Goal: Task Accomplishment & Management: Use online tool/utility

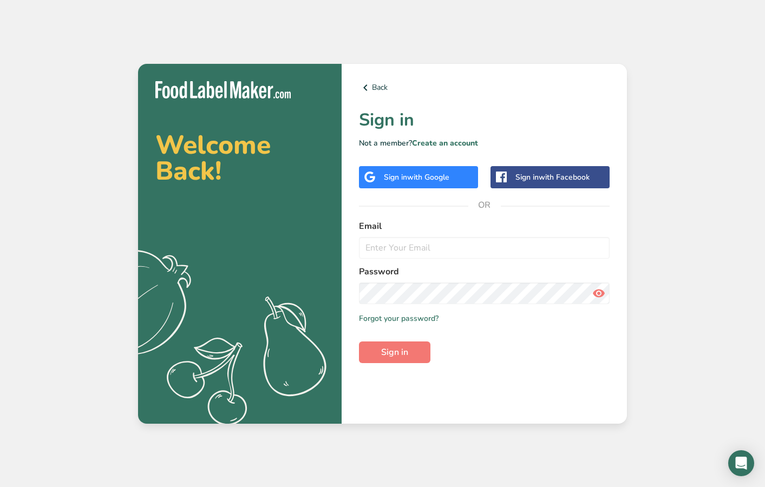
click at [435, 175] on span "with Google" at bounding box center [428, 177] width 42 height 10
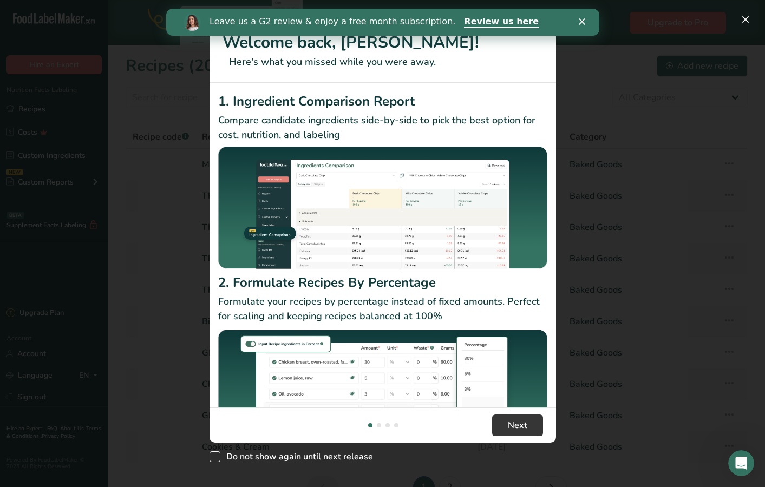
click at [349, 458] on span "Do not show again until next release" at bounding box center [296, 456] width 153 height 11
click at [217, 458] on input "Do not show again until next release" at bounding box center [212, 456] width 7 height 7
checkbox input "true"
click at [535, 423] on button "Next" at bounding box center [517, 426] width 51 height 22
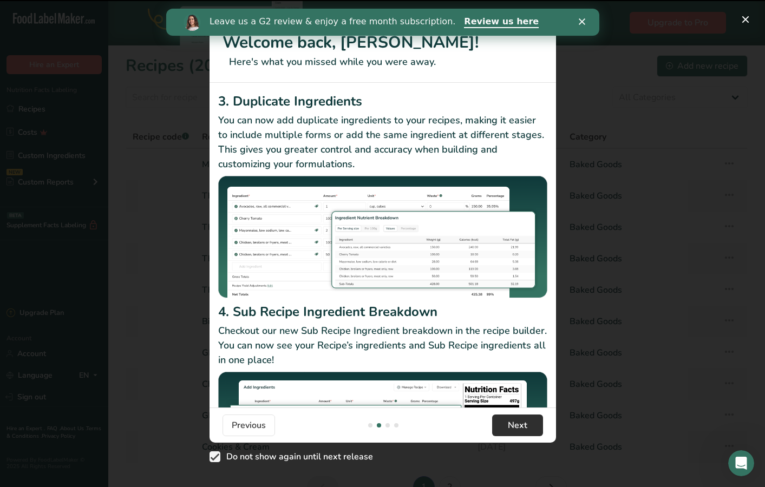
click at [535, 423] on button "Next" at bounding box center [517, 426] width 51 height 22
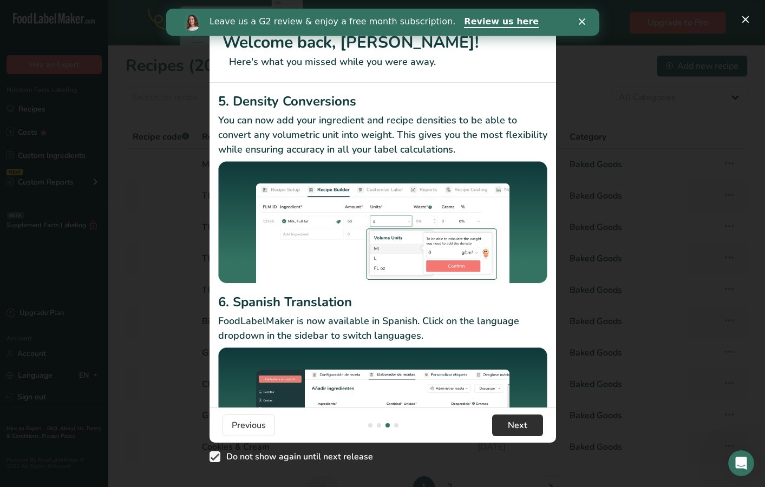
click at [535, 423] on button "Next" at bounding box center [517, 426] width 51 height 22
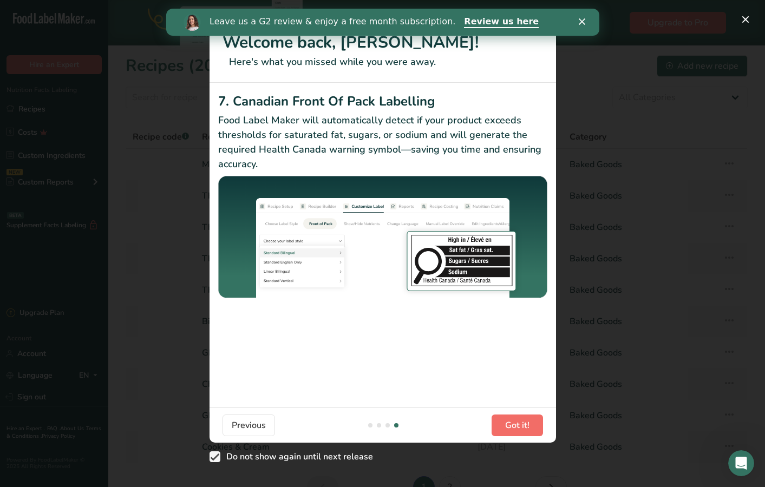
click at [535, 423] on button "Got it!" at bounding box center [517, 426] width 51 height 22
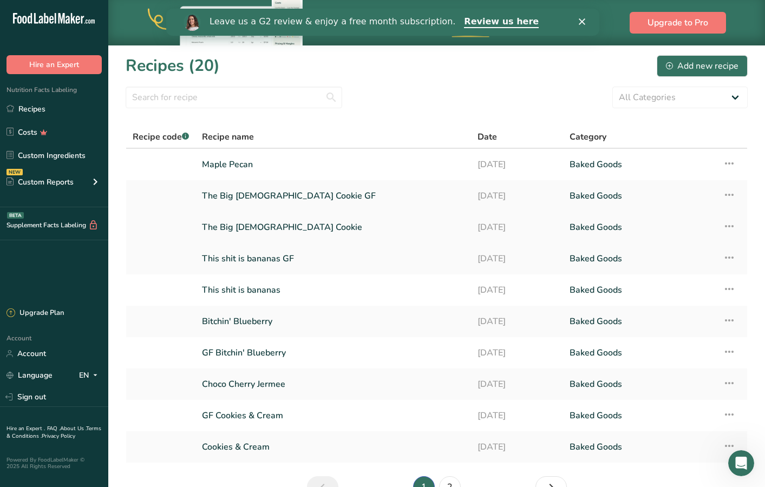
click at [384, 227] on link "The Big [DEMOGRAPHIC_DATA] Cookie" at bounding box center [333, 227] width 263 height 23
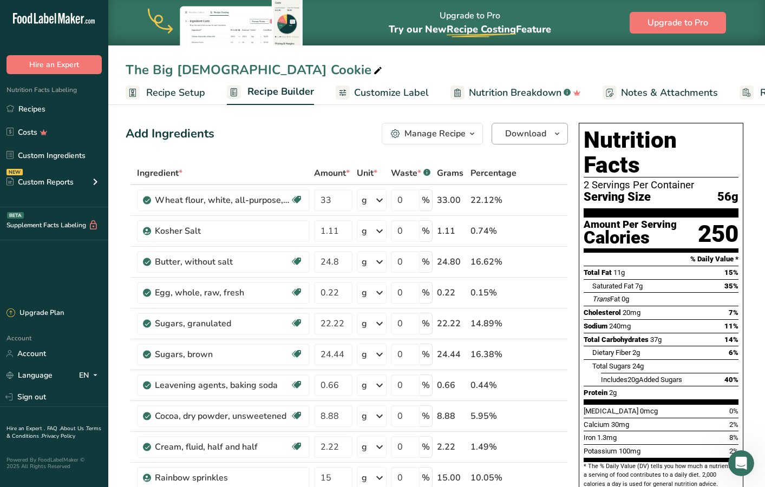
click at [559, 132] on icon "button" at bounding box center [557, 134] width 9 height 14
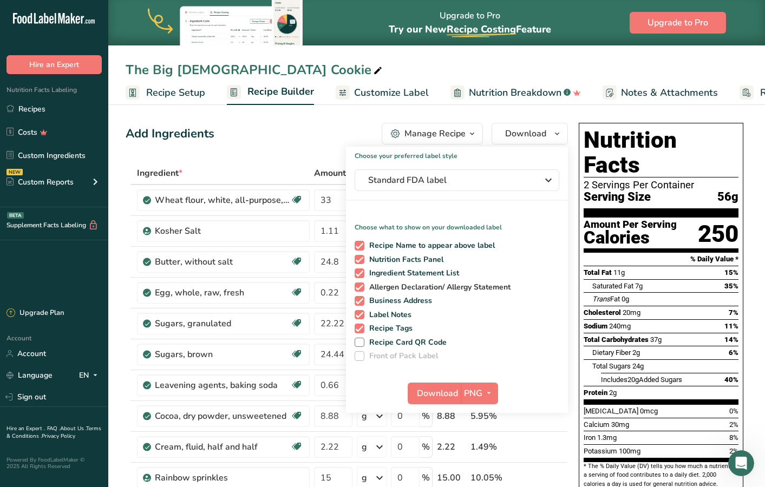
click at [412, 287] on span "Allergen Declaration/ Allergy Statement" at bounding box center [437, 288] width 147 height 10
click at [362, 287] on input "Allergen Declaration/ Allergy Statement" at bounding box center [358, 287] width 7 height 7
checkbox input "false"
click at [412, 272] on span "Ingredient Statement List" at bounding box center [411, 274] width 95 height 10
click at [362, 272] on input "Ingredient Statement List" at bounding box center [358, 273] width 7 height 7
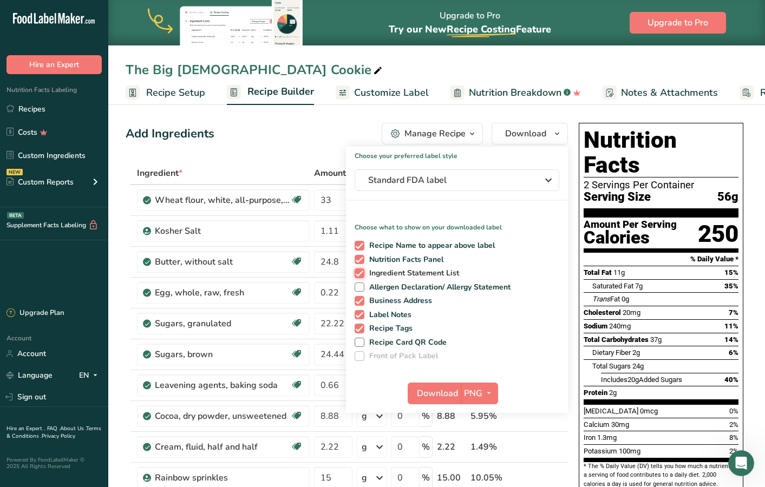
checkbox input "false"
click at [418, 245] on span "Recipe Name to appear above label" at bounding box center [429, 246] width 131 height 10
click at [362, 245] on input "Recipe Name to appear above label" at bounding box center [358, 245] width 7 height 7
checkbox input "false"
click at [413, 302] on span "Business Address" at bounding box center [398, 301] width 68 height 10
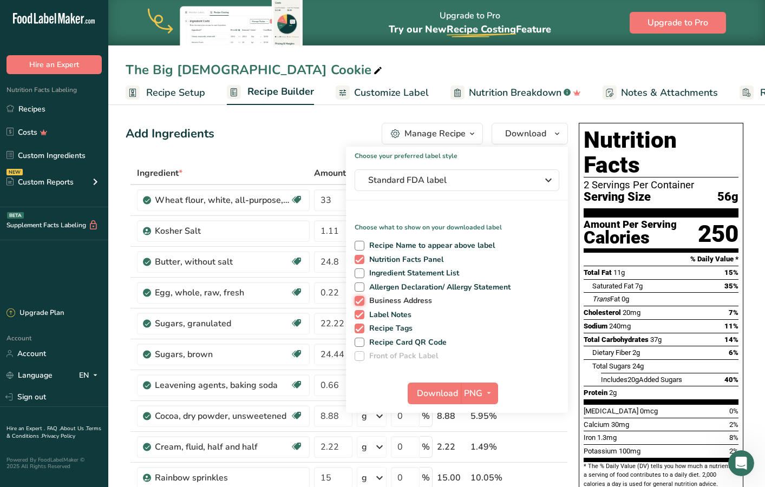
click at [362, 302] on input "Business Address" at bounding box center [358, 300] width 7 height 7
checkbox input "false"
click at [407, 315] on span "Label Notes" at bounding box center [388, 315] width 48 height 10
click at [362, 315] on input "Label Notes" at bounding box center [358, 314] width 7 height 7
checkbox input "false"
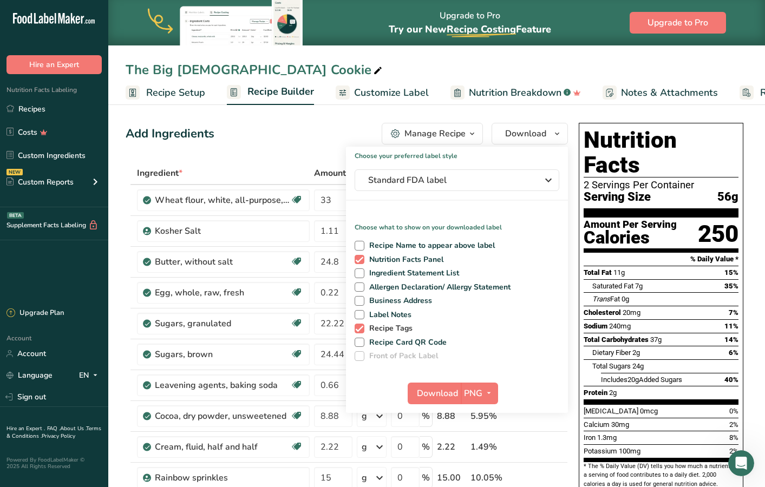
click at [407, 328] on span "Recipe Tags" at bounding box center [388, 329] width 49 height 10
click at [362, 328] on input "Recipe Tags" at bounding box center [358, 328] width 7 height 7
checkbox input "false"
click at [407, 339] on span "Recipe Card QR Code" at bounding box center [405, 343] width 83 height 10
click at [362, 339] on input "Recipe Card QR Code" at bounding box center [358, 342] width 7 height 7
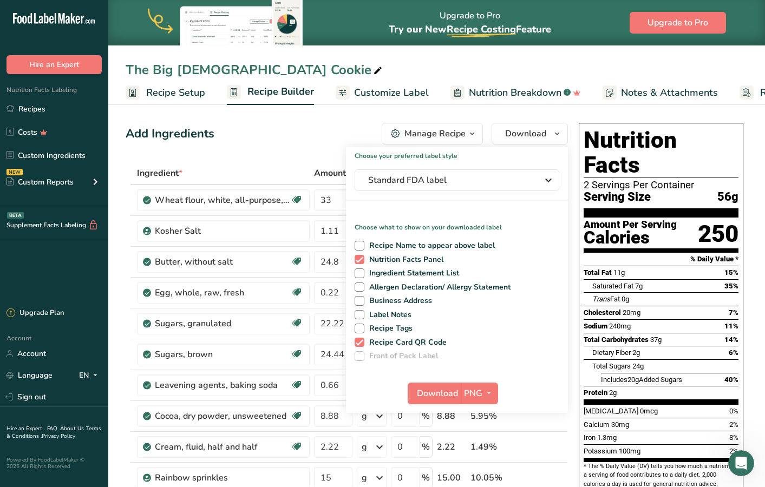
drag, startPoint x: 436, startPoint y: 341, endPoint x: 458, endPoint y: 357, distance: 26.7
click at [436, 341] on span "Recipe Card QR Code" at bounding box center [405, 343] width 83 height 10
click at [362, 341] on input "Recipe Card QR Code" at bounding box center [358, 342] width 7 height 7
checkbox input "false"
click at [482, 390] on span "button" at bounding box center [488, 393] width 13 height 13
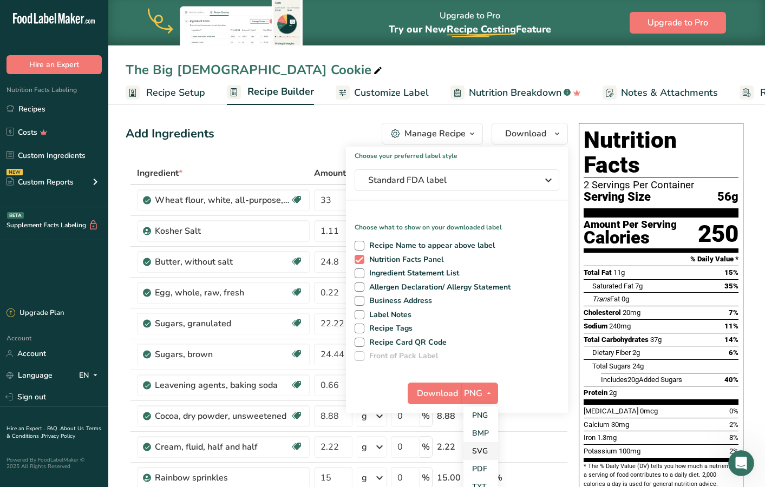
click at [487, 455] on link "SVG" at bounding box center [480, 451] width 35 height 18
click at [446, 399] on span "Download" at bounding box center [437, 393] width 41 height 13
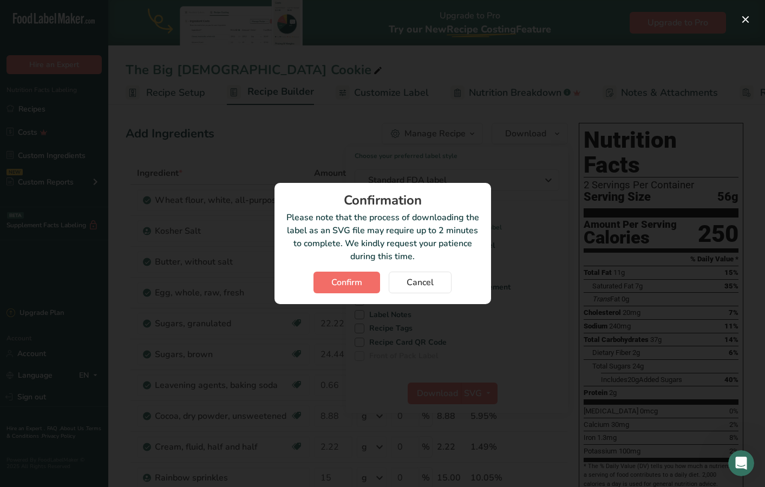
click at [343, 282] on span "Confirm" at bounding box center [346, 282] width 31 height 13
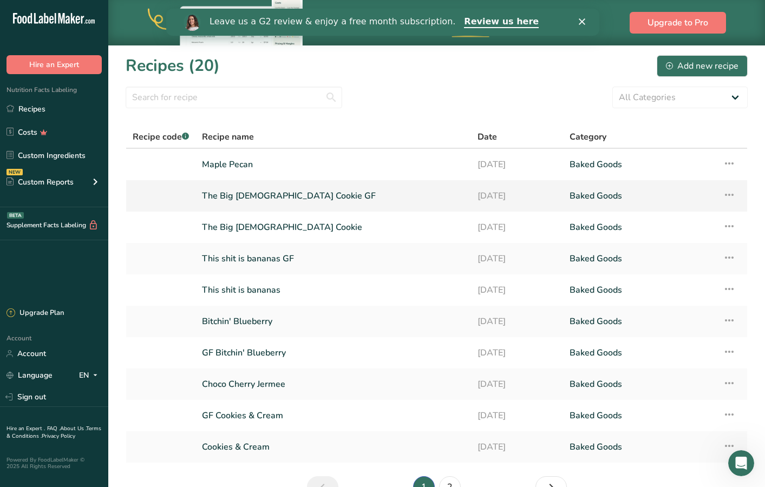
click at [402, 203] on link "The Big [DEMOGRAPHIC_DATA] Cookie GF" at bounding box center [333, 196] width 263 height 23
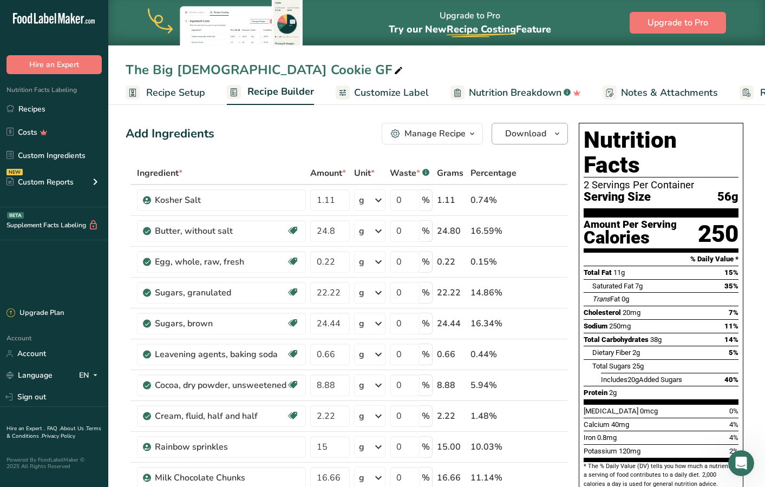
click at [560, 138] on icon "button" at bounding box center [557, 134] width 9 height 14
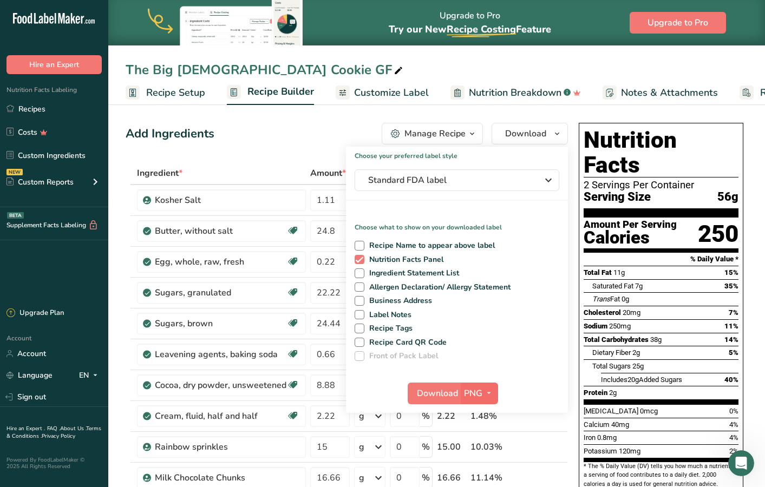
click at [473, 393] on span "PNG" at bounding box center [473, 393] width 18 height 13
click at [481, 448] on link "SVG" at bounding box center [480, 451] width 35 height 18
click at [441, 387] on span "Download" at bounding box center [437, 393] width 41 height 13
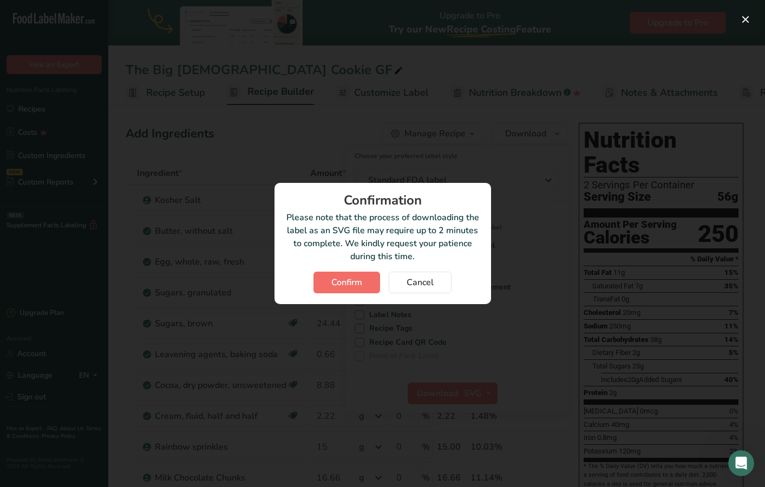
click at [343, 287] on span "Confirm" at bounding box center [346, 282] width 31 height 13
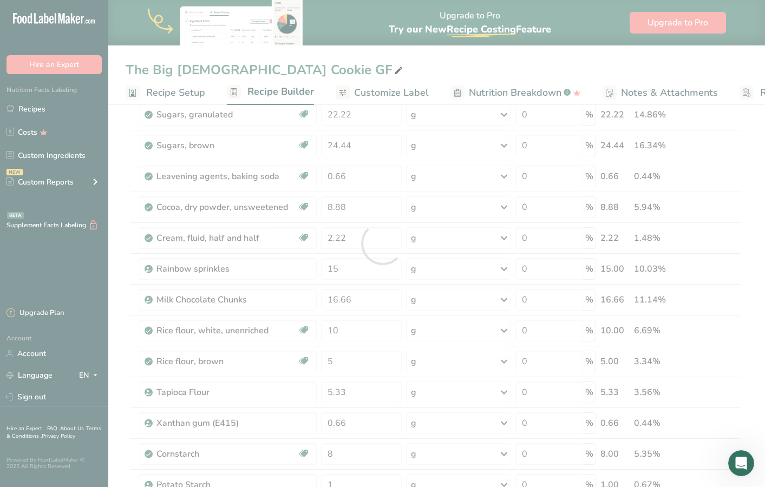
scroll to position [192, 0]
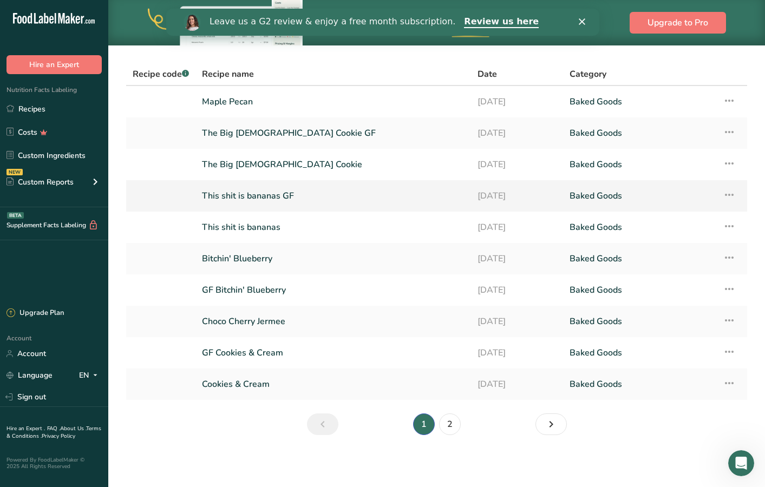
scroll to position [63, 0]
click at [453, 423] on link "2" at bounding box center [450, 425] width 22 height 22
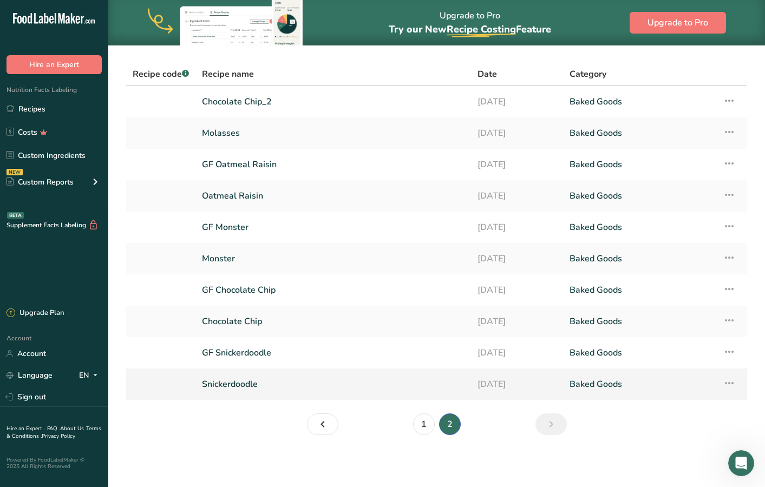
click at [326, 381] on link "Snickerdoodle" at bounding box center [333, 384] width 263 height 23
click at [257, 353] on link "GF Snickerdoodle" at bounding box center [333, 353] width 263 height 23
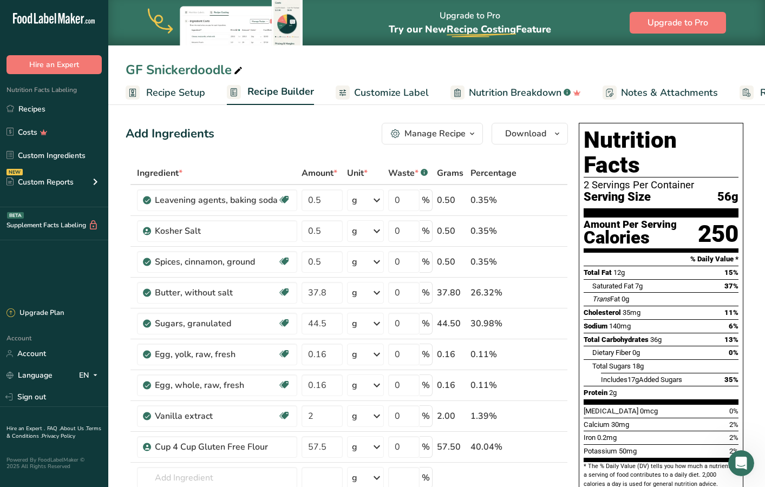
click at [553, 136] on icon "button" at bounding box center [557, 134] width 9 height 14
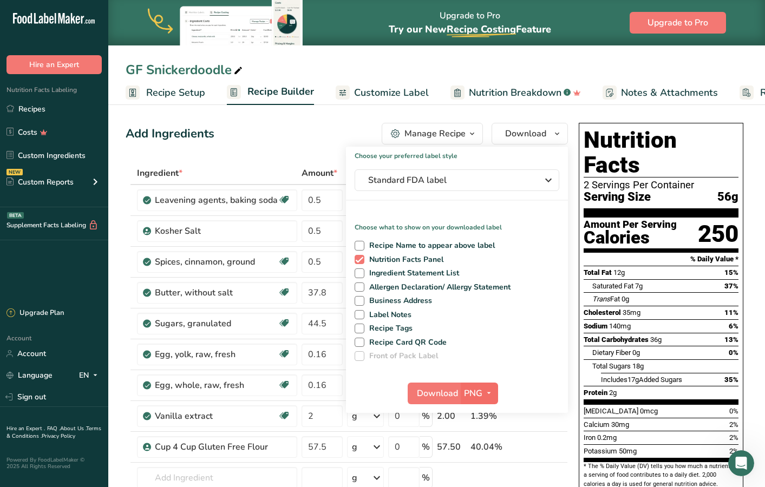
click at [481, 391] on span "PNG" at bounding box center [473, 393] width 18 height 13
click at [487, 454] on link "SVG" at bounding box center [480, 451] width 35 height 18
click at [439, 398] on span "Download" at bounding box center [437, 393] width 41 height 13
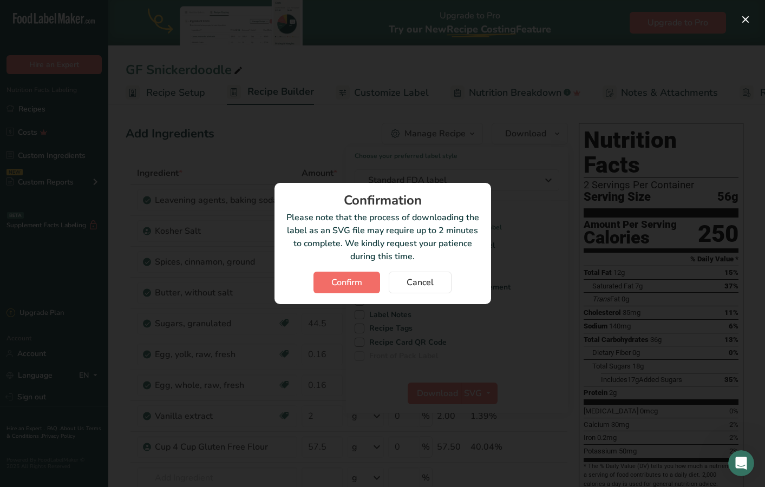
click at [360, 286] on span "Confirm" at bounding box center [346, 282] width 31 height 13
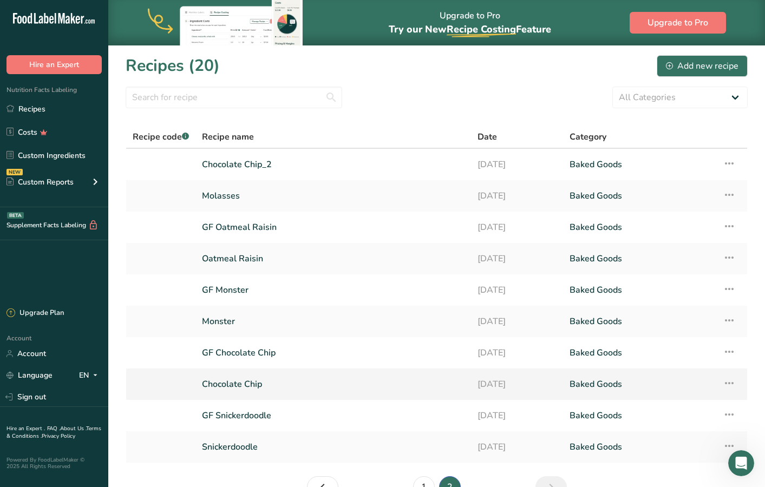
click at [253, 384] on link "Chocolate Chip" at bounding box center [333, 384] width 263 height 23
click at [289, 256] on link "Oatmeal Raisin" at bounding box center [333, 258] width 263 height 23
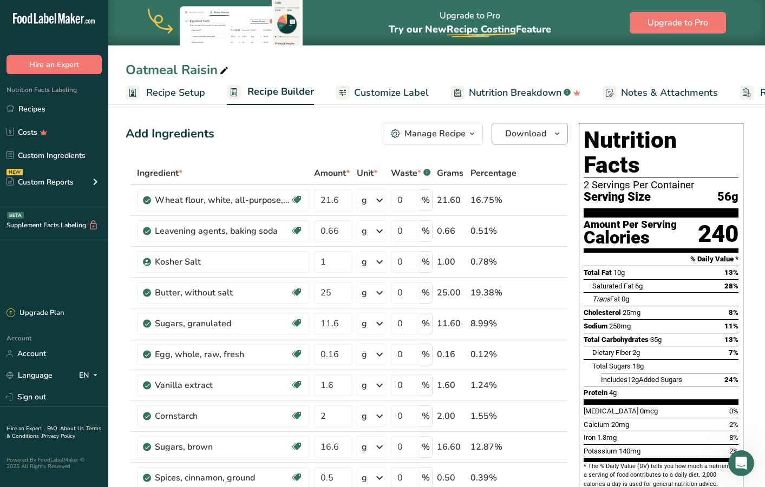
click at [559, 134] on icon "button" at bounding box center [557, 134] width 9 height 14
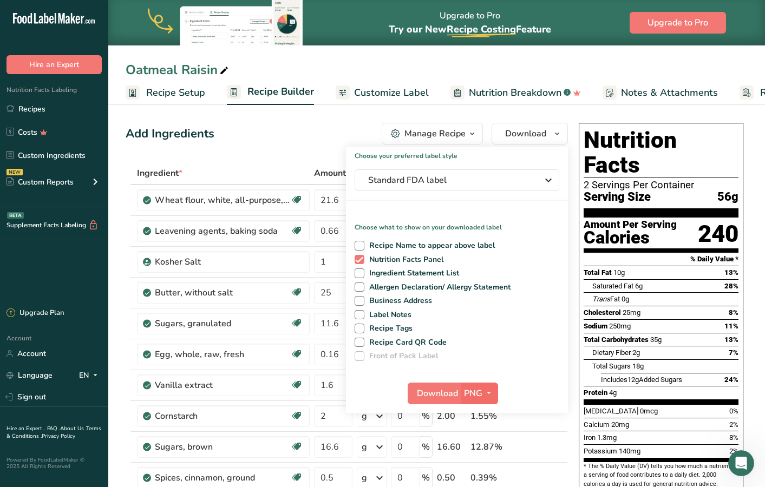
click at [477, 391] on span "PNG" at bounding box center [473, 393] width 18 height 13
drag, startPoint x: 483, startPoint y: 467, endPoint x: 490, endPoint y: 446, distance: 21.6
click at [490, 446] on div "PNG BMP SVG PDF TXT" at bounding box center [480, 451] width 35 height 89
click at [482, 448] on link "SVG" at bounding box center [480, 451] width 35 height 18
click at [437, 394] on span "Download" at bounding box center [437, 393] width 41 height 13
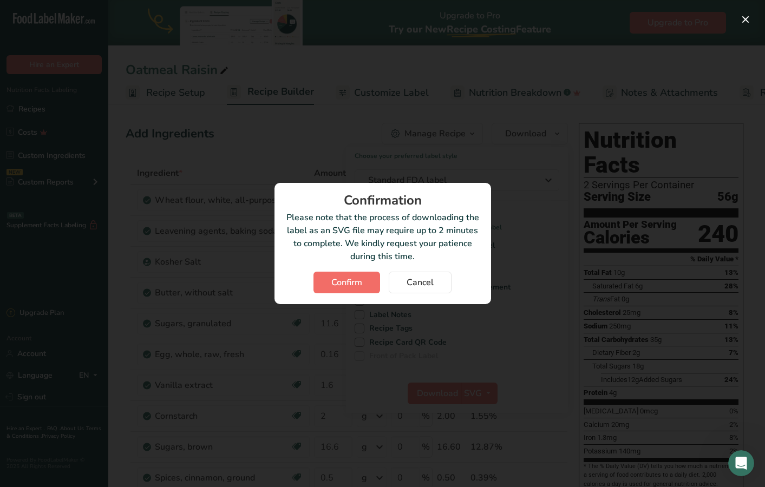
click at [363, 274] on button "Confirm" at bounding box center [346, 283] width 67 height 22
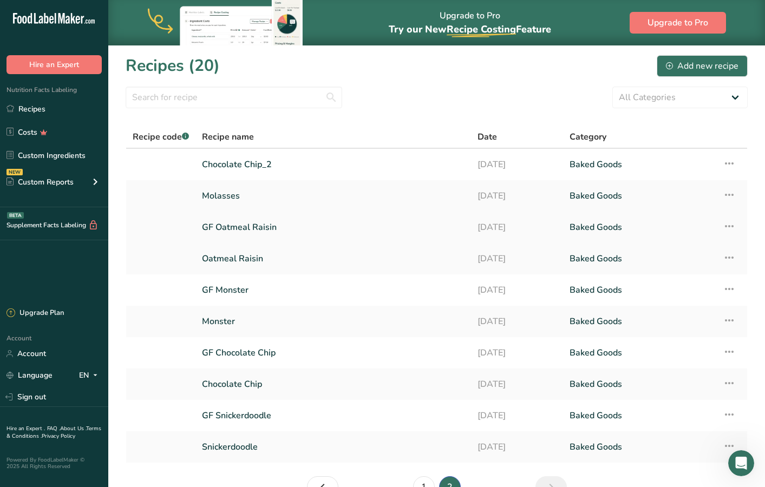
click at [277, 230] on link "GF Oatmeal Raisin" at bounding box center [333, 227] width 263 height 23
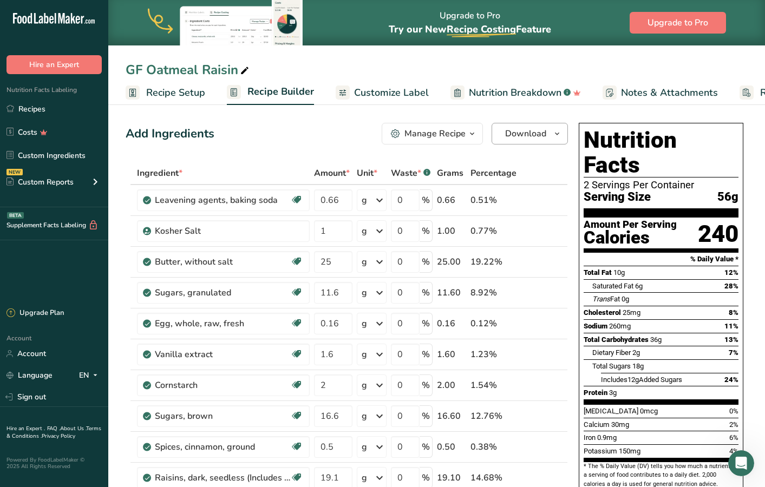
click at [547, 140] on button "Download" at bounding box center [530, 134] width 76 height 22
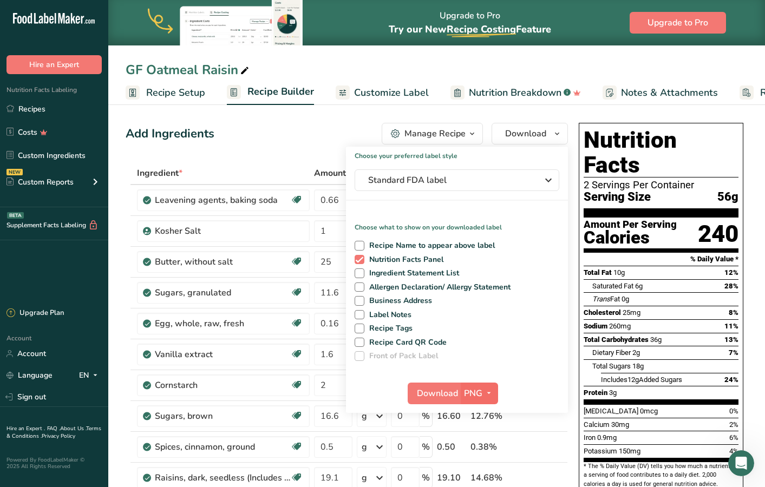
click at [478, 388] on span "PNG" at bounding box center [473, 393] width 18 height 13
click at [482, 449] on link "SVG" at bounding box center [480, 451] width 35 height 18
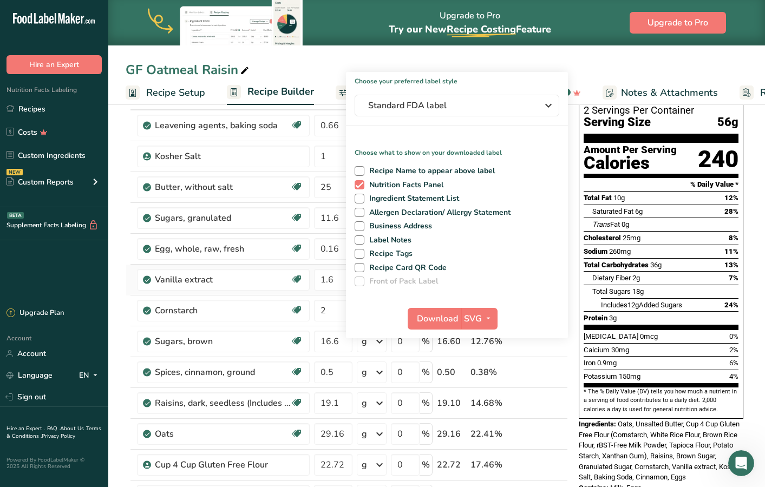
scroll to position [86, 0]
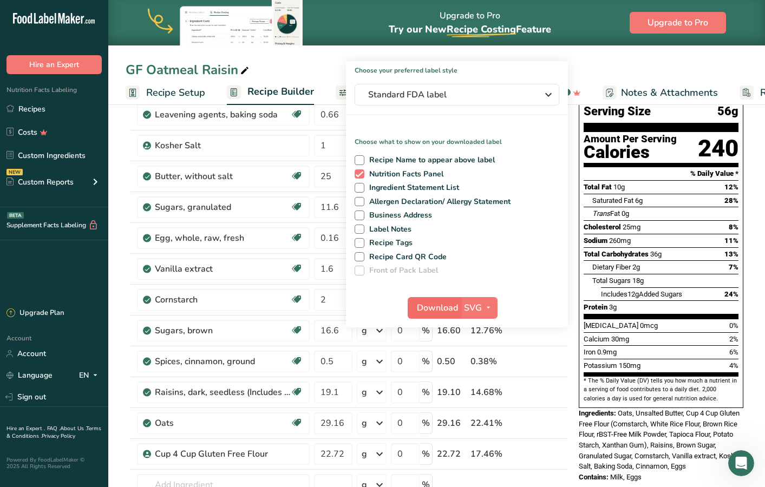
click at [427, 308] on span "Download" at bounding box center [437, 308] width 41 height 13
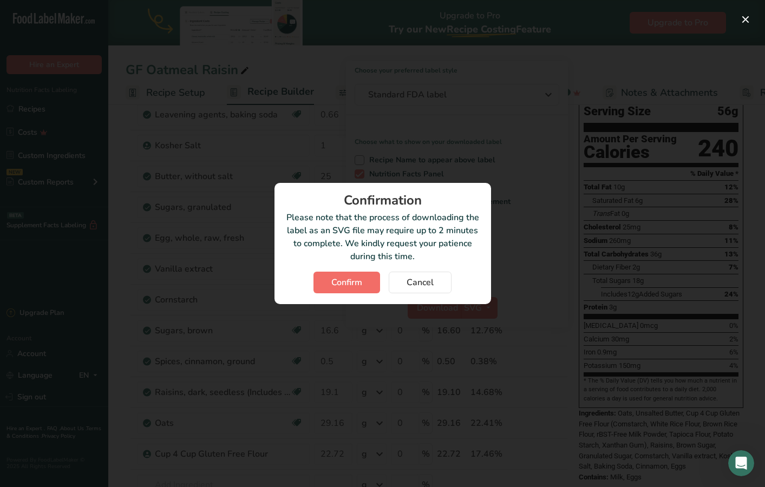
click at [359, 284] on span "Confirm" at bounding box center [346, 282] width 31 height 13
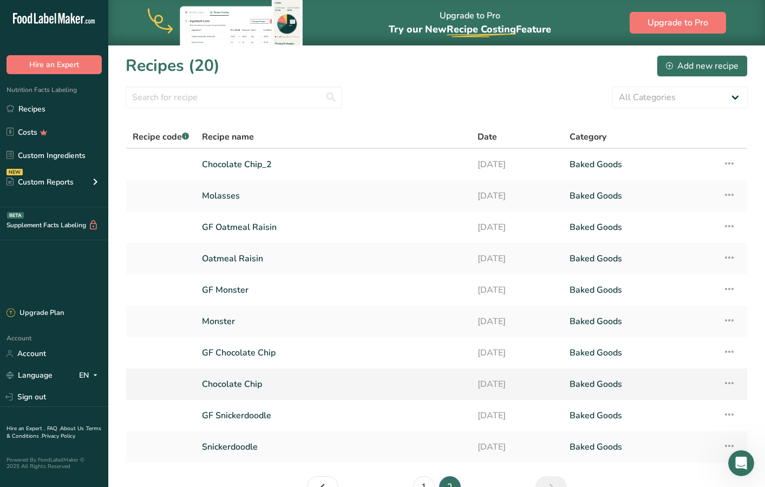
click at [322, 389] on link "Chocolate Chip" at bounding box center [333, 384] width 263 height 23
click at [258, 353] on link "GF Chocolate Chip" at bounding box center [333, 353] width 263 height 23
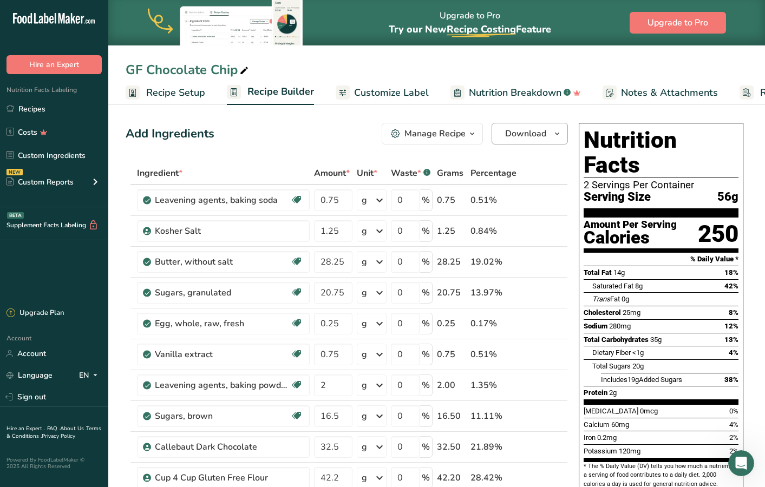
click at [565, 136] on button "Download" at bounding box center [530, 134] width 76 height 22
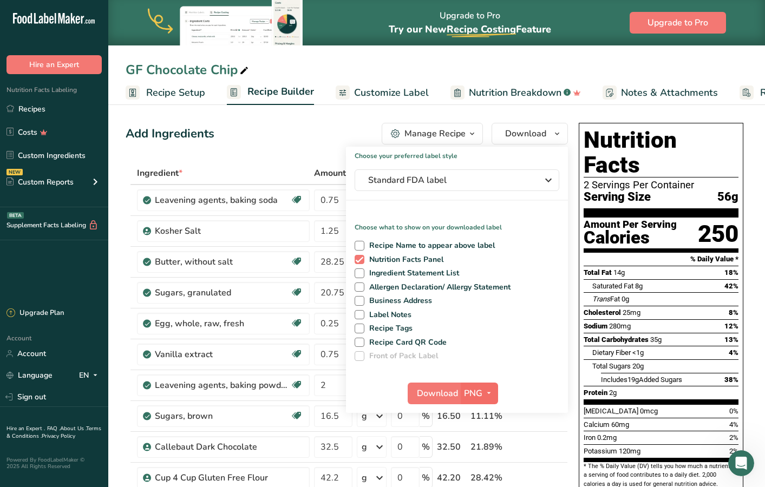
click at [486, 398] on icon "button" at bounding box center [488, 394] width 9 height 14
click at [487, 449] on link "SVG" at bounding box center [480, 451] width 35 height 18
click at [438, 389] on span "Download" at bounding box center [437, 393] width 41 height 13
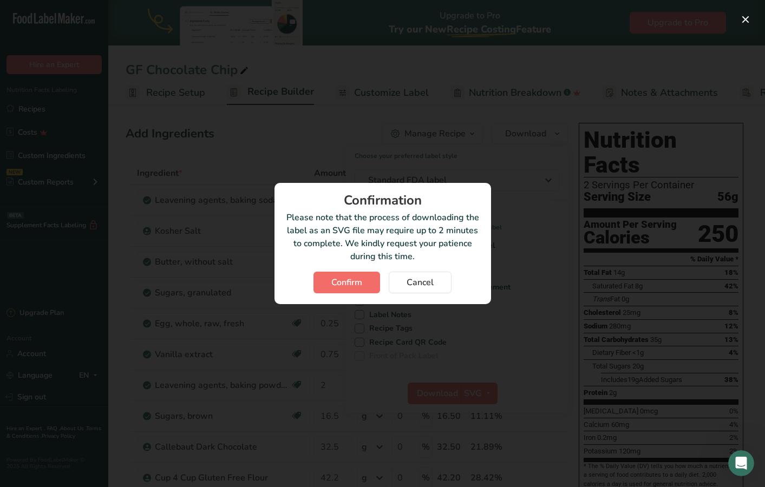
click at [353, 280] on span "Confirm" at bounding box center [346, 282] width 31 height 13
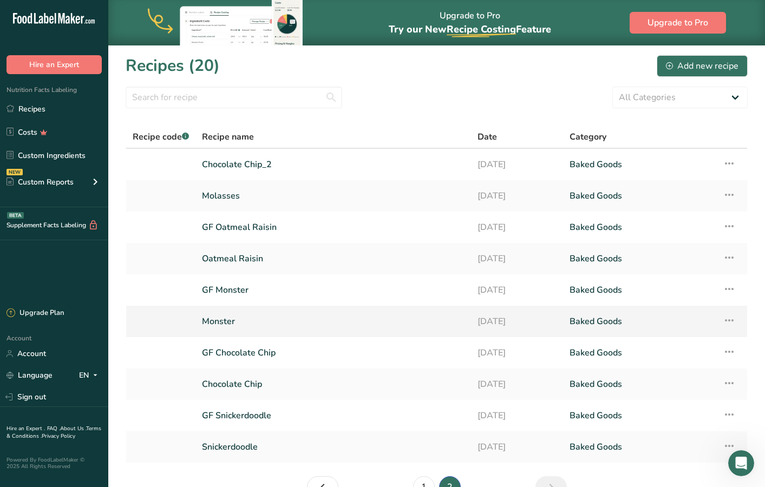
click at [352, 326] on link "Monster" at bounding box center [333, 321] width 263 height 23
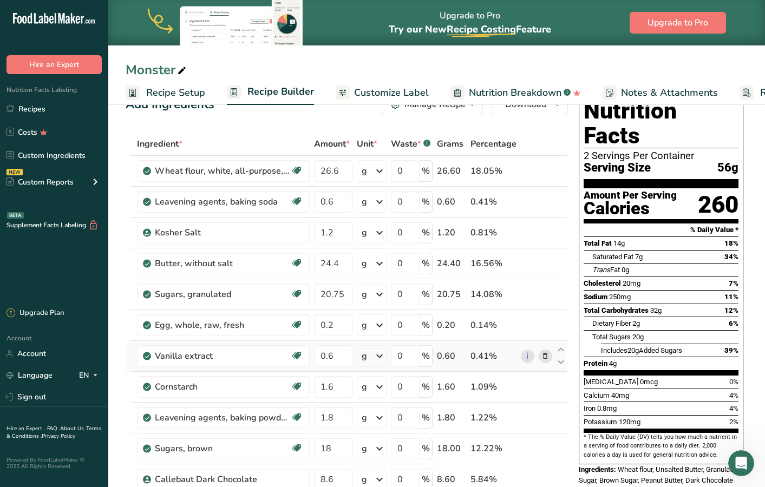
scroll to position [9, 0]
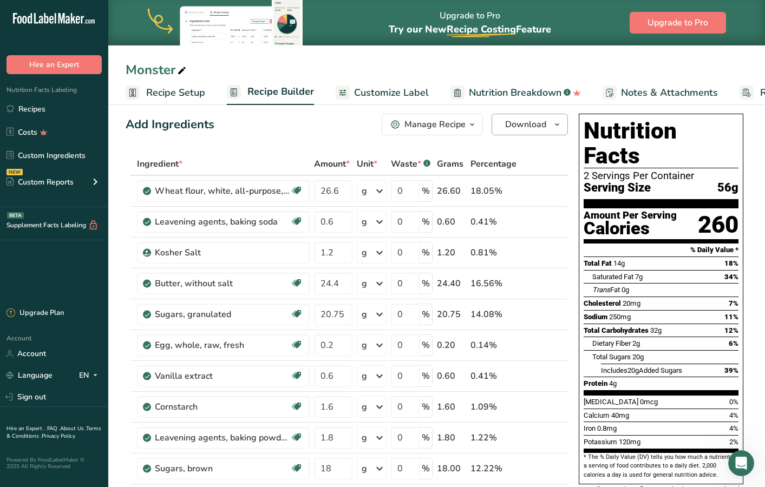
click at [561, 121] on span "button" at bounding box center [557, 124] width 13 height 13
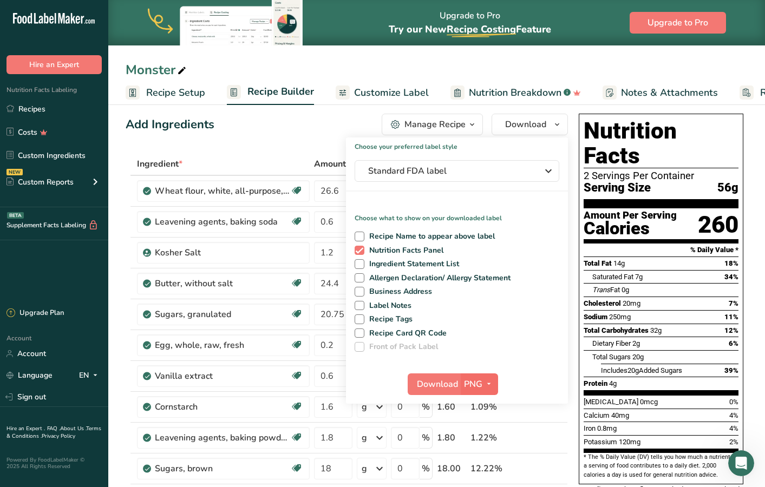
click at [476, 379] on span "PNG" at bounding box center [473, 384] width 18 height 13
click at [480, 442] on link "SVG" at bounding box center [480, 442] width 35 height 18
click at [438, 387] on span "Download" at bounding box center [437, 384] width 41 height 13
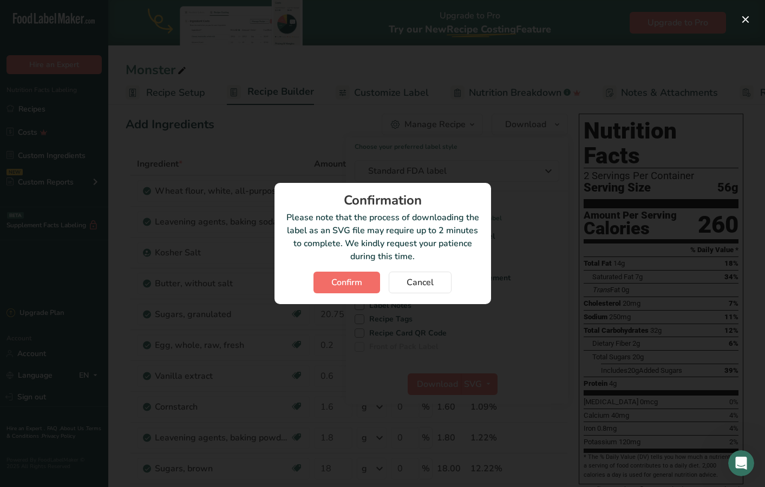
click at [355, 283] on span "Confirm" at bounding box center [346, 282] width 31 height 13
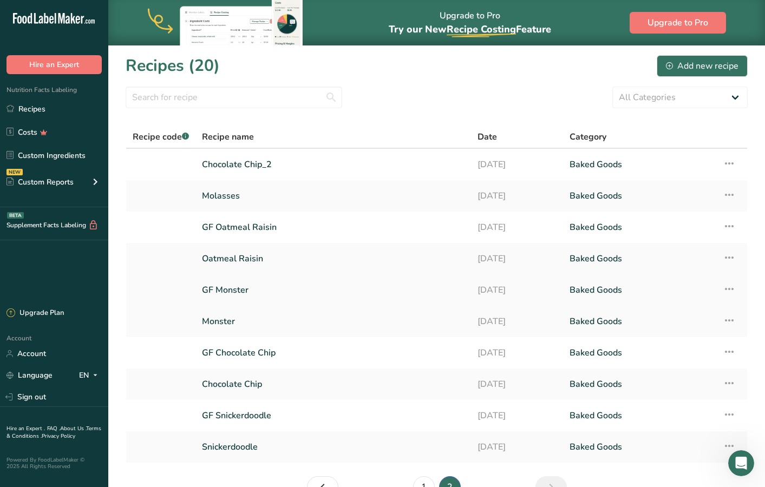
click at [318, 299] on link "GF Monster" at bounding box center [333, 290] width 263 height 23
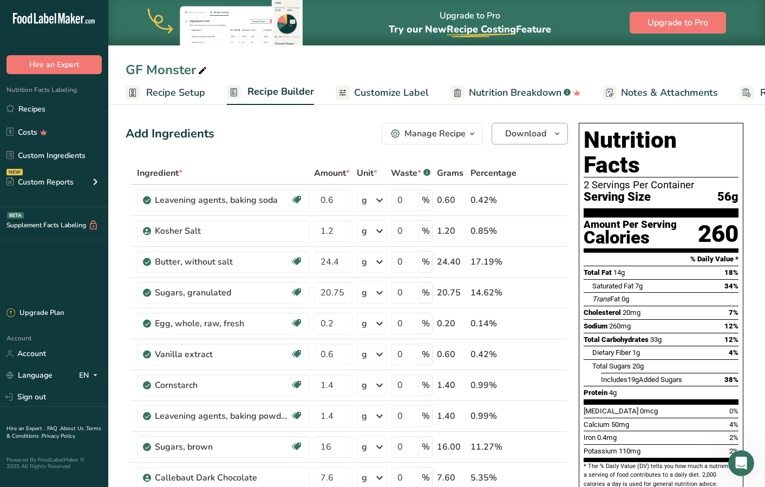
click at [560, 130] on icon "button" at bounding box center [557, 134] width 9 height 14
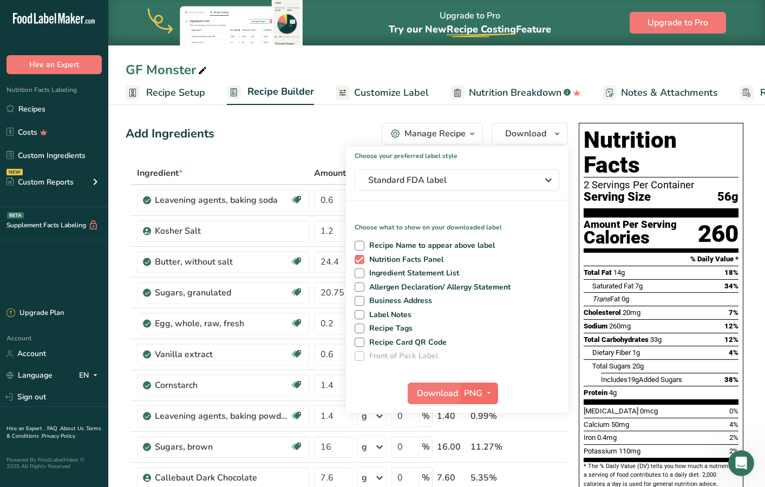
click at [481, 388] on span "PNG" at bounding box center [473, 393] width 18 height 13
click at [480, 454] on link "SVG" at bounding box center [480, 451] width 35 height 18
click at [435, 390] on span "Download" at bounding box center [437, 393] width 41 height 13
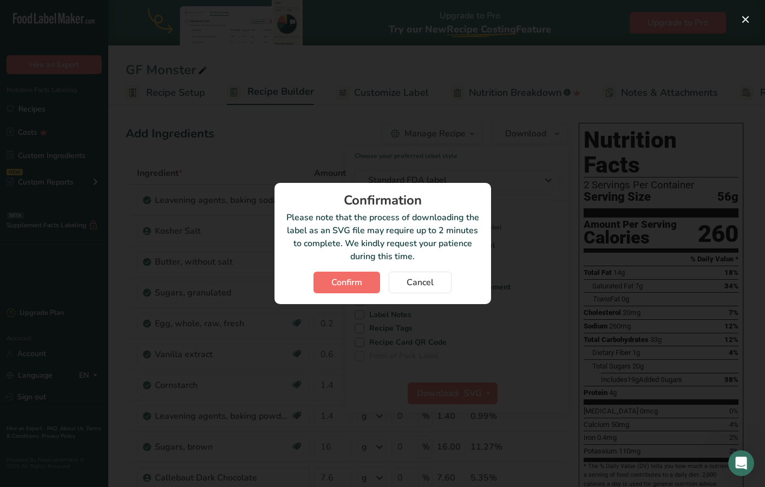
click at [360, 293] on button "Confirm" at bounding box center [346, 283] width 67 height 22
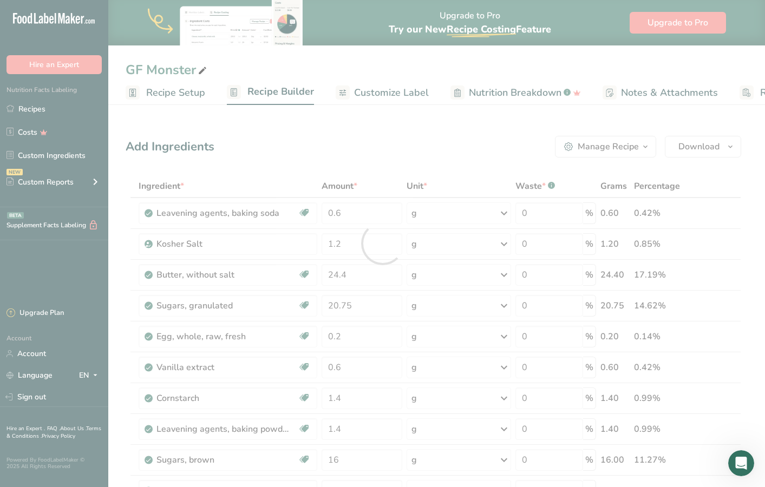
scroll to position [213, 0]
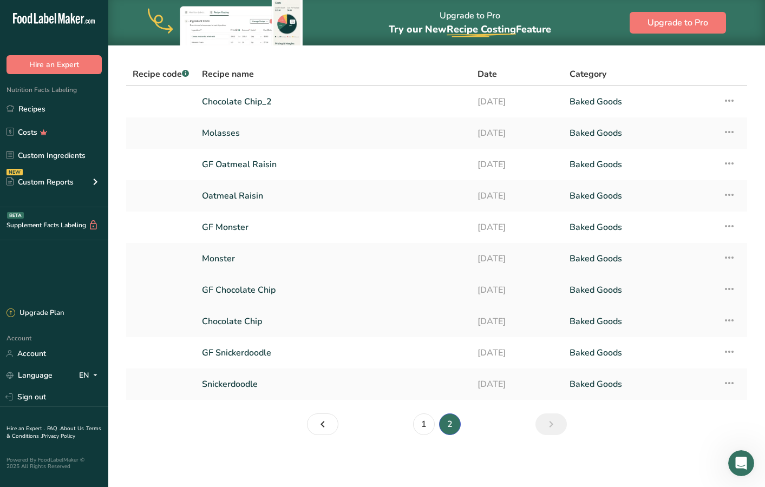
scroll to position [63, 0]
click at [420, 425] on link "1" at bounding box center [424, 425] width 22 height 22
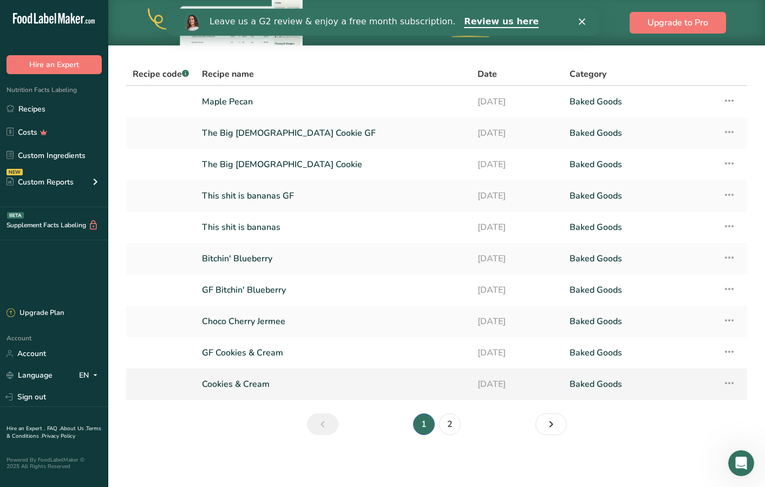
click at [363, 384] on link "Cookies & Cream" at bounding box center [333, 384] width 263 height 23
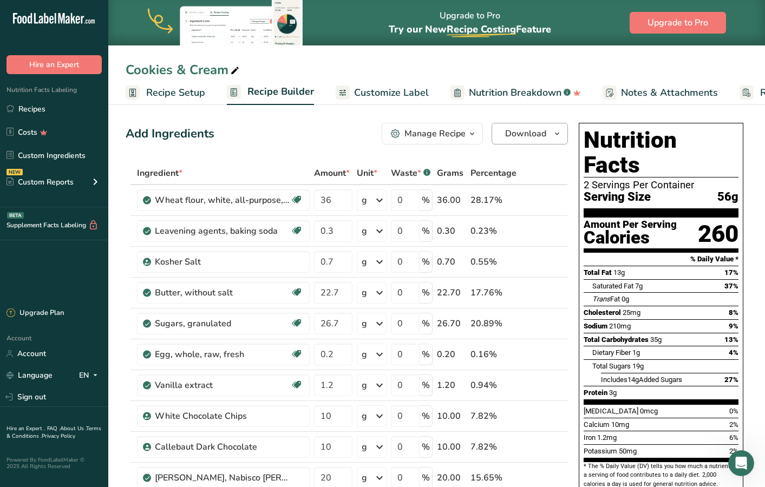
click at [560, 133] on icon "button" at bounding box center [557, 134] width 9 height 14
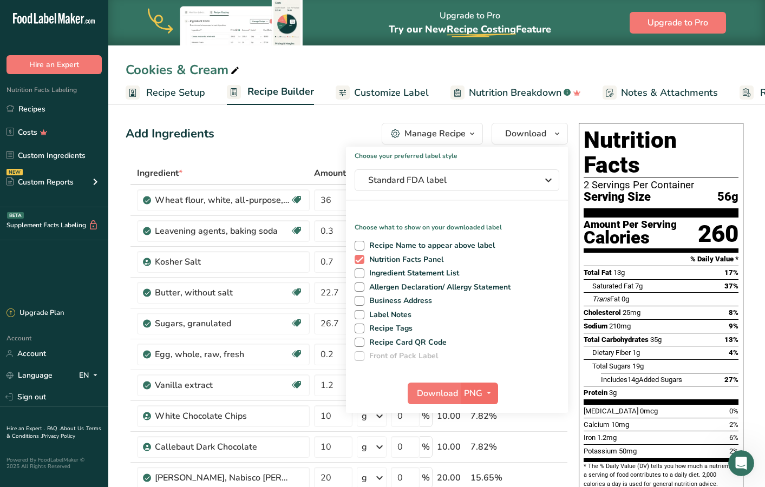
click at [491, 391] on icon "button" at bounding box center [488, 394] width 9 height 14
click at [482, 447] on link "SVG" at bounding box center [480, 451] width 35 height 18
click at [435, 397] on span "Download" at bounding box center [437, 393] width 41 height 13
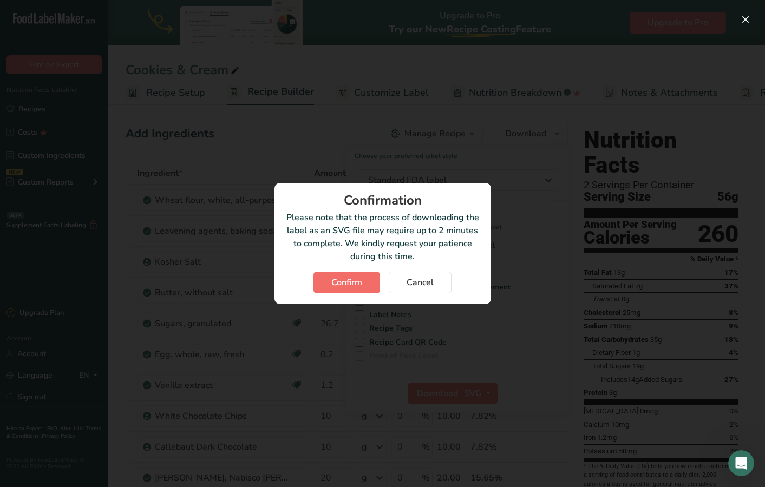
click at [351, 280] on span "Confirm" at bounding box center [346, 282] width 31 height 13
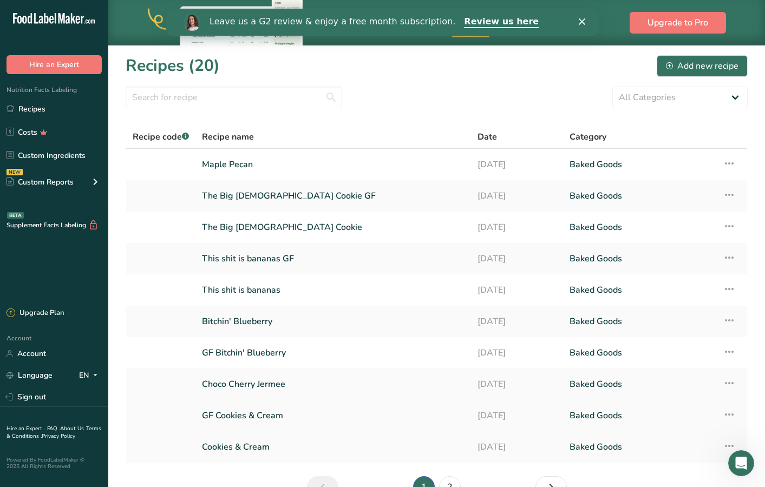
click at [280, 415] on link "GF Cookies & Cream" at bounding box center [333, 415] width 263 height 23
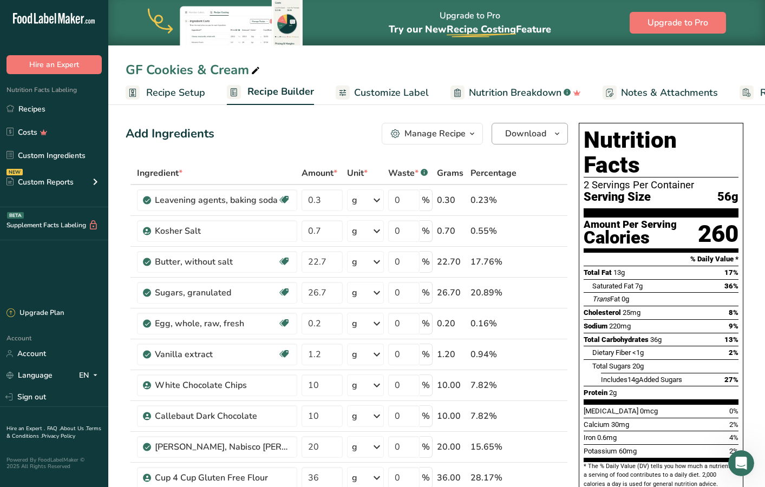
click at [558, 137] on icon "button" at bounding box center [557, 134] width 9 height 14
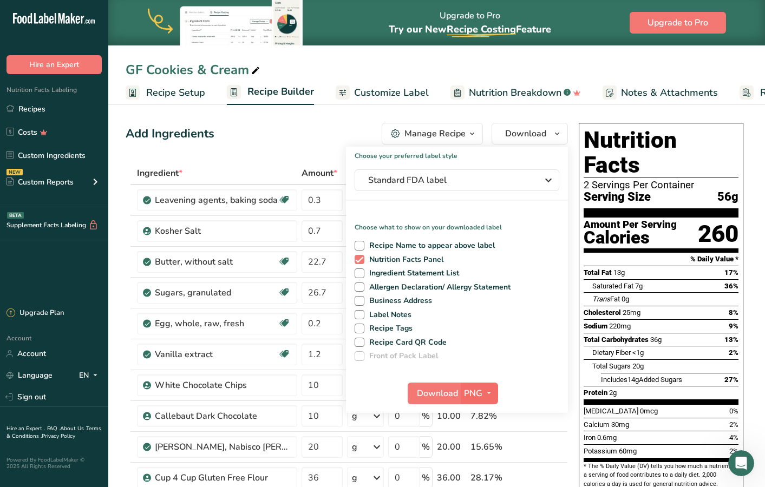
click at [492, 395] on icon "button" at bounding box center [488, 394] width 9 height 14
click at [482, 452] on link "SVG" at bounding box center [480, 451] width 35 height 18
click at [442, 390] on span "Download" at bounding box center [437, 393] width 41 height 13
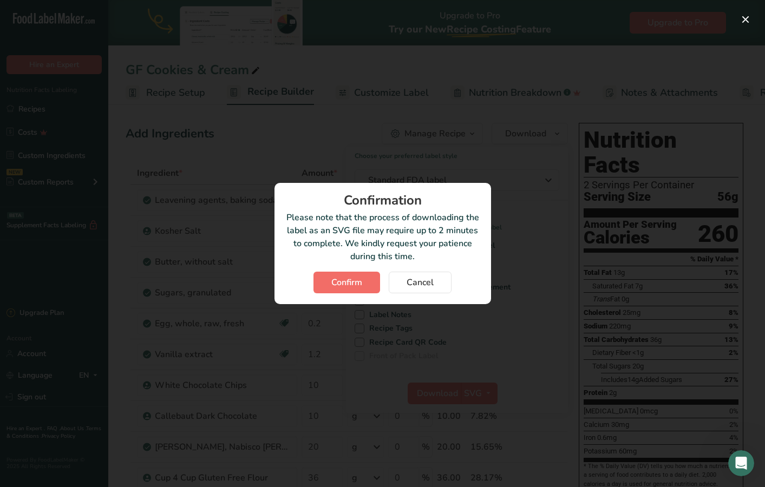
click at [348, 281] on span "Confirm" at bounding box center [346, 282] width 31 height 13
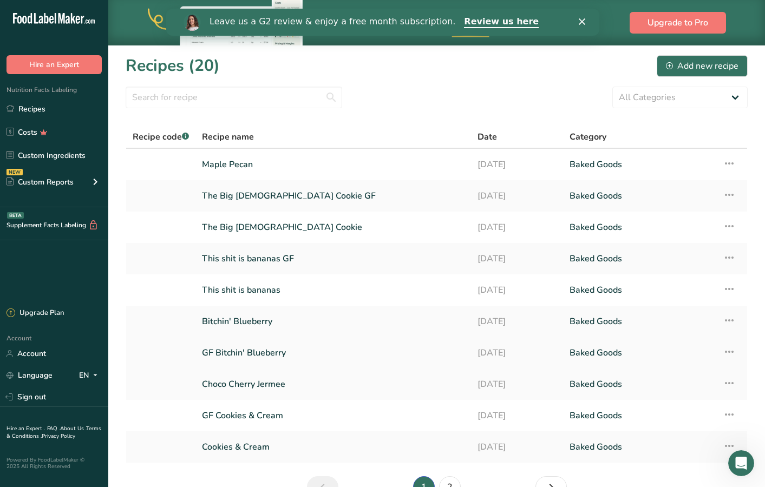
click at [395, 343] on link "GF Bitchin' Blueberry" at bounding box center [333, 353] width 263 height 23
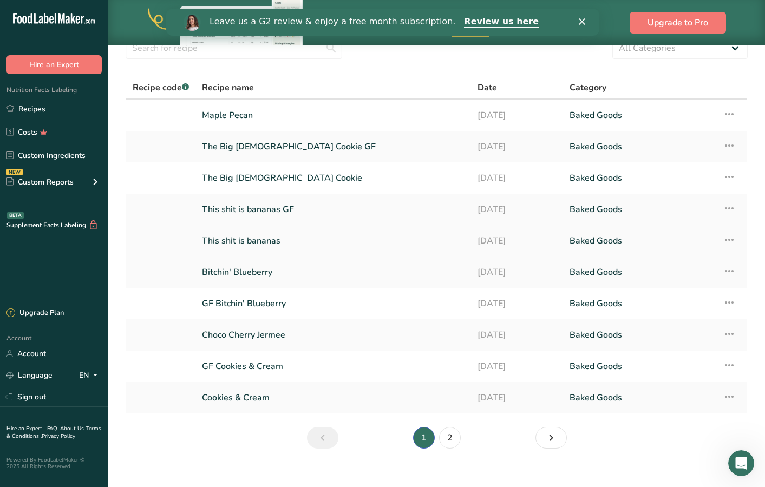
scroll to position [58, 0]
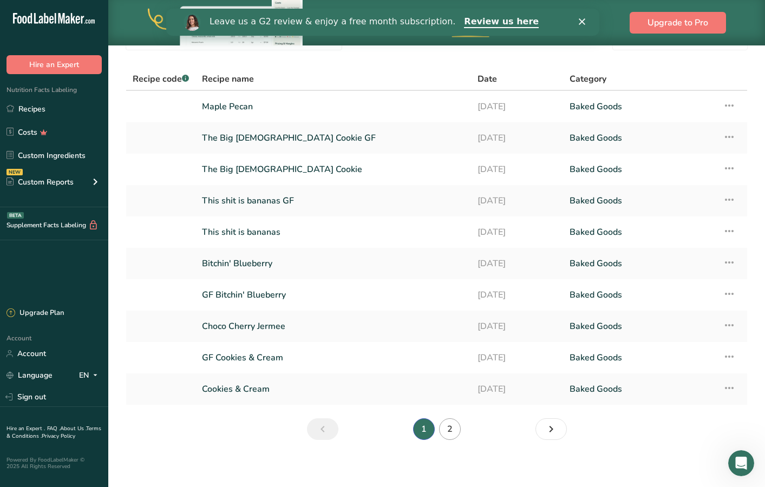
click at [447, 429] on link "2" at bounding box center [450, 429] width 22 height 22
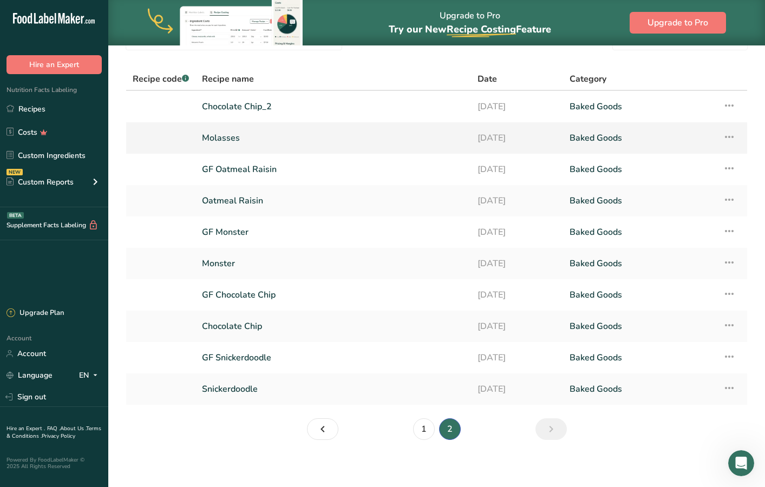
click at [731, 135] on icon at bounding box center [729, 136] width 13 height 19
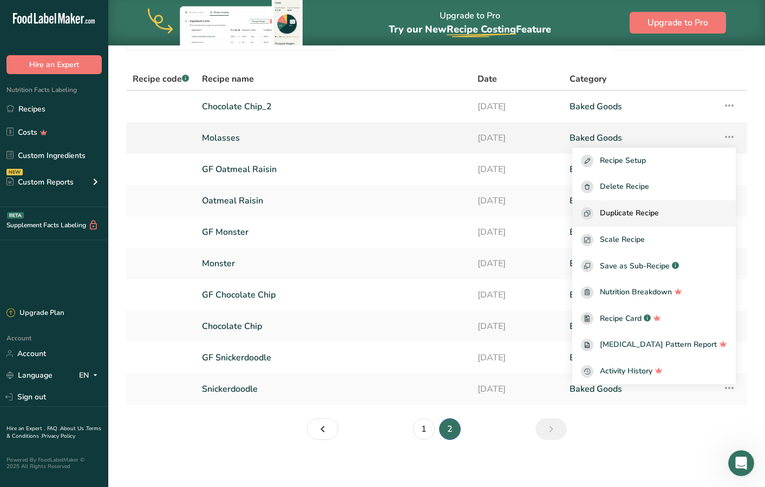
click at [681, 217] on div "Duplicate Recipe" at bounding box center [654, 213] width 146 height 12
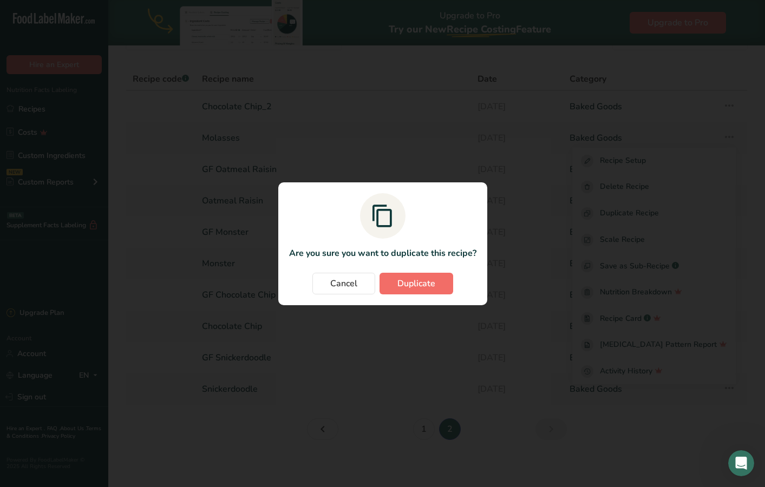
click at [432, 291] on button "Duplicate" at bounding box center [416, 284] width 74 height 22
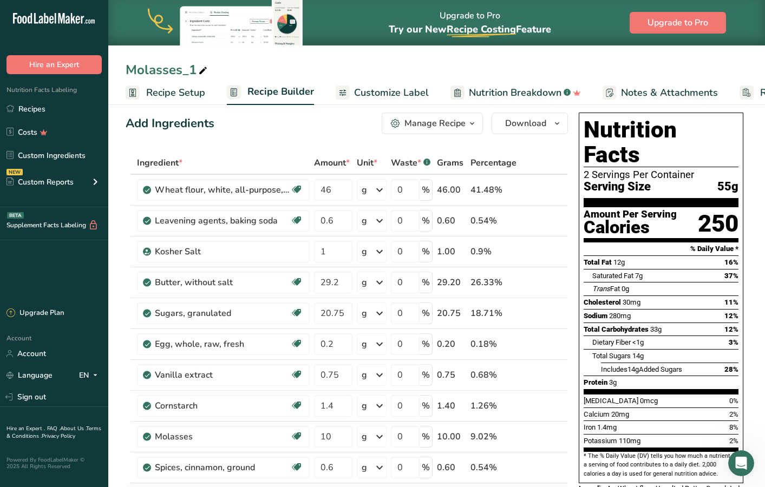
scroll to position [8, 0]
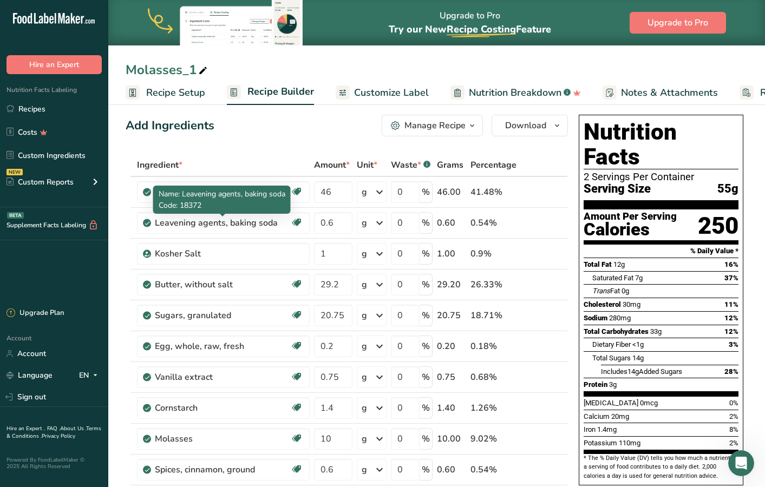
click at [193, 194] on span "Name: Leavening agents, baking soda" at bounding box center [222, 194] width 127 height 10
click at [133, 220] on td at bounding box center [132, 223] width 4 height 31
click at [95, 174] on icon at bounding box center [95, 181] width 13 height 19
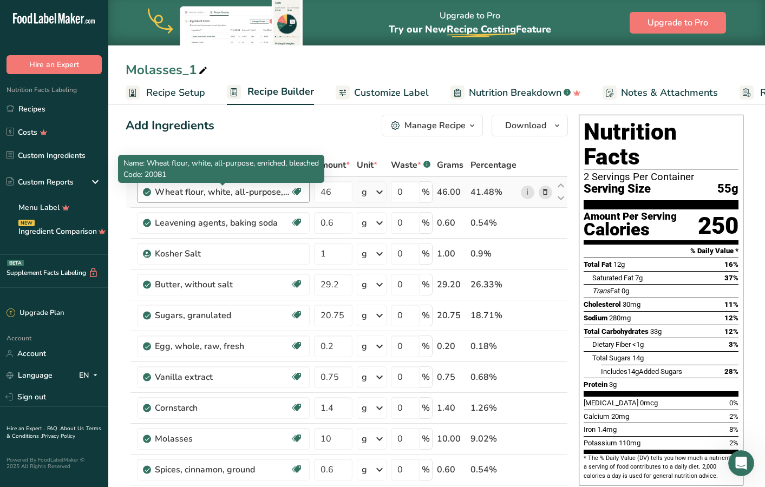
click at [177, 190] on div "Wheat flour, white, all-purpose, enriched, bleached" at bounding box center [222, 192] width 135 height 13
click at [269, 186] on div "Wheat flour, white, all-purpose, enriched, bleached" at bounding box center [222, 192] width 135 height 13
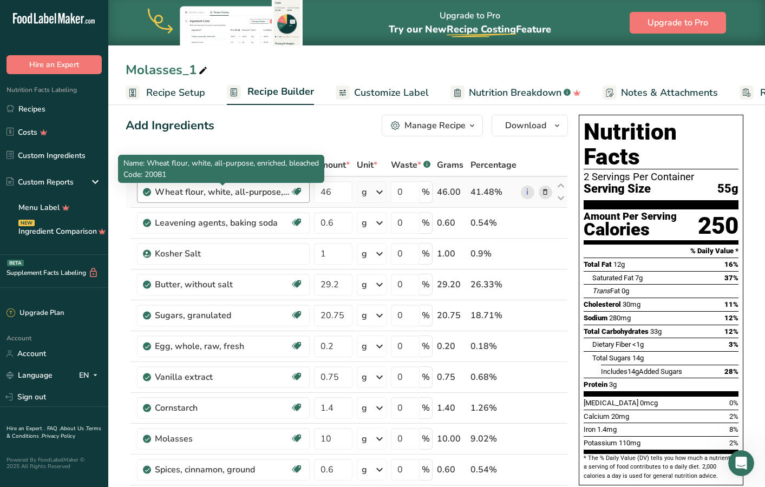
click at [214, 190] on div "Wheat flour, white, all-purpose, enriched, bleached" at bounding box center [222, 192] width 135 height 13
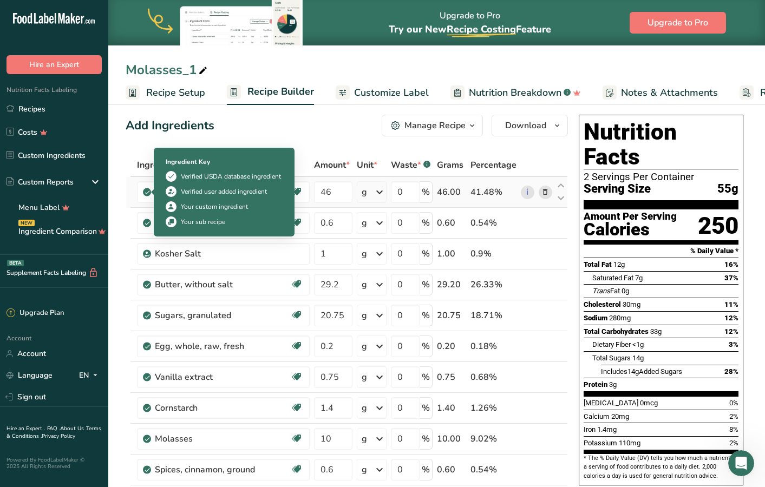
click at [146, 192] on icon at bounding box center [147, 192] width 6 height 10
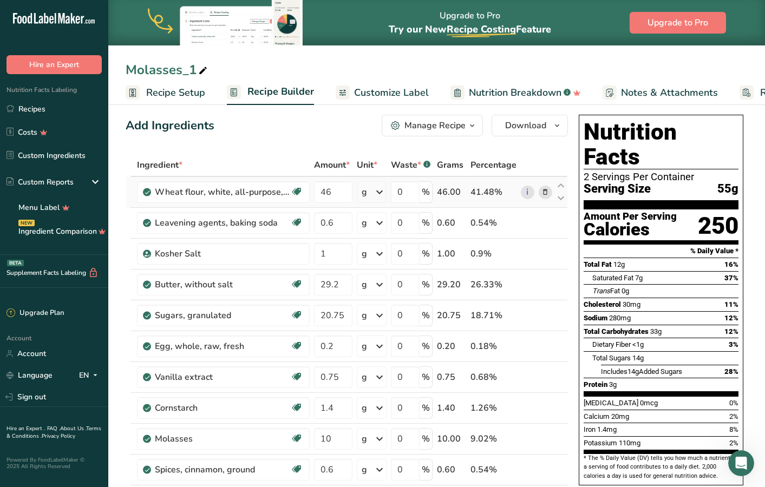
click at [149, 194] on icon at bounding box center [147, 192] width 6 height 10
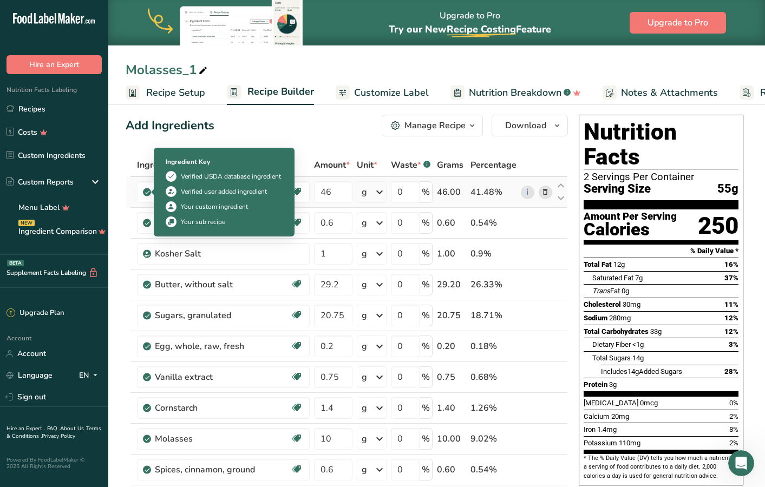
click at [149, 194] on icon at bounding box center [147, 192] width 6 height 10
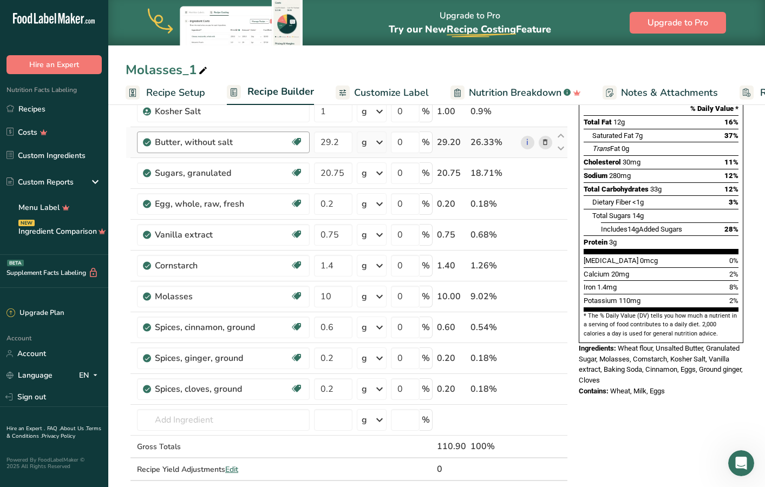
scroll to position [328, 0]
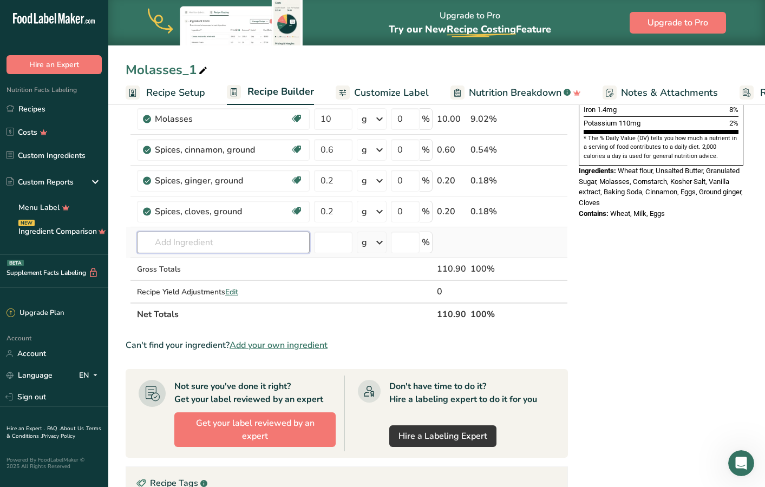
click at [203, 244] on input "text" at bounding box center [223, 243] width 173 height 22
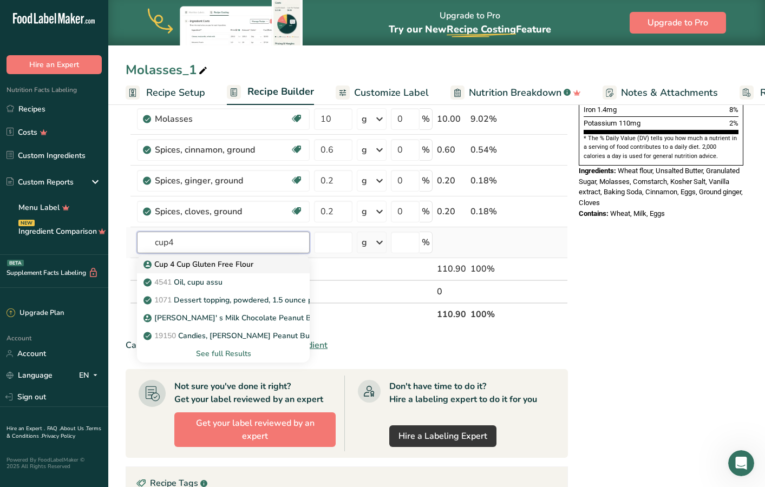
type input "cup4"
click at [224, 267] on p "Cup 4 Cup Gluten Free Flour" at bounding box center [200, 264] width 108 height 11
type input "Cup 4 Cup Gluten Free Flour"
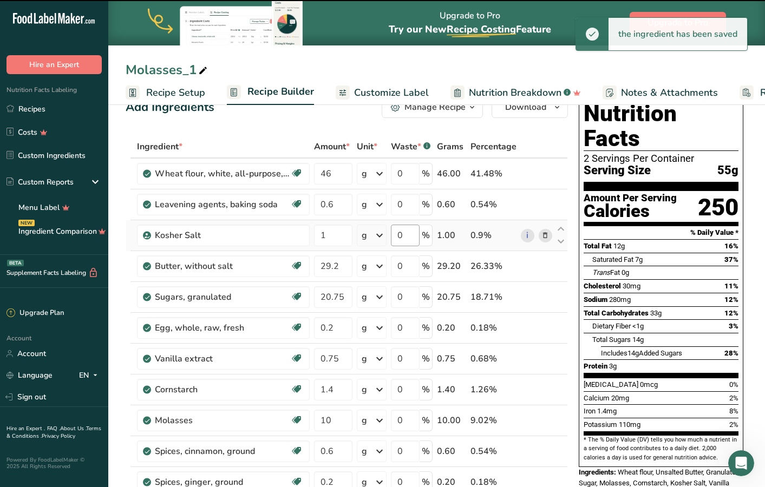
type input "0"
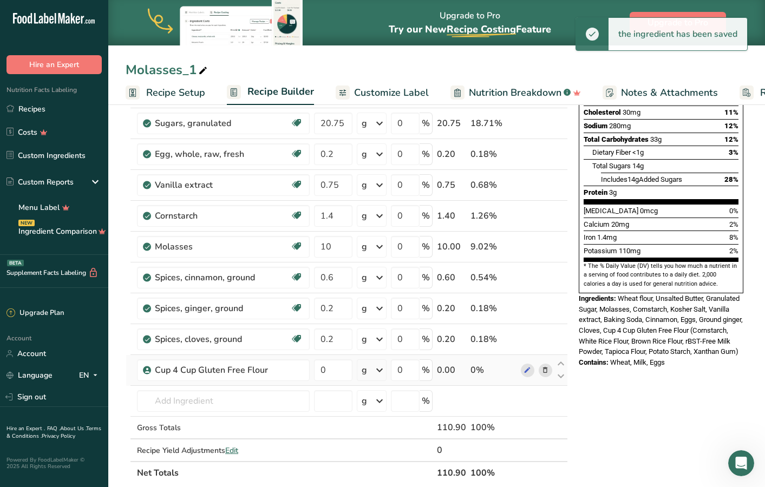
scroll to position [292, 0]
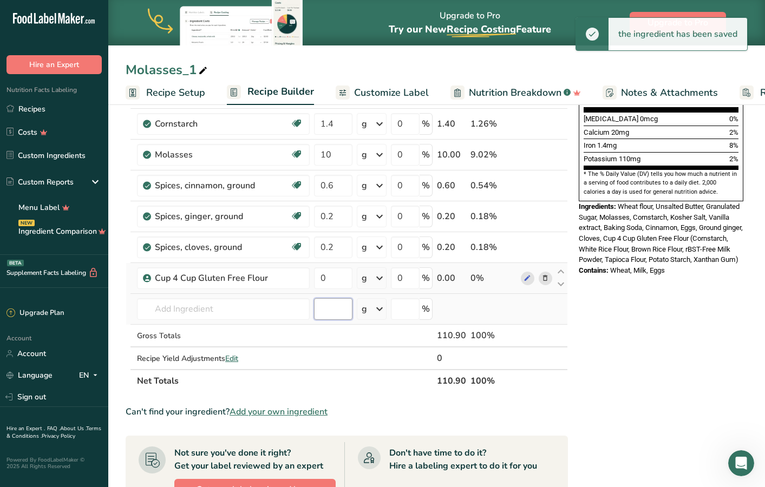
click at [329, 317] on input "number" at bounding box center [333, 309] width 38 height 22
click at [336, 276] on input "0" at bounding box center [333, 278] width 38 height 22
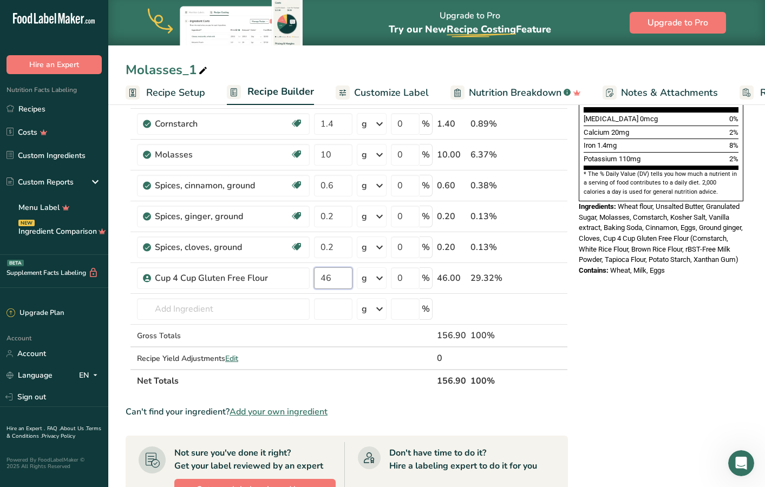
type input "46"
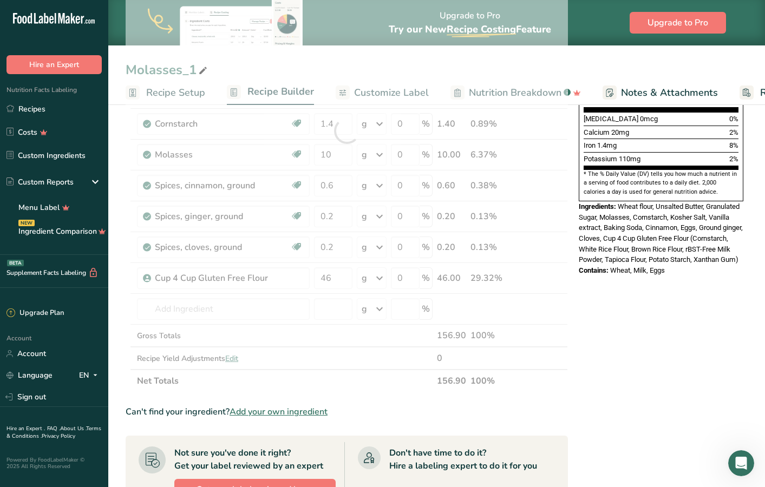
click at [592, 350] on div "Nutrition Facts 2 Servings Per Container Serving Size 55g Amount Per Serving Ca…" at bounding box center [660, 298] width 173 height 945
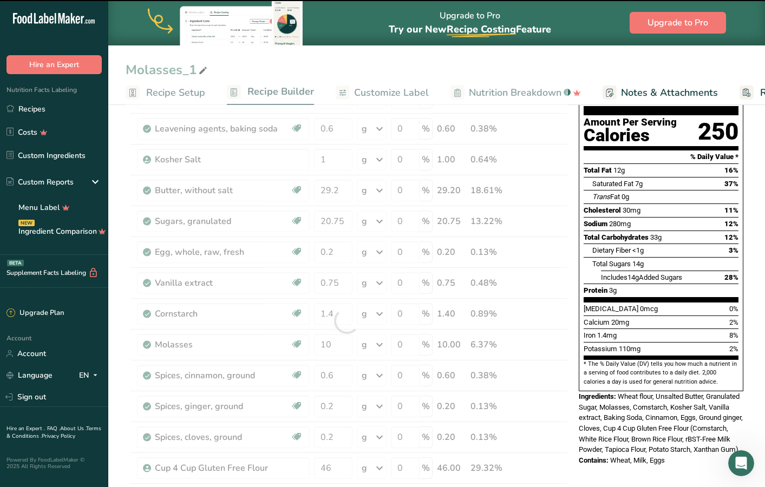
scroll to position [6, 0]
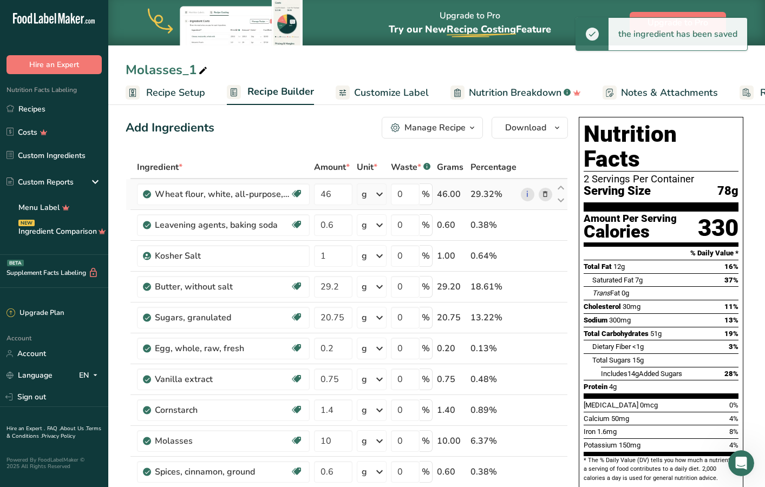
click at [547, 194] on icon at bounding box center [545, 194] width 8 height 11
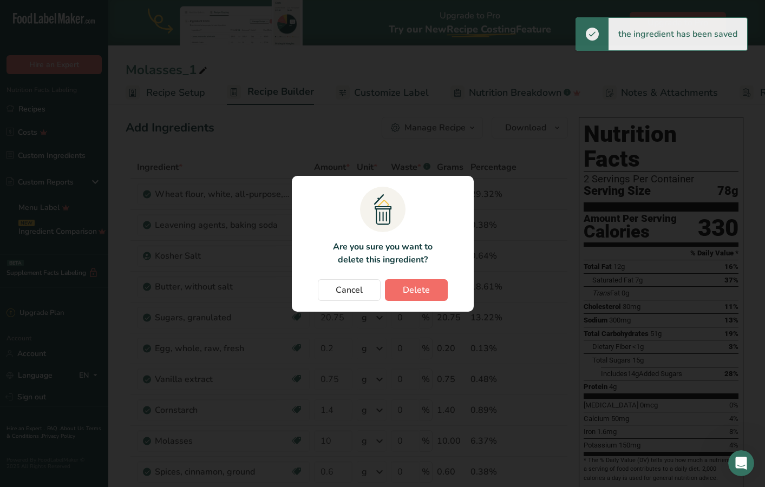
click at [436, 288] on button "Delete" at bounding box center [416, 290] width 63 height 22
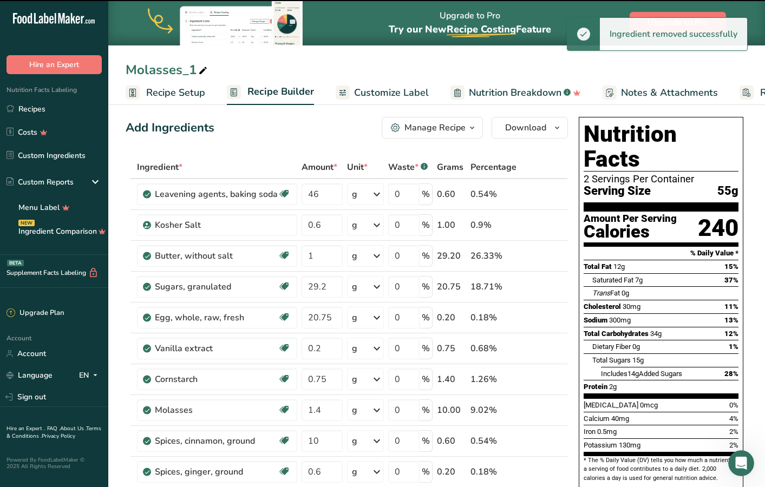
type input "0.6"
type input "1"
type input "29.2"
type input "20.75"
type input "0.2"
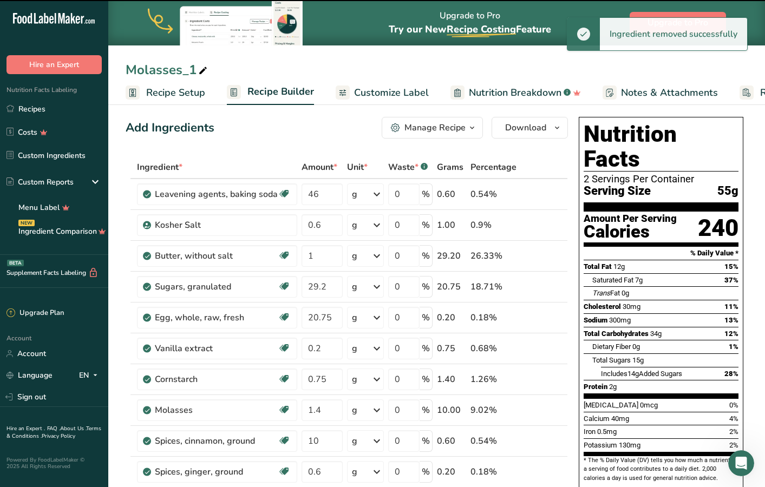
type input "0.75"
type input "1.4"
type input "10"
type input "0.6"
type input "0.2"
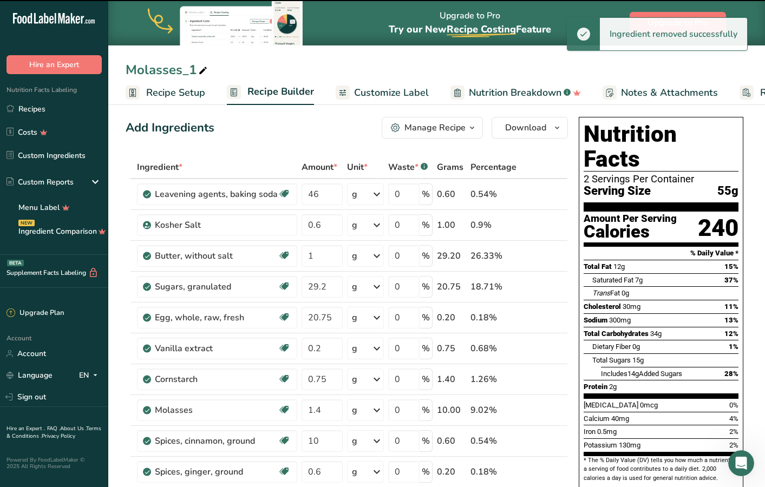
type input "46"
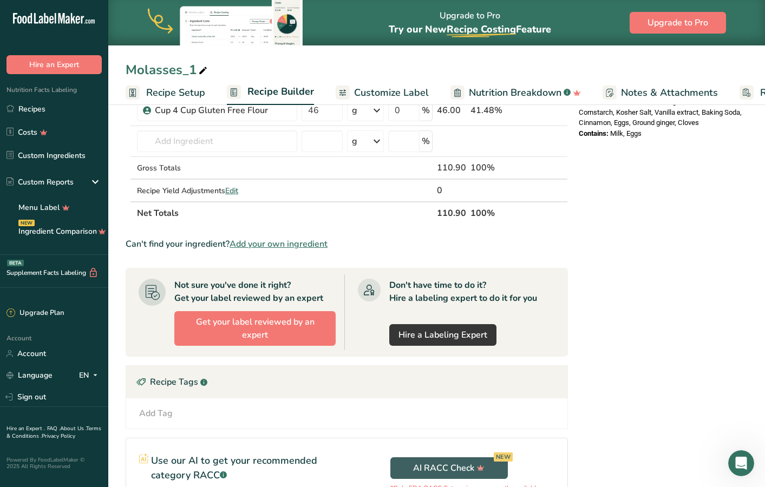
scroll to position [425, 0]
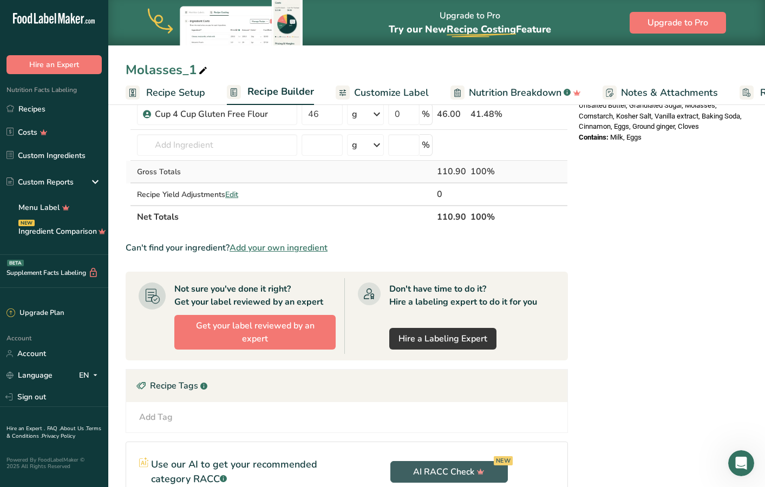
click at [461, 171] on div "110.90" at bounding box center [451, 171] width 29 height 13
click at [237, 195] on span "Edit" at bounding box center [231, 194] width 13 height 10
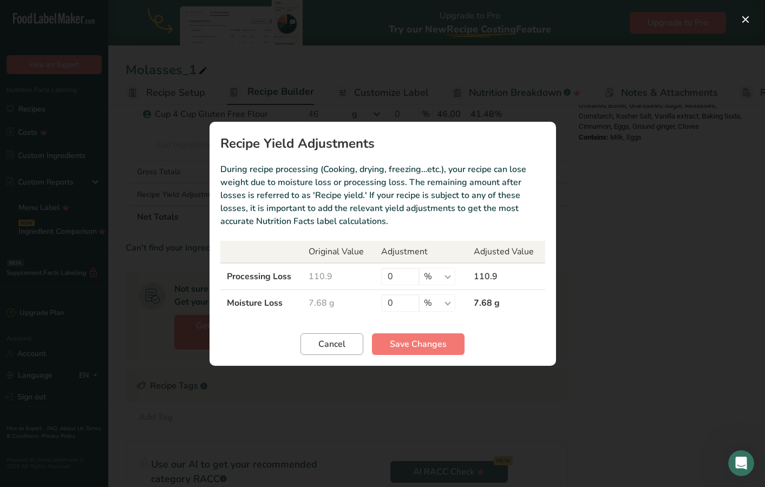
click at [349, 349] on button "Cancel" at bounding box center [331, 344] width 63 height 22
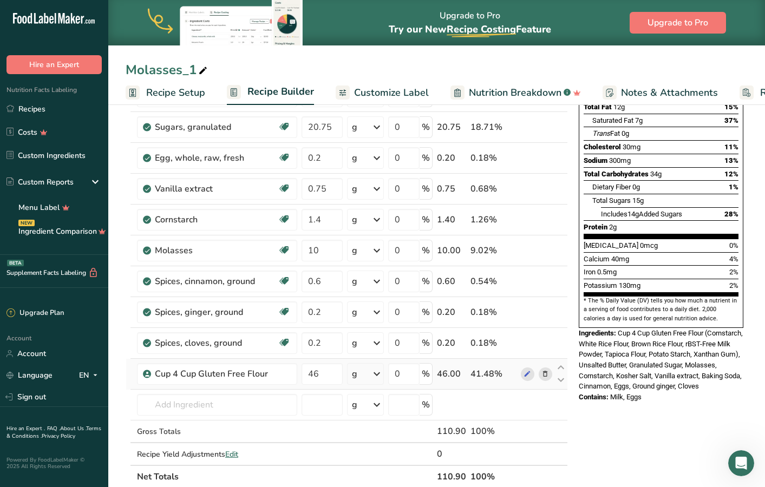
scroll to position [169, 0]
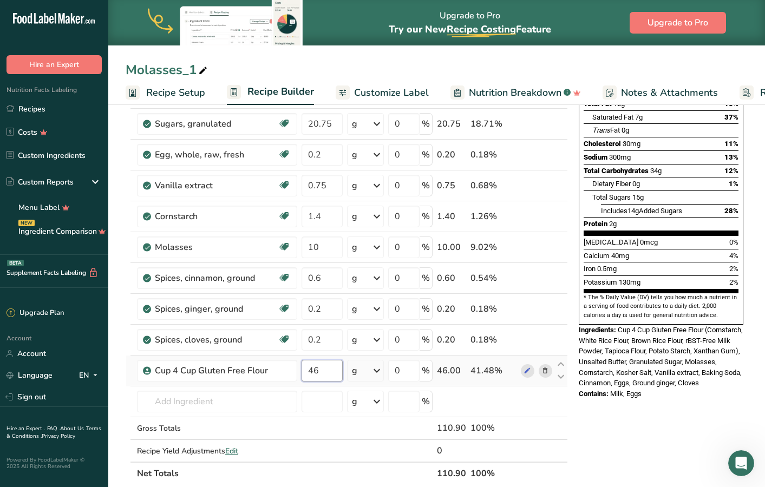
click at [325, 374] on input "46" at bounding box center [322, 371] width 41 height 22
type input "48"
click at [643, 408] on div "Nutrition Facts 2 Servings Per Container Serving Size 55g Amount Per Serving Ca…" at bounding box center [660, 407] width 173 height 914
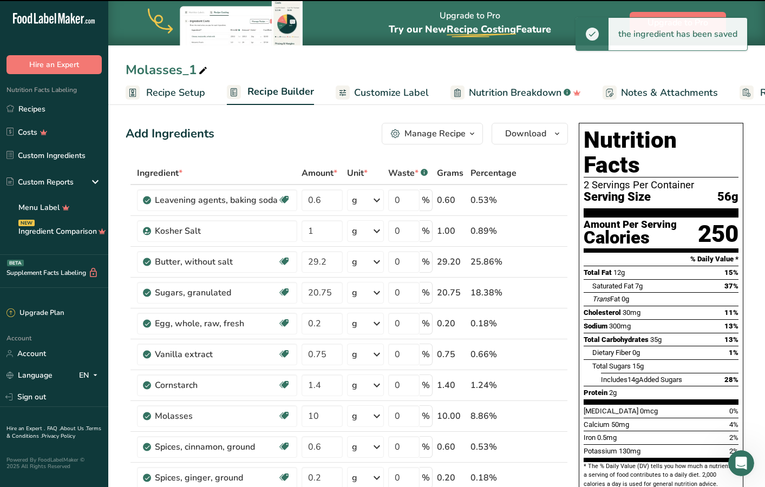
scroll to position [0, 0]
click at [557, 136] on icon "button" at bounding box center [557, 134] width 9 height 14
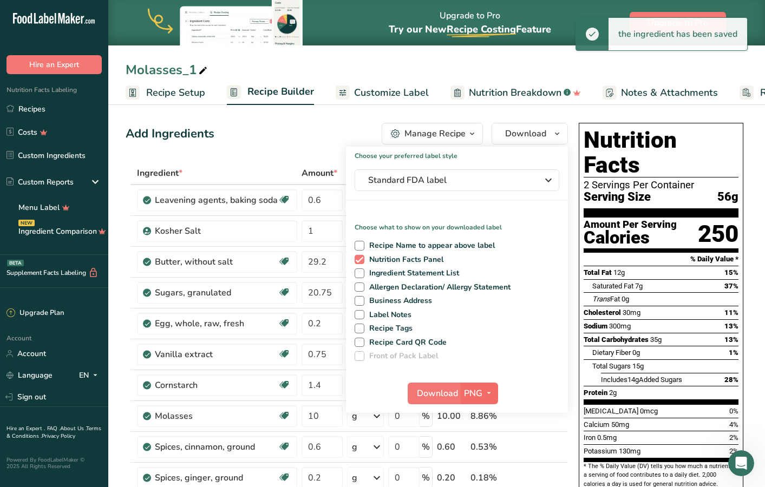
click at [489, 389] on icon "button" at bounding box center [488, 394] width 9 height 14
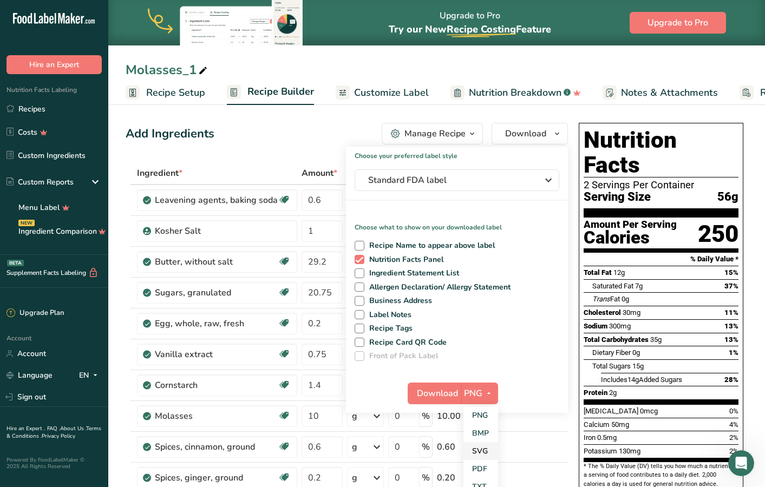
click at [481, 451] on link "SVG" at bounding box center [480, 451] width 35 height 18
click at [440, 396] on span "Download" at bounding box center [437, 393] width 41 height 13
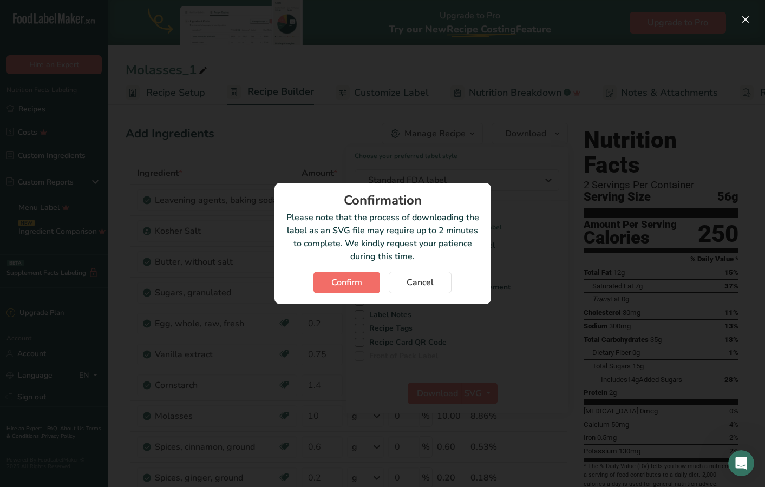
click at [341, 286] on span "Confirm" at bounding box center [346, 282] width 31 height 13
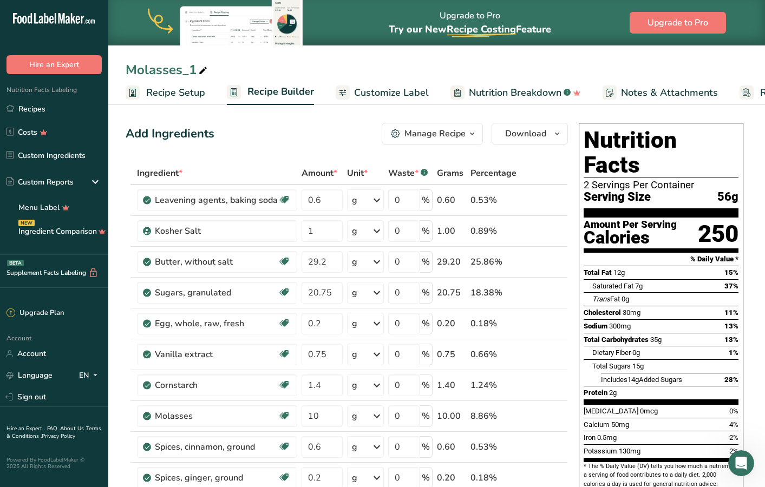
click at [182, 70] on div "Molasses_1" at bounding box center [168, 69] width 84 height 19
drag, startPoint x: 180, startPoint y: 70, endPoint x: 217, endPoint y: 70, distance: 36.3
click at [217, 70] on input "Molasses_1" at bounding box center [437, 69] width 622 height 19
click at [326, 61] on input "Molasses GF" at bounding box center [437, 69] width 622 height 19
type input "Molasses GF"
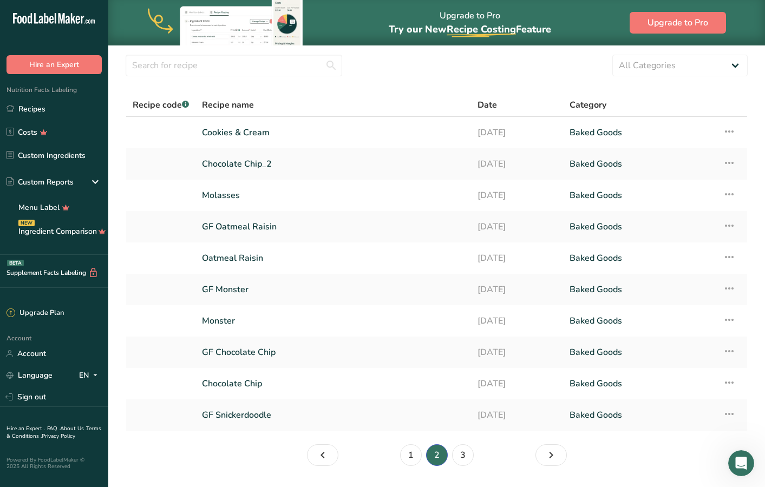
scroll to position [34, 0]
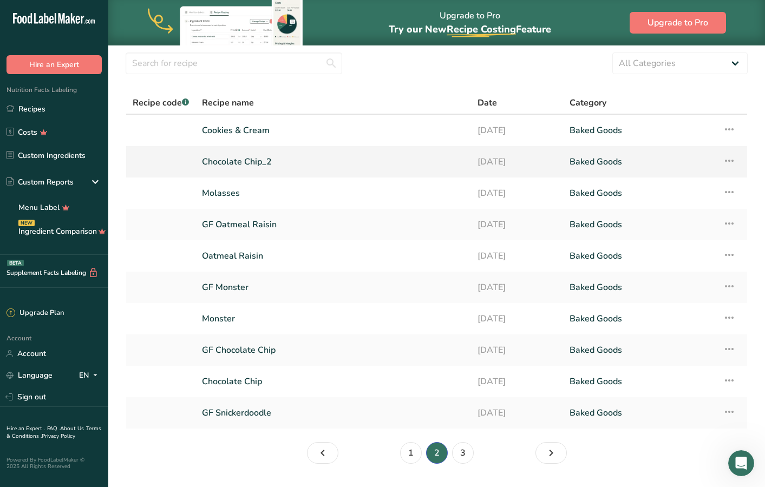
click at [433, 166] on link "Chocolate Chip_2" at bounding box center [333, 161] width 263 height 23
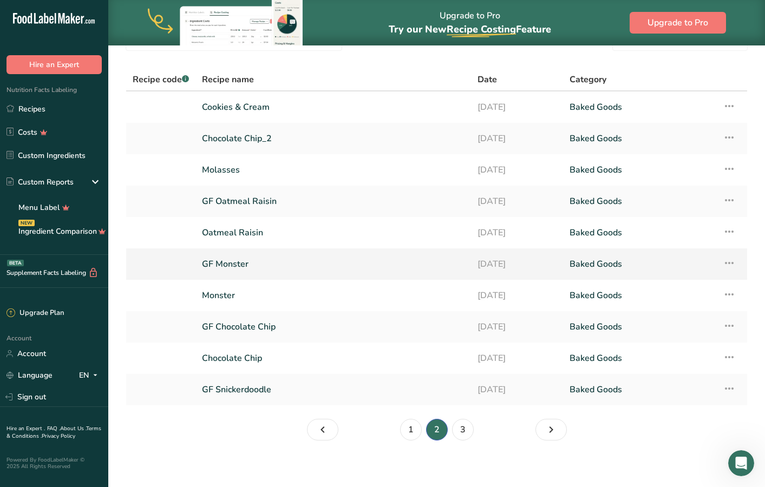
scroll to position [58, 0]
click at [412, 427] on link "1" at bounding box center [411, 429] width 22 height 22
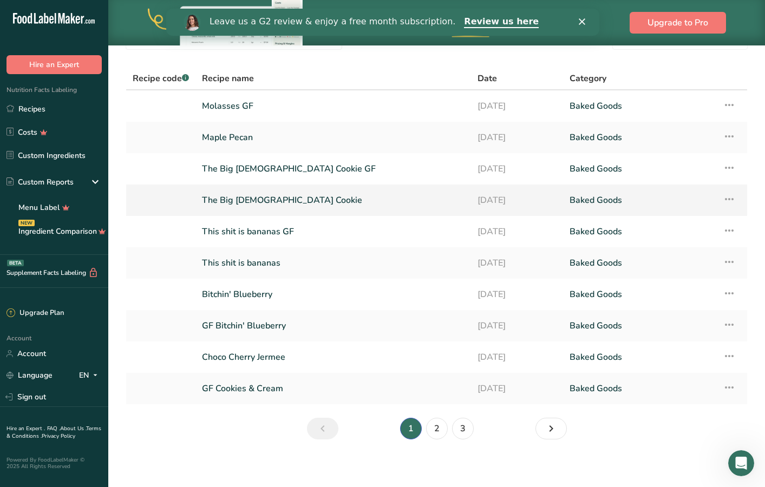
click at [731, 199] on icon at bounding box center [729, 198] width 13 height 19
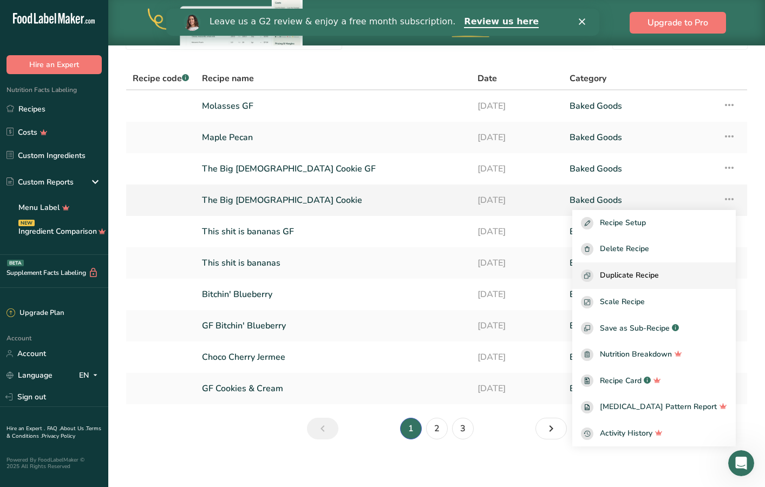
click at [690, 274] on div "Duplicate Recipe" at bounding box center [654, 276] width 146 height 12
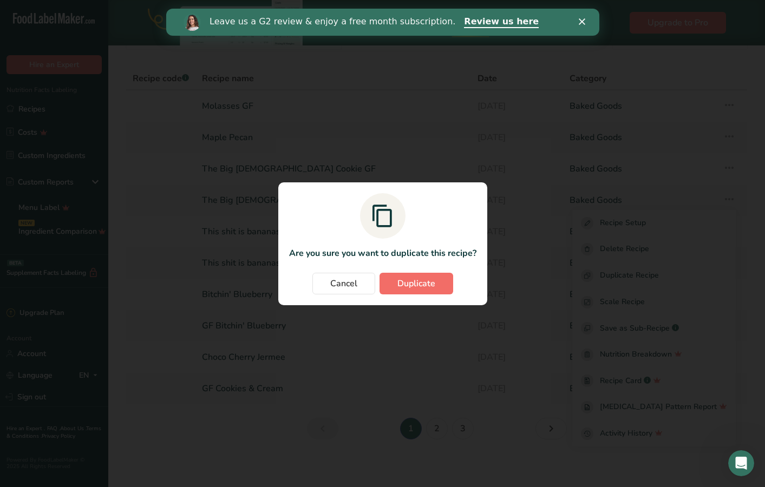
click at [429, 285] on span "Duplicate" at bounding box center [416, 283] width 38 height 13
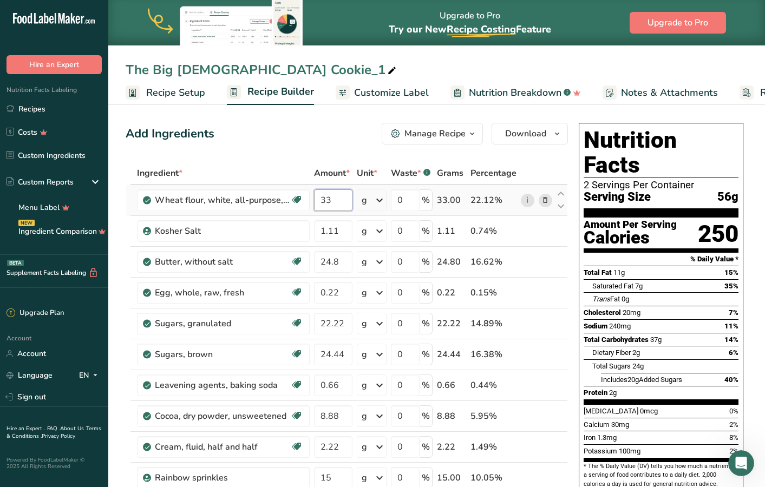
click at [336, 203] on input "33" at bounding box center [333, 200] width 38 height 22
type input "37"
click at [212, 75] on div "The Big [DEMOGRAPHIC_DATA] Cookie_1" at bounding box center [262, 69] width 273 height 19
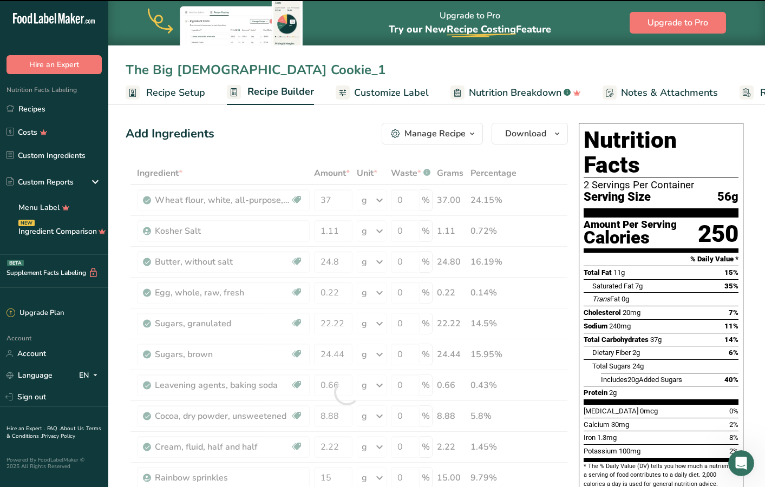
click at [212, 75] on input "The Big [DEMOGRAPHIC_DATA] Cookie_1" at bounding box center [437, 69] width 622 height 19
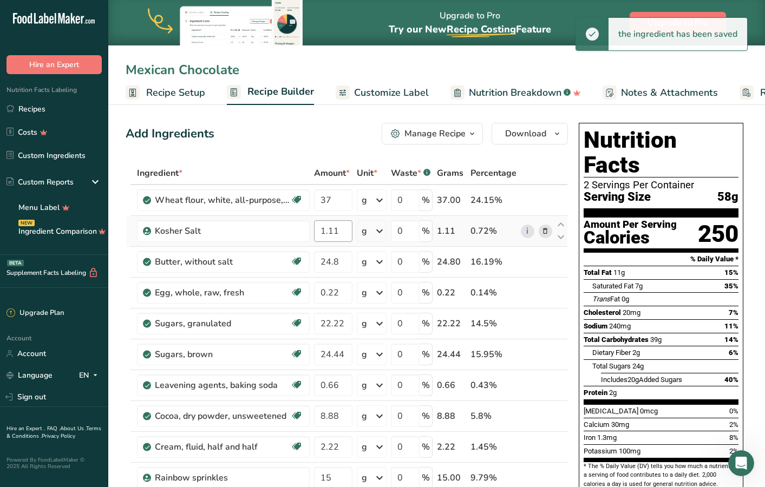
type input "Mexican Chocolate"
click at [329, 232] on input "1.11" at bounding box center [333, 231] width 38 height 22
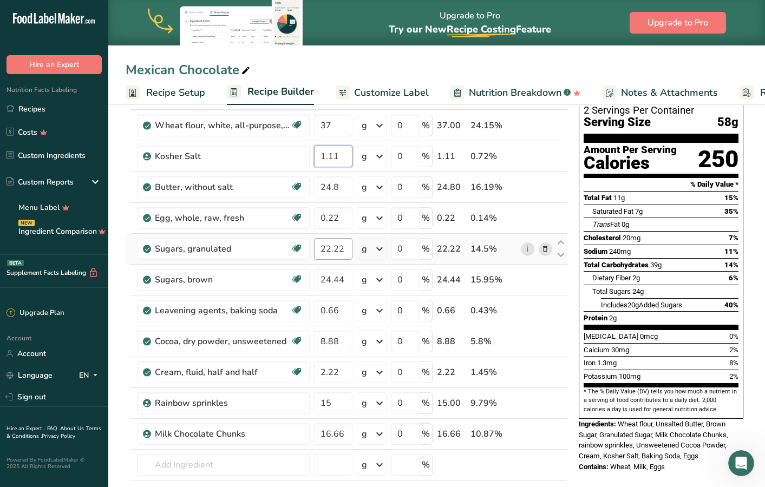
scroll to position [84, 0]
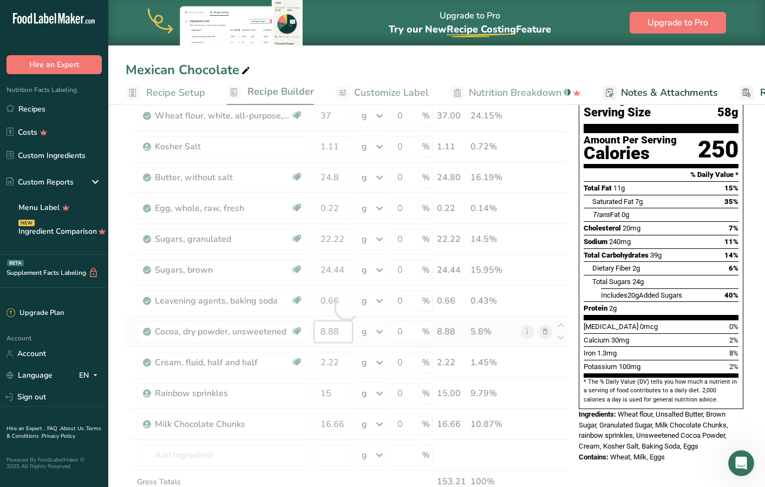
click at [327, 331] on div "Ingredient * Amount * Unit * Waste * .a-a{fill:#347362;}.b-a{fill:#fff;} Grams …" at bounding box center [347, 307] width 442 height 461
click at [327, 331] on div at bounding box center [347, 307] width 442 height 461
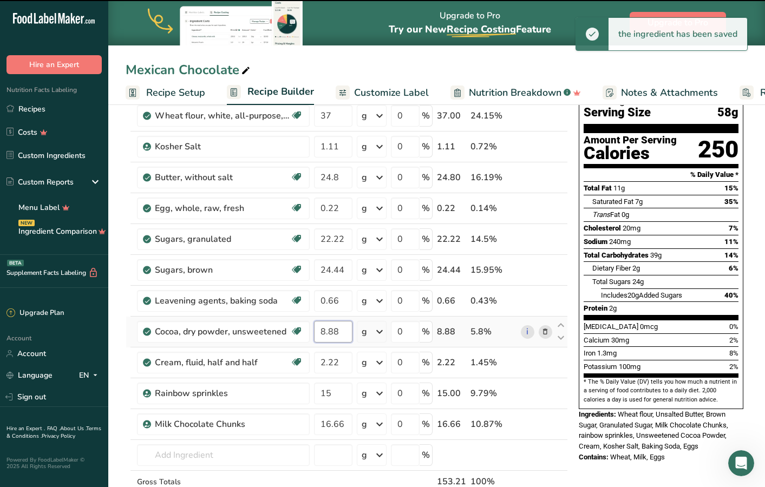
click at [337, 335] on input "8.88" at bounding box center [333, 332] width 38 height 22
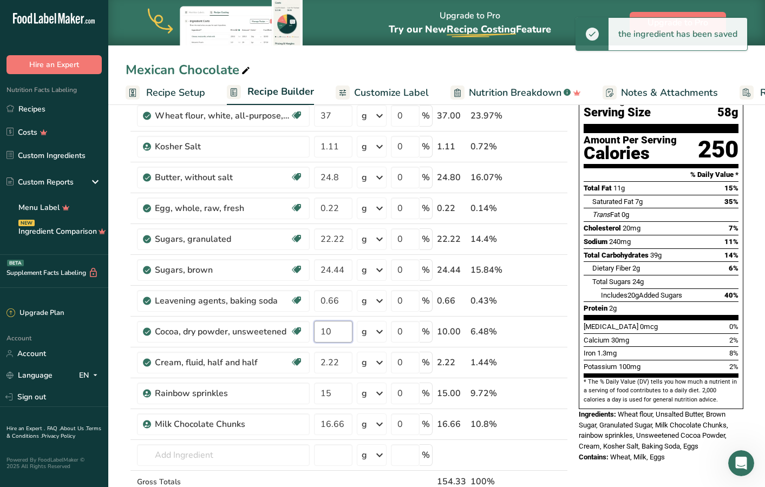
type input "10"
click at [117, 357] on section "Add Ingredients Manage Recipe Delete Recipe Duplicate Recipe Scale Recipe Save …" at bounding box center [436, 476] width 657 height 918
click at [544, 394] on icon at bounding box center [545, 393] width 8 height 11
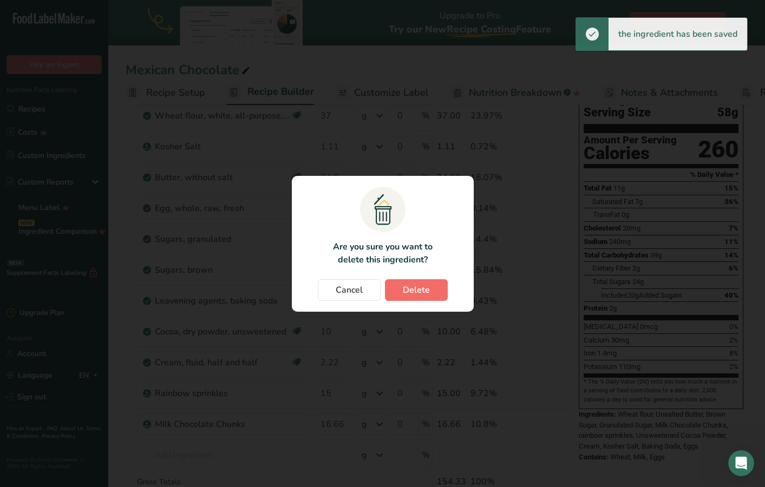
click at [433, 291] on button "Delete" at bounding box center [416, 290] width 63 height 22
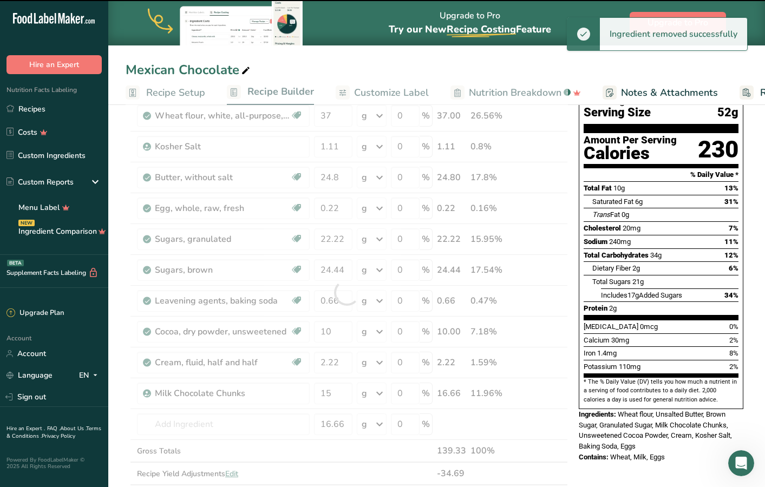
type input "16.66"
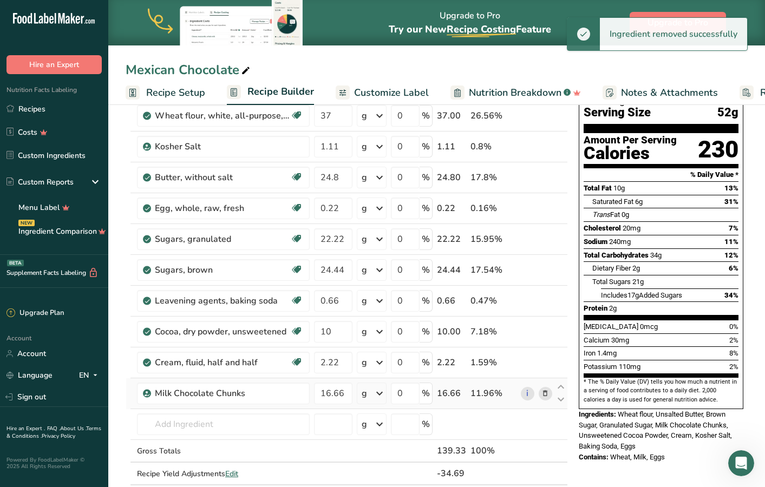
click at [547, 395] on icon at bounding box center [545, 393] width 8 height 11
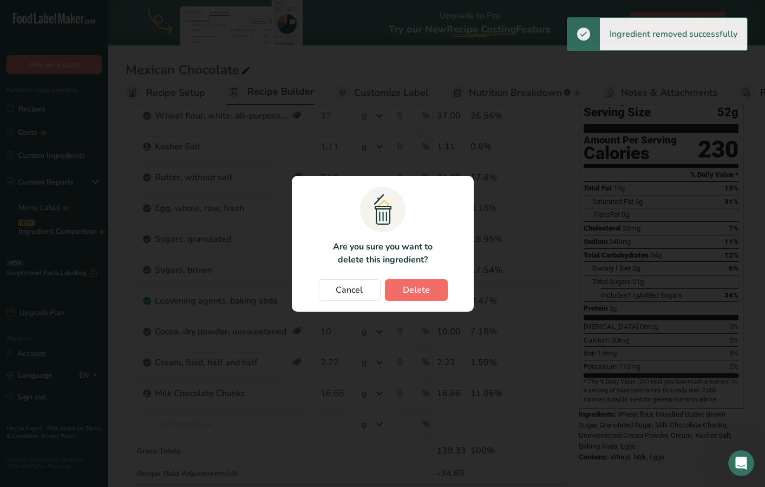
click at [434, 290] on button "Delete" at bounding box center [416, 290] width 63 height 22
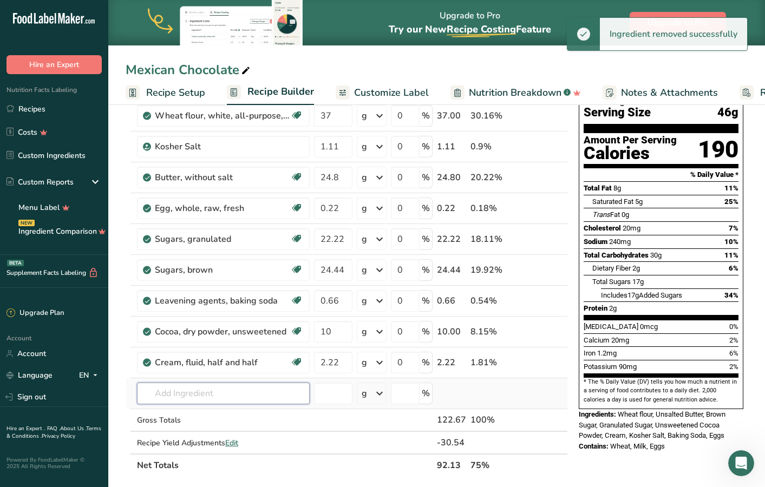
click at [214, 394] on input "text" at bounding box center [223, 394] width 173 height 22
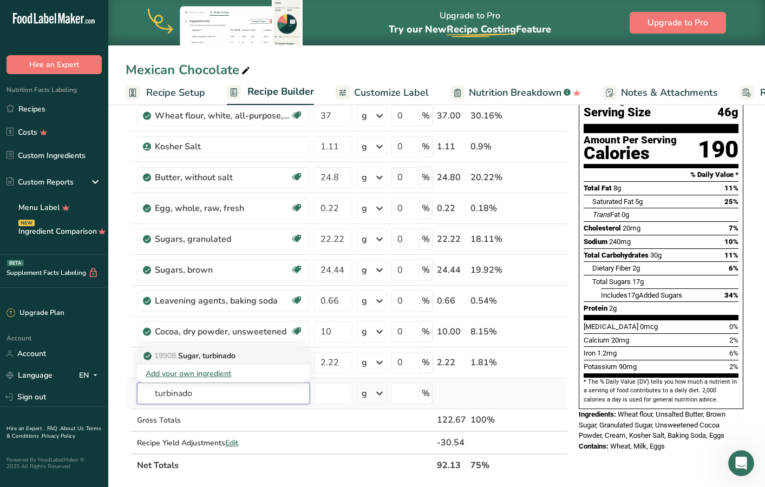
type input "turbinado"
click at [221, 356] on p "19908 Sugar, turbinado" at bounding box center [191, 355] width 90 height 11
type input "Sugar, turbinado"
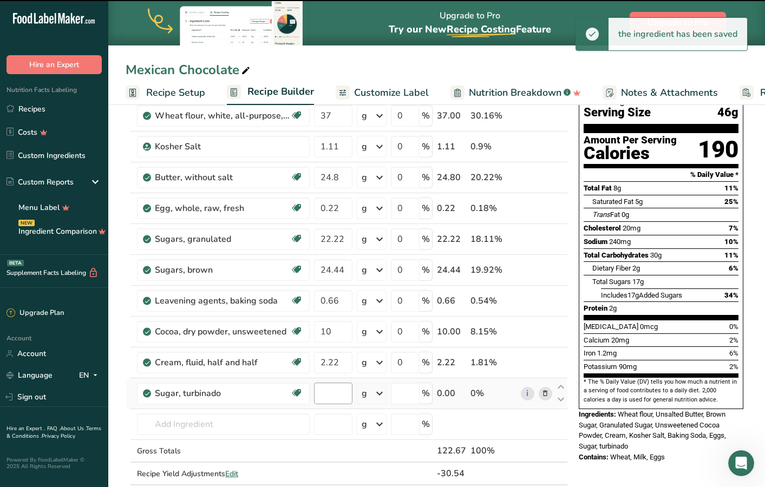
type input "0"
click at [337, 397] on input "0" at bounding box center [333, 394] width 38 height 22
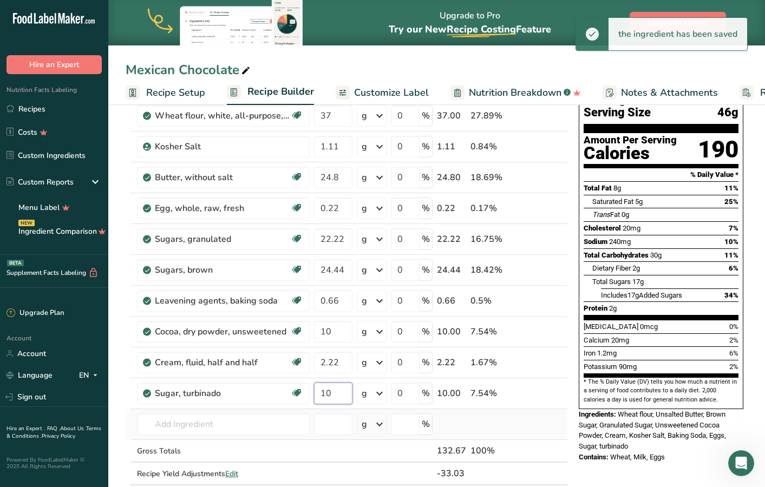
type input "10"
click at [529, 430] on div "Ingredient * Amount * Unit * Waste * .a-a{fill:#347362;}.b-a{fill:#fff;} Grams …" at bounding box center [347, 292] width 442 height 430
click at [201, 426] on input "text" at bounding box center [223, 425] width 173 height 22
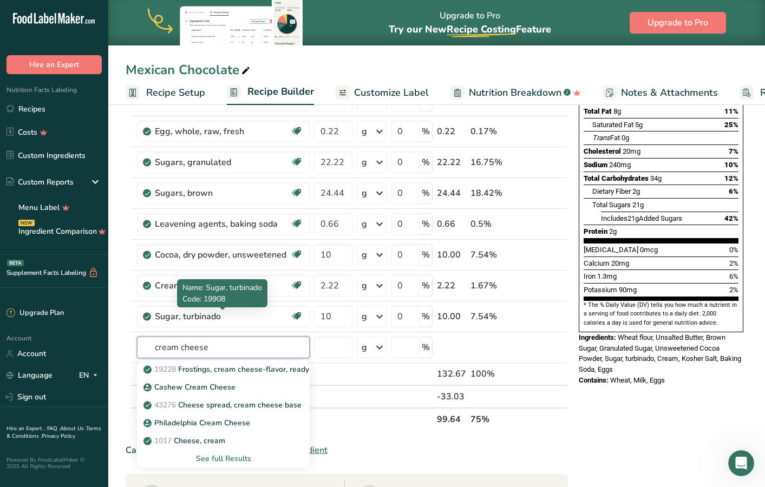
scroll to position [163, 0]
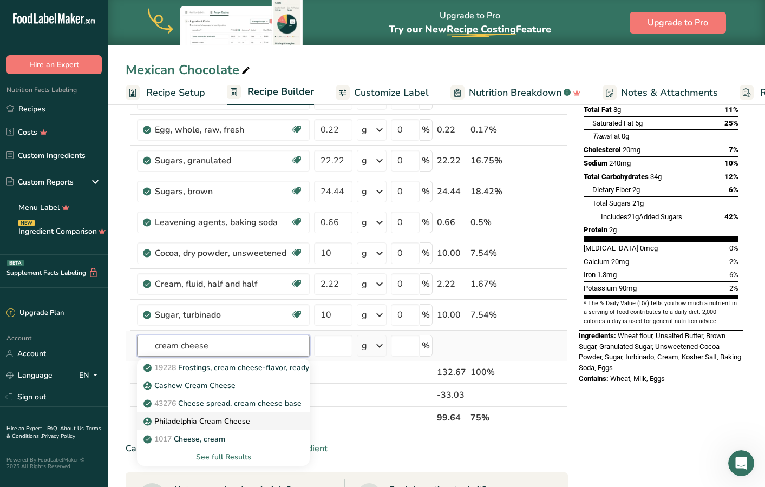
type input "cream cheese"
click at [257, 427] on link "Philadelphia Cream Cheese" at bounding box center [223, 421] width 173 height 18
type input "Philadelphia Cream Cheese"
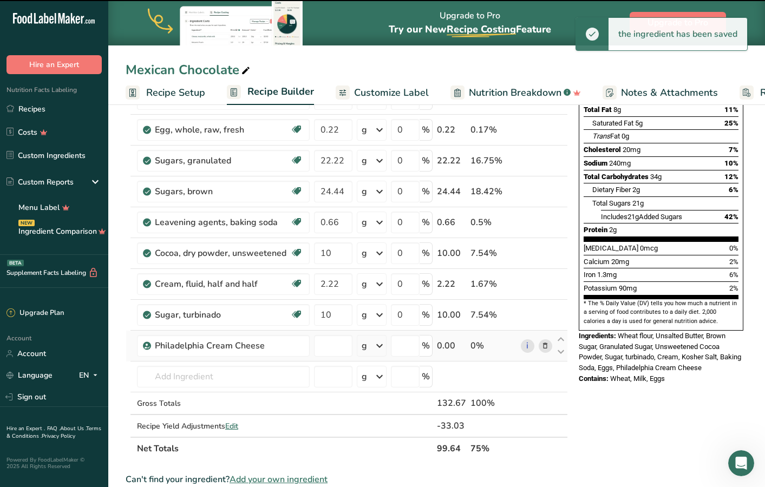
type input "0"
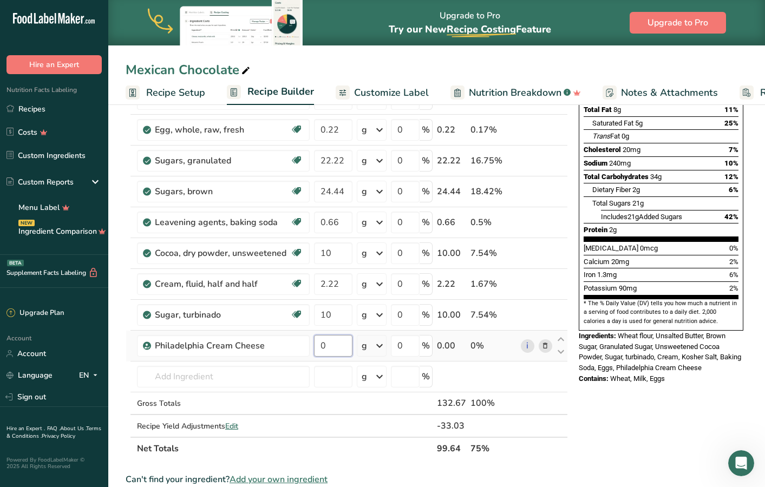
click at [328, 350] on input "0" at bounding box center [333, 346] width 38 height 22
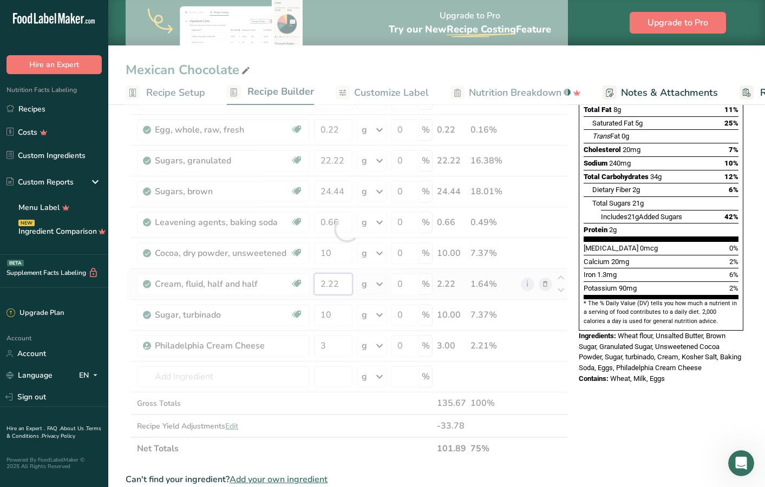
click at [350, 280] on div "Ingredient * Amount * Unit * Waste * .a-a{fill:#347362;}.b-a{fill:#fff;} Grams …" at bounding box center [347, 229] width 442 height 461
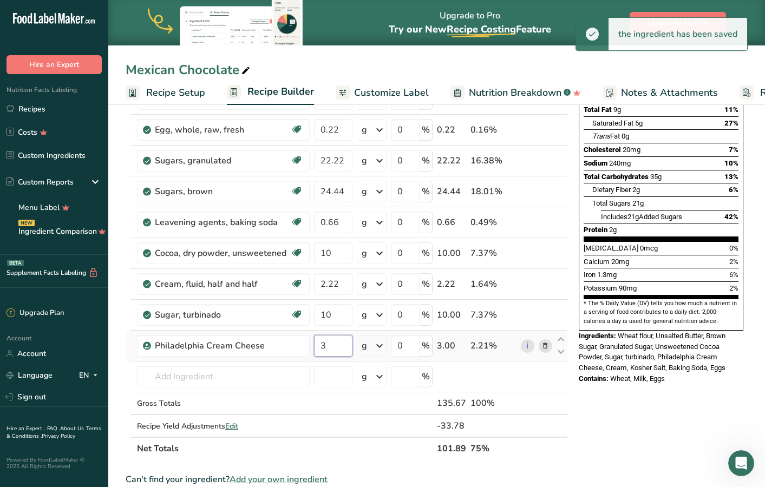
click at [337, 344] on div "Ingredient * Amount * Unit * Waste * .a-a{fill:#347362;}.b-a{fill:#fff;} Grams …" at bounding box center [347, 229] width 442 height 461
click at [333, 348] on input "3" at bounding box center [333, 346] width 38 height 22
type input "2.5"
click at [552, 404] on div "Ingredient * Amount * Unit * Waste * .a-a{fill:#347362;}.b-a{fill:#fff;} Grams …" at bounding box center [347, 229] width 442 height 461
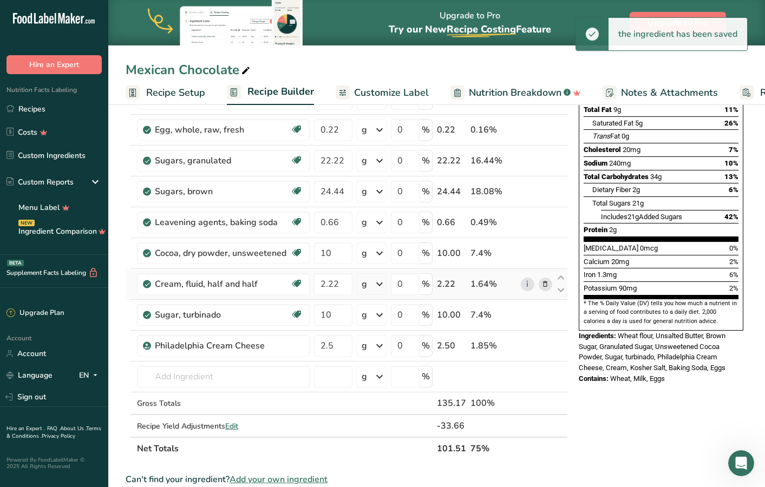
click at [543, 285] on icon at bounding box center [545, 284] width 8 height 11
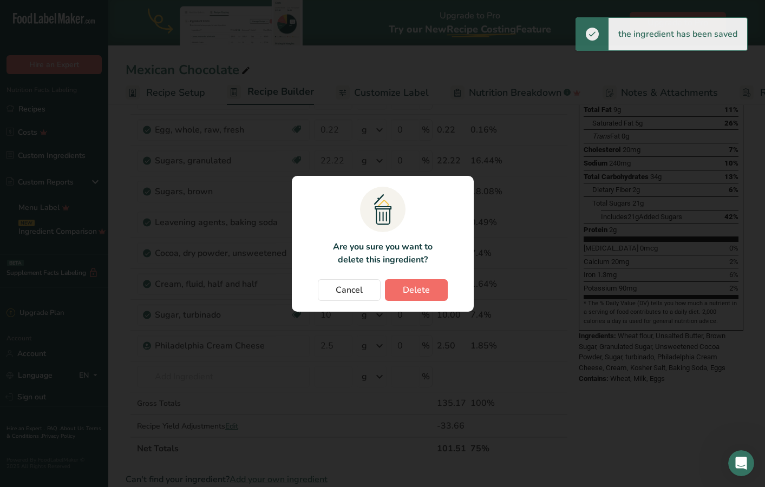
click at [389, 288] on button "Delete" at bounding box center [416, 290] width 63 height 22
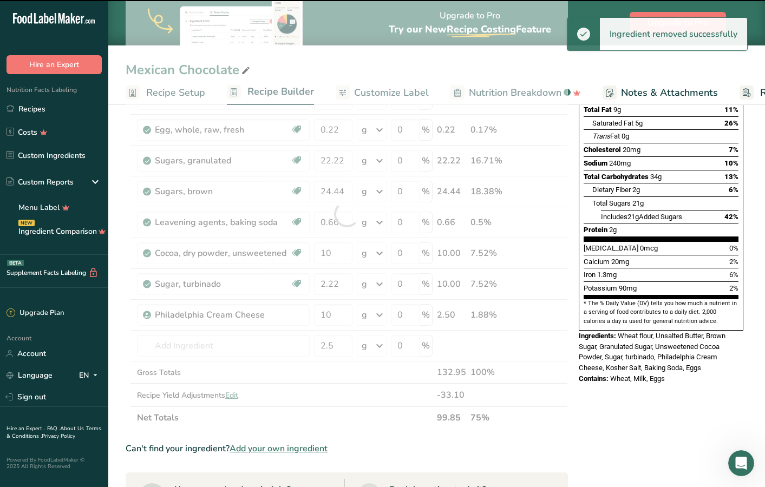
type input "10"
type input "2.5"
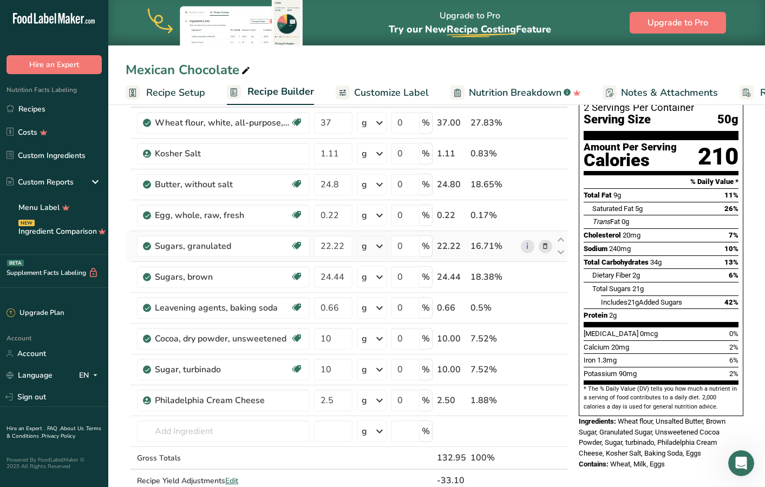
scroll to position [92, 0]
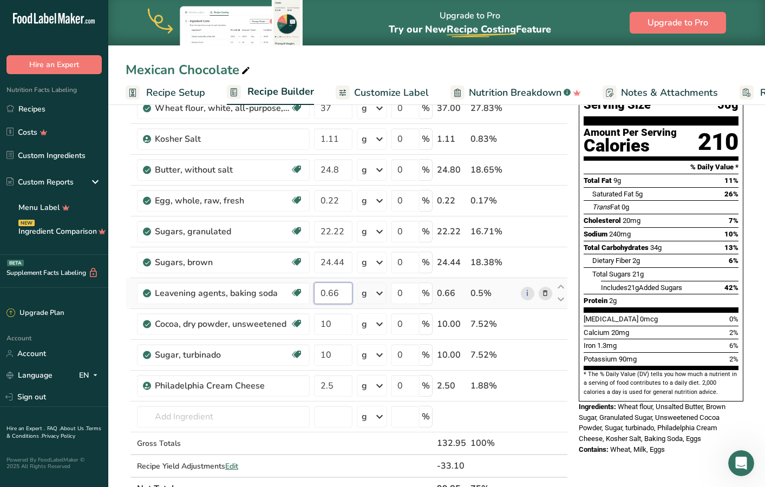
click at [340, 295] on input "0.66" at bounding box center [333, 294] width 38 height 22
type input "0.83"
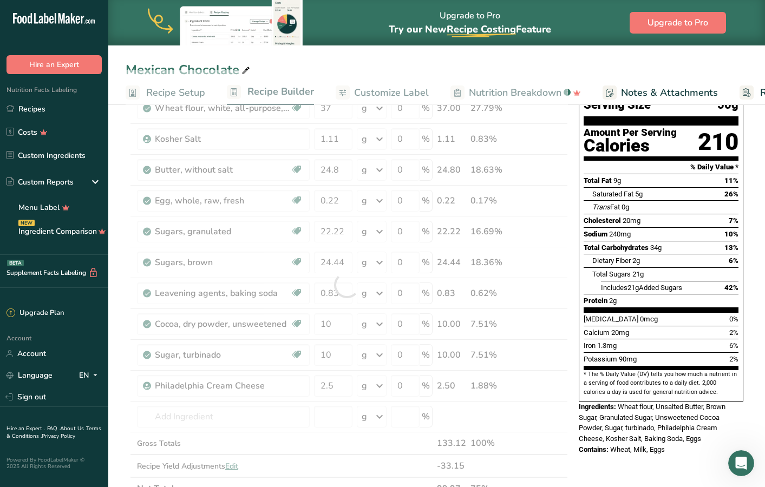
click at [569, 420] on div "Add Ingredients Manage Recipe Delete Recipe Duplicate Recipe Scale Recipe Save …" at bounding box center [350, 453] width 449 height 852
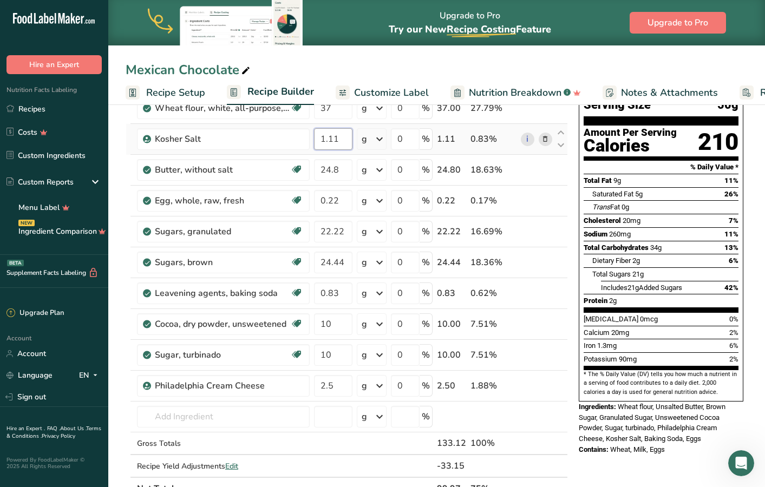
click at [344, 137] on input "1.11" at bounding box center [333, 139] width 38 height 22
type input "1.33"
click at [523, 254] on div "Ingredient * Amount * Unit * Waste * .a-a{fill:#347362;}.b-a{fill:#fff;} Grams …" at bounding box center [347, 285] width 442 height 430
click at [333, 172] on input "24.8" at bounding box center [333, 170] width 38 height 22
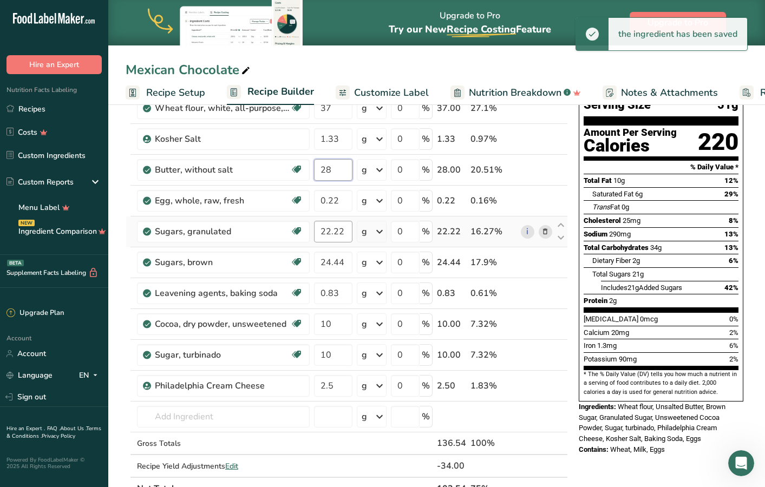
type input "28"
click at [343, 233] on div "Ingredient * Amount * Unit * Waste * .a-a{fill:#347362;}.b-a{fill:#fff;} Grams …" at bounding box center [347, 285] width 442 height 430
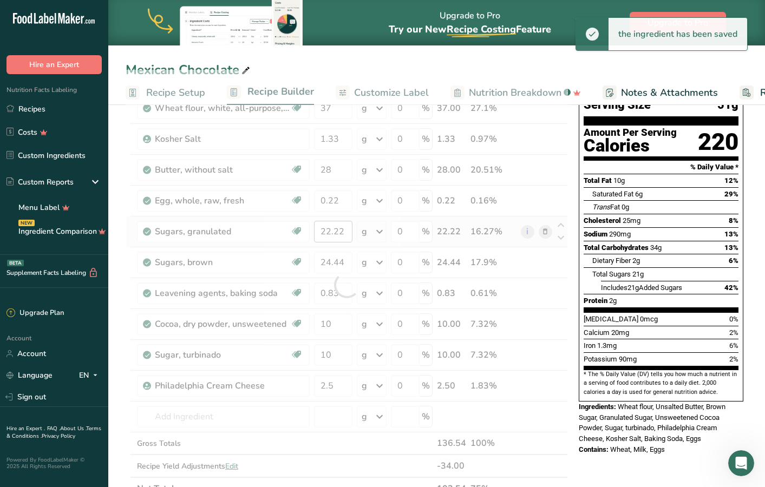
click at [343, 233] on div at bounding box center [347, 285] width 442 height 430
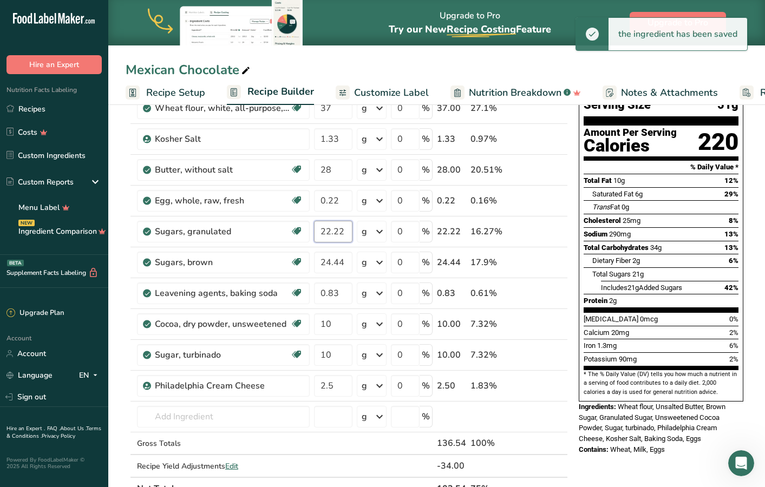
click at [330, 232] on input "22.22" at bounding box center [333, 232] width 38 height 22
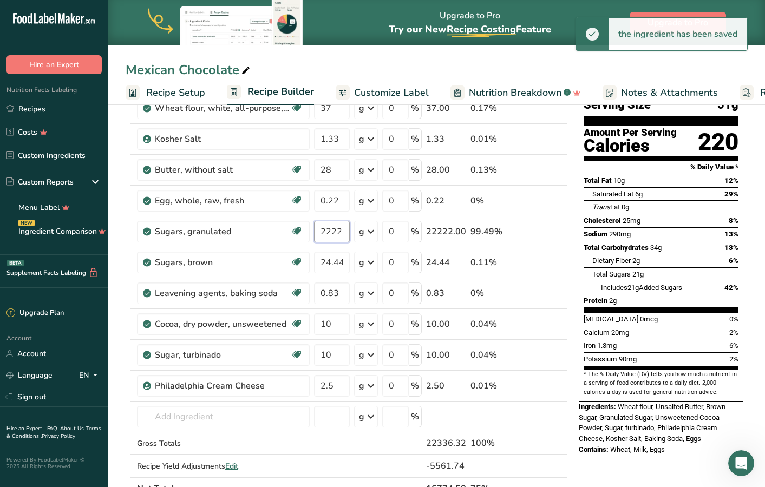
click at [330, 232] on input "22222" at bounding box center [332, 232] width 36 height 22
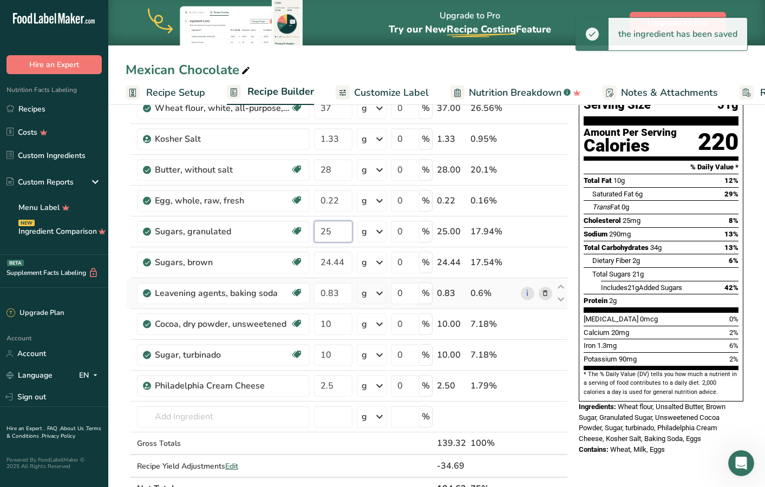
type input "25"
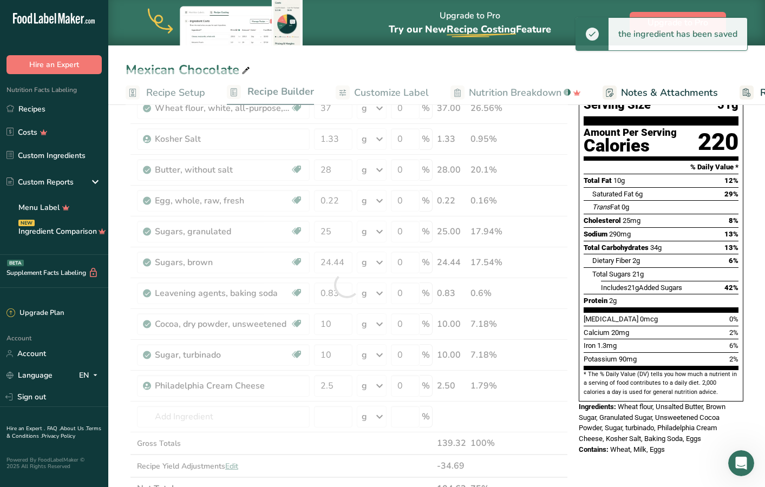
click at [525, 306] on div "Ingredient * Amount * Unit * Waste * .a-a{fill:#347362;}.b-a{fill:#fff;} Grams …" at bounding box center [347, 285] width 442 height 430
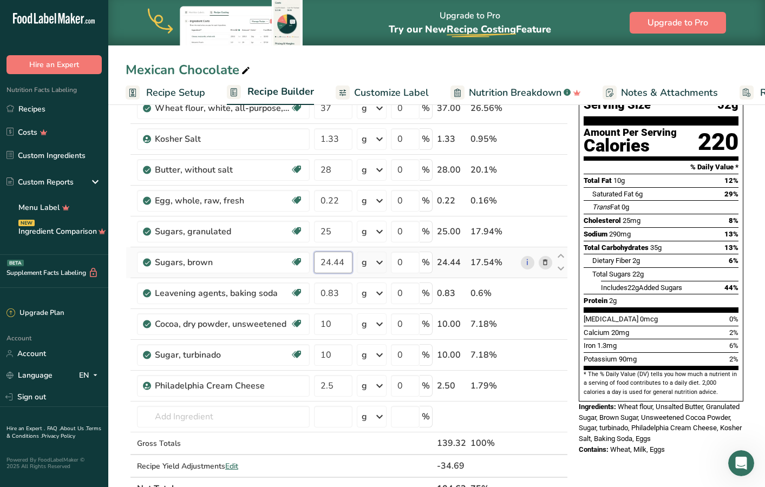
click at [336, 260] on input "24.44" at bounding box center [333, 263] width 38 height 22
type input "27.5"
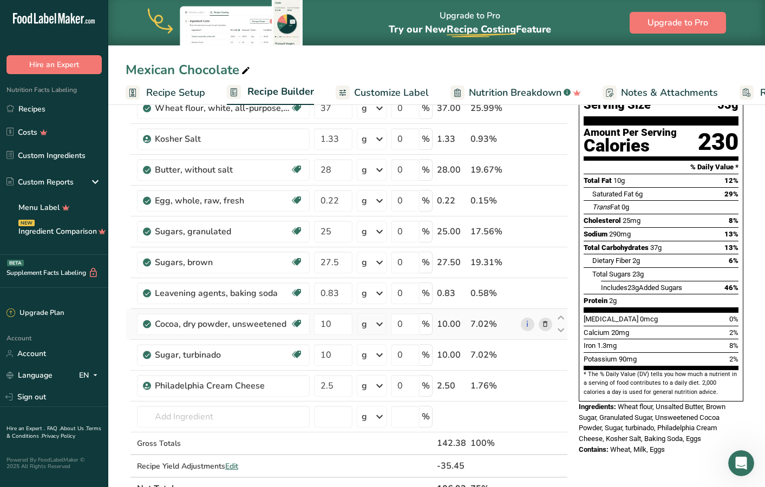
click at [440, 329] on div "Ingredient * Amount * Unit * Waste * .a-a{fill:#347362;}.b-a{fill:#fff;} Grams …" at bounding box center [347, 285] width 442 height 430
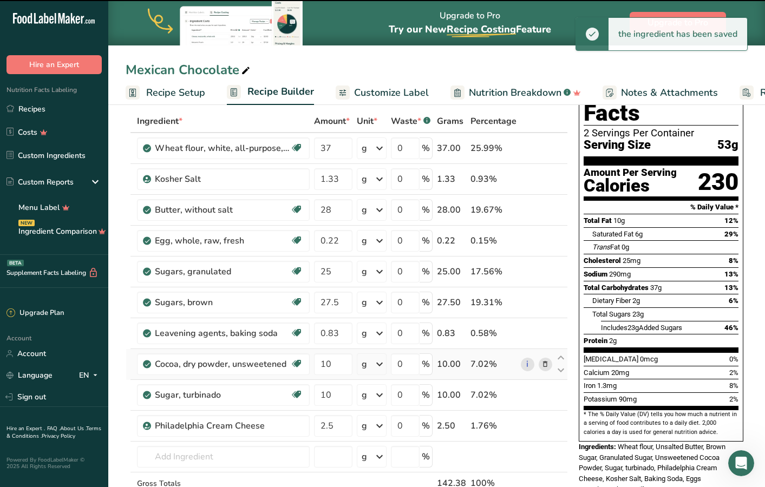
scroll to position [11, 0]
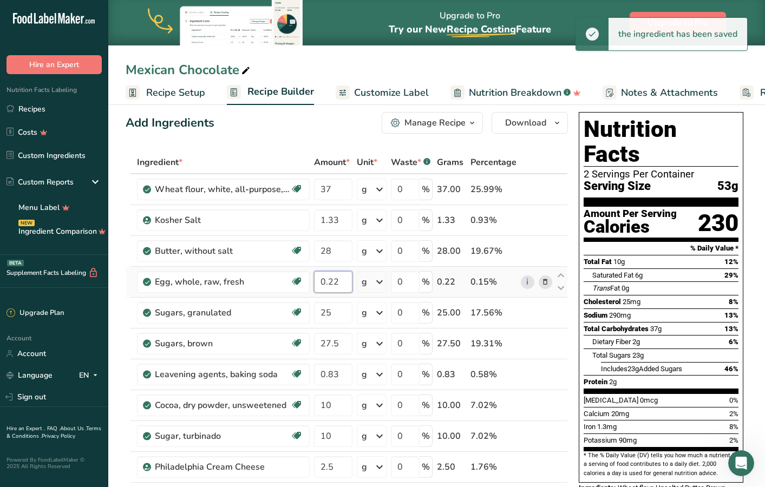
click at [346, 287] on input "0.22" at bounding box center [333, 282] width 38 height 22
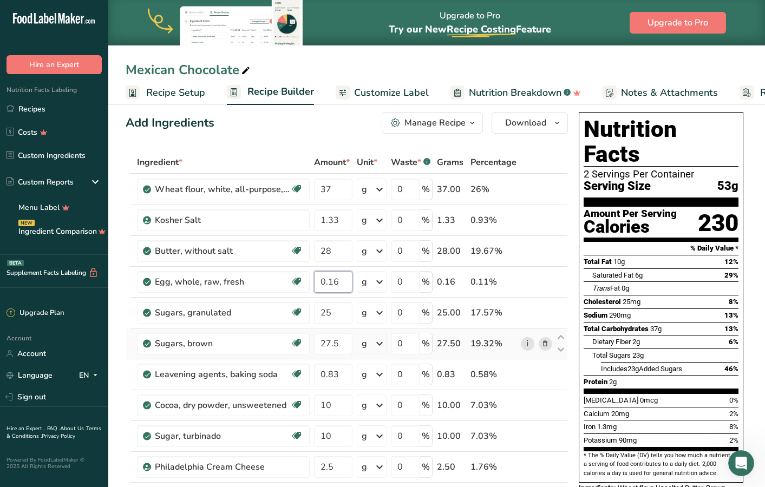
type input "0.16"
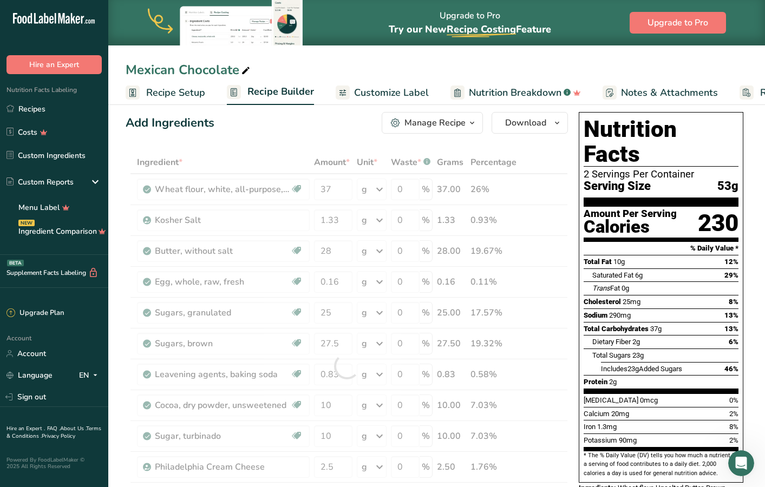
click at [529, 341] on div "Ingredient * Amount * Unit * Waste * .a-a{fill:#347362;}.b-a{fill:#fff;} Grams …" at bounding box center [347, 366] width 442 height 430
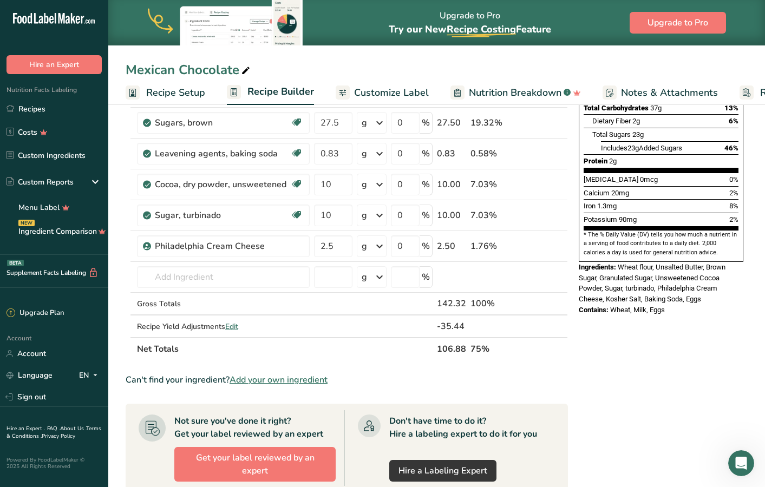
scroll to position [230, 0]
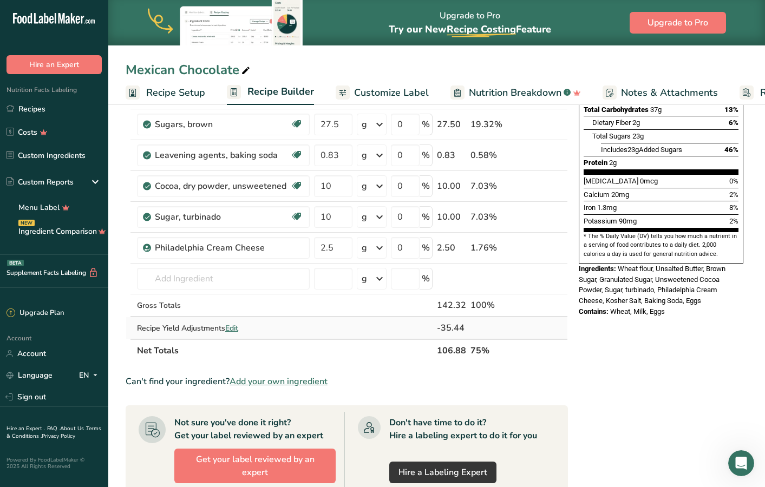
click at [237, 330] on span "Edit" at bounding box center [231, 328] width 13 height 10
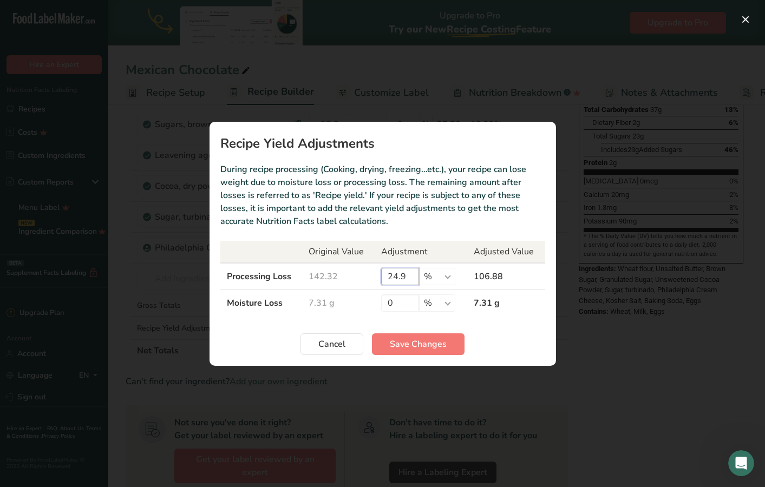
click at [406, 279] on input "24.9" at bounding box center [400, 276] width 38 height 17
type input "23"
click at [440, 348] on span "Save Changes" at bounding box center [418, 344] width 57 height 13
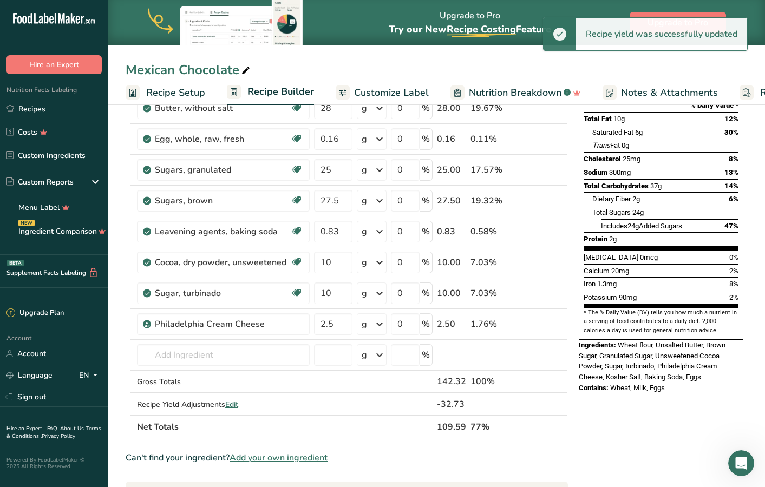
scroll to position [157, 0]
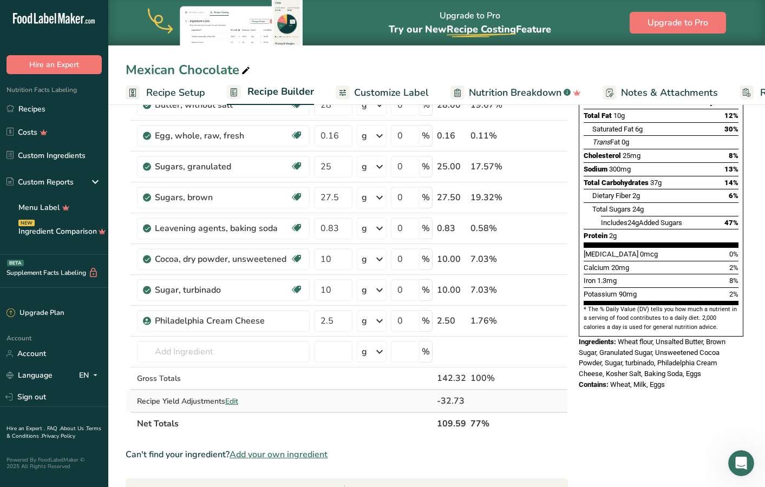
click at [233, 402] on span "Edit" at bounding box center [231, 401] width 13 height 10
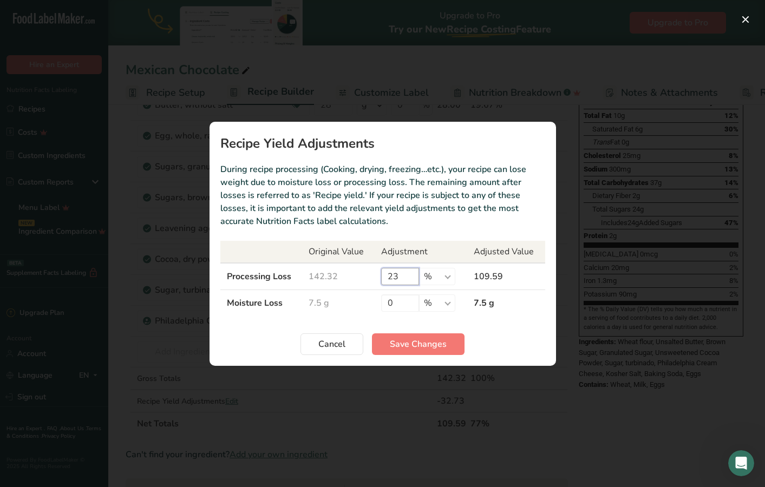
click at [408, 273] on input "23" at bounding box center [400, 276] width 38 height 17
type input "22"
click at [449, 346] on button "Save Changes" at bounding box center [418, 344] width 93 height 22
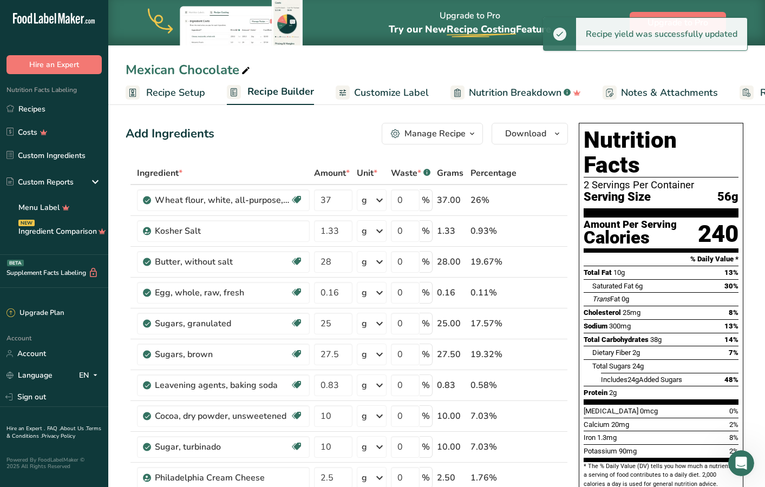
scroll to position [0, 0]
click at [564, 137] on button "Download" at bounding box center [530, 134] width 76 height 22
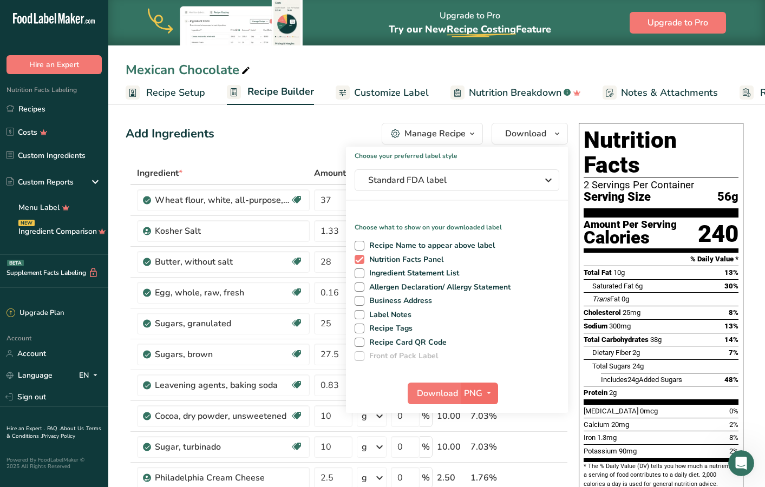
click at [475, 389] on span "PNG" at bounding box center [473, 393] width 18 height 13
click at [484, 448] on link "SVG" at bounding box center [480, 451] width 35 height 18
click at [440, 393] on span "Download" at bounding box center [437, 393] width 41 height 13
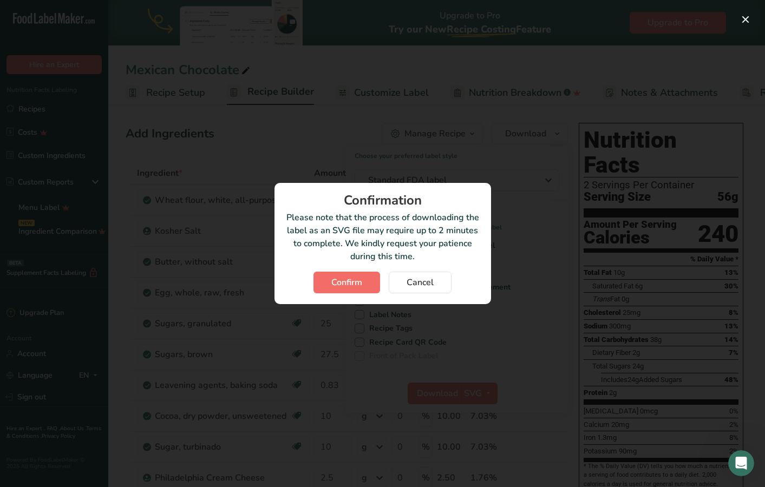
click at [349, 281] on span "Confirm" at bounding box center [346, 282] width 31 height 13
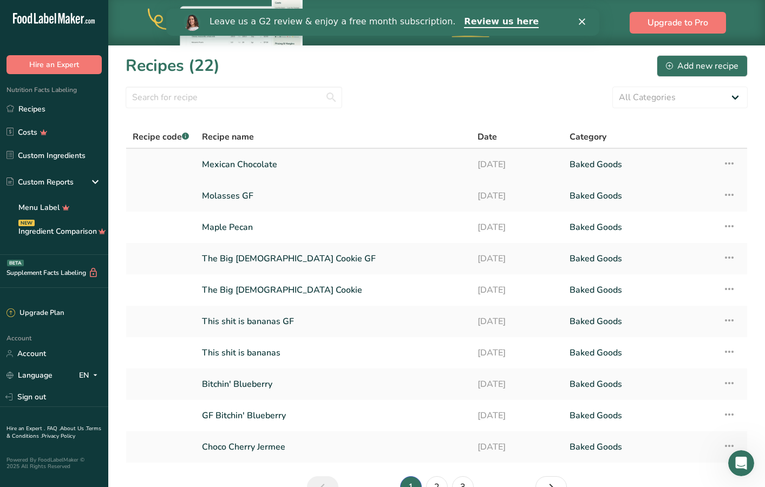
click at [730, 162] on icon at bounding box center [729, 163] width 13 height 19
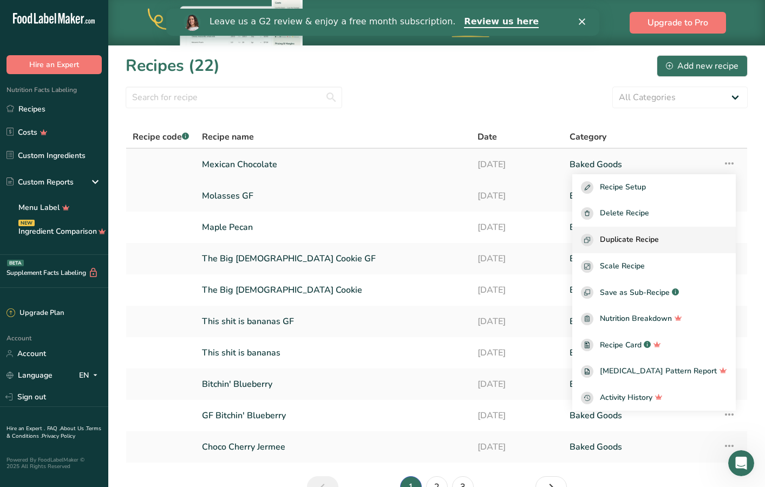
click at [693, 239] on div "Duplicate Recipe" at bounding box center [654, 240] width 146 height 12
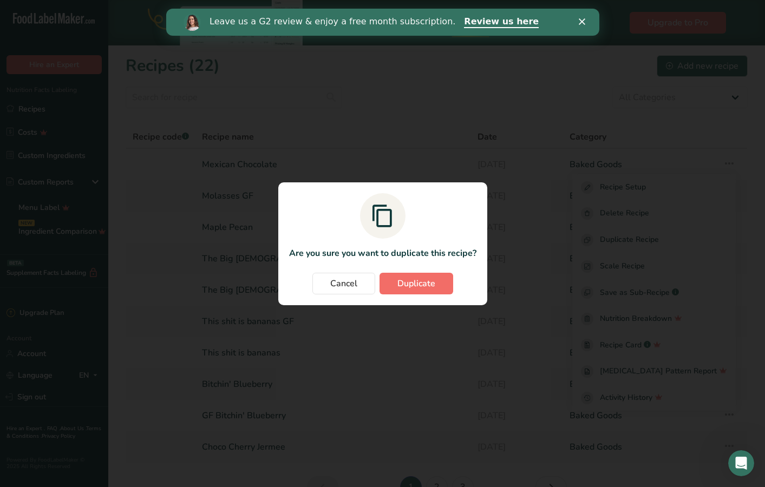
click at [425, 280] on span "Duplicate" at bounding box center [416, 283] width 38 height 13
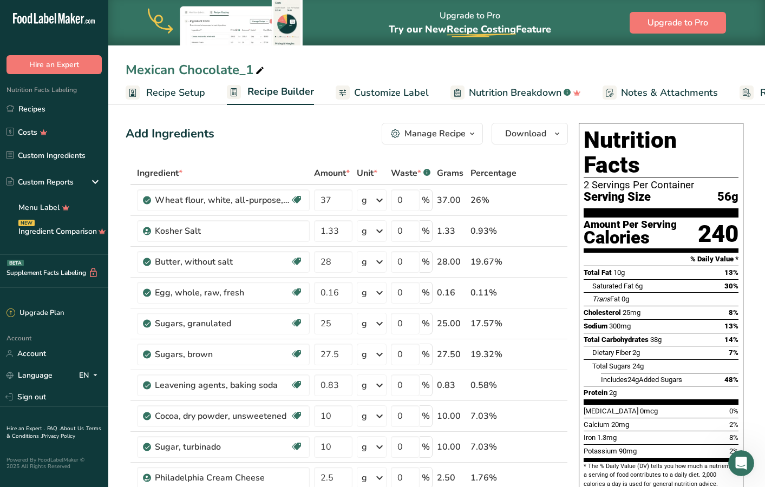
click at [237, 72] on div "Mexican Chocolate_1" at bounding box center [196, 69] width 141 height 19
drag, startPoint x: 240, startPoint y: 72, endPoint x: 281, endPoint y: 72, distance: 40.6
click at [281, 72] on input "Mexican Chocolate_1" at bounding box center [437, 69] width 622 height 19
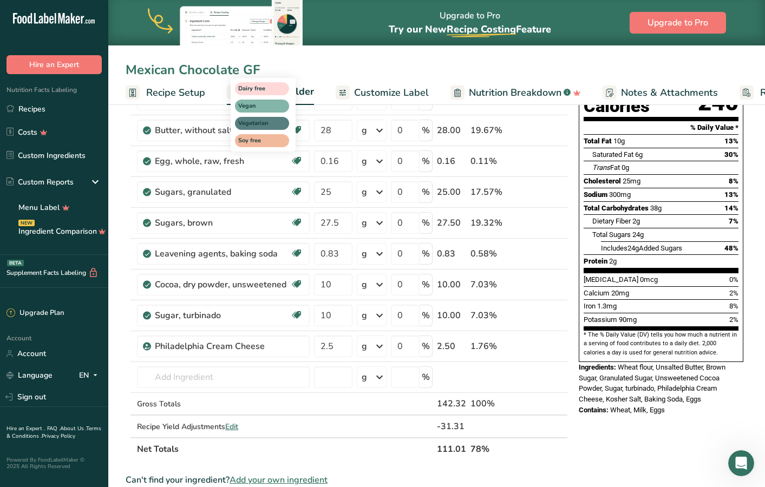
scroll to position [226, 0]
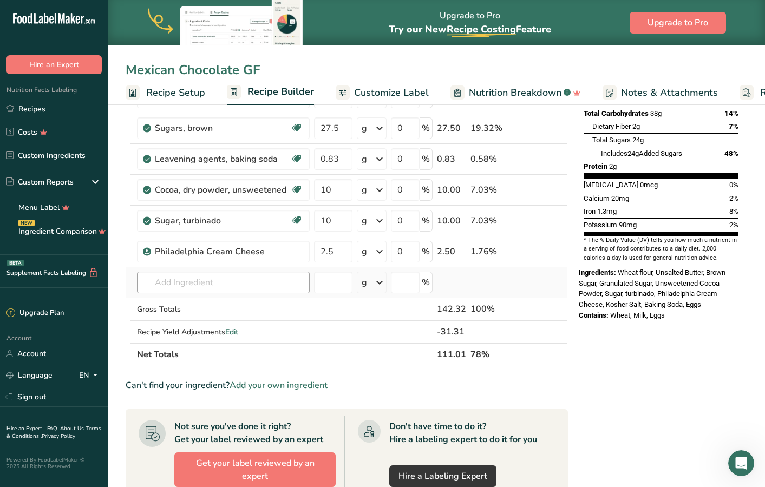
type input "Mexican Chocolate GF"
click at [218, 272] on input "text" at bounding box center [223, 283] width 173 height 22
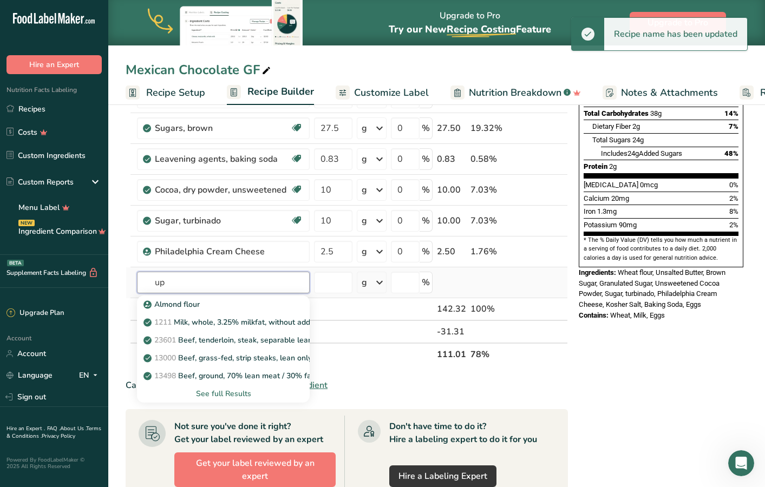
type input "u"
type input "cup4"
click at [218, 305] on p "Cup 4 Cup Gluten Free Flour" at bounding box center [200, 304] width 108 height 11
type input "Cup 4 Cup Gluten Free Flour"
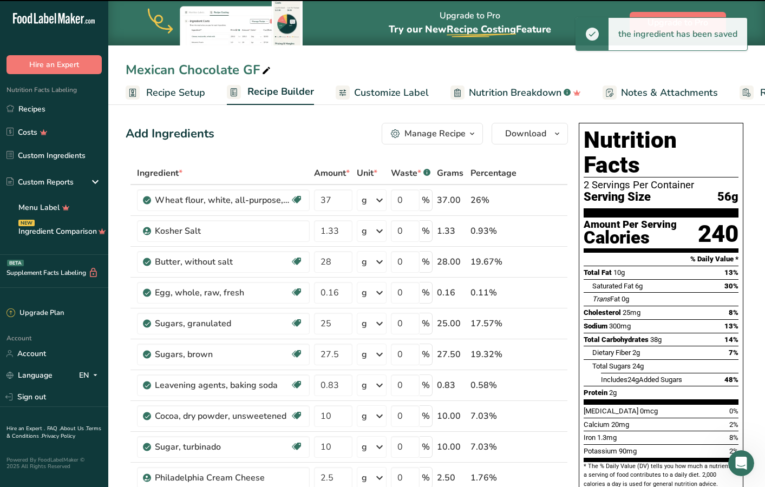
type input "0"
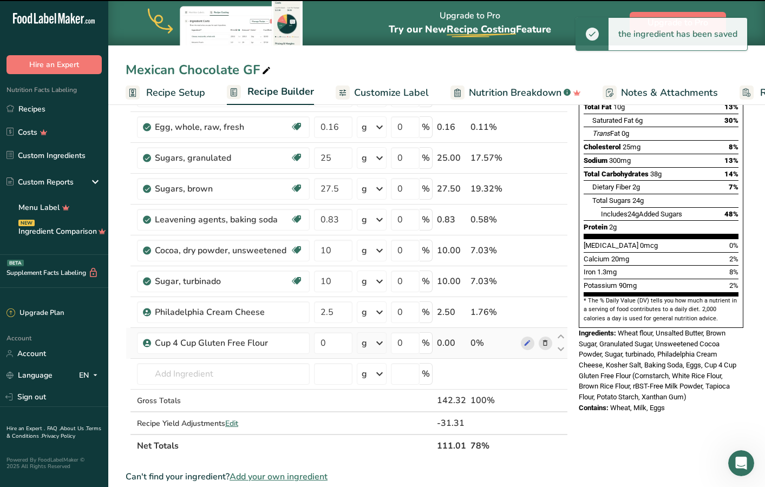
scroll to position [206, 0]
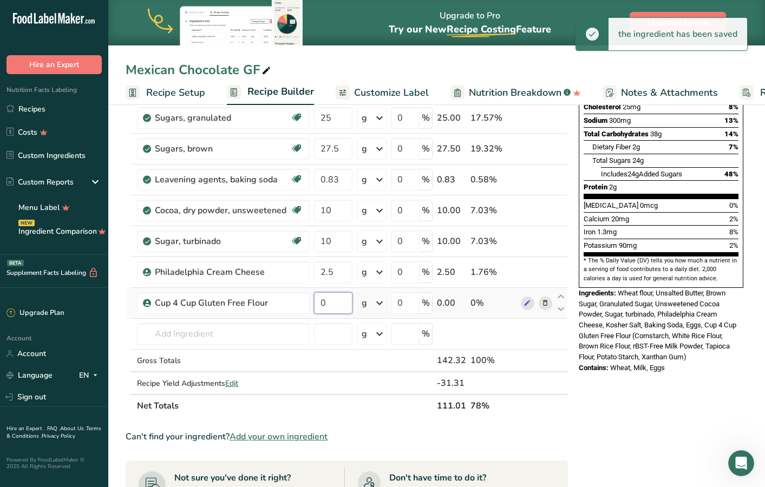
click at [333, 304] on input "0" at bounding box center [333, 303] width 38 height 22
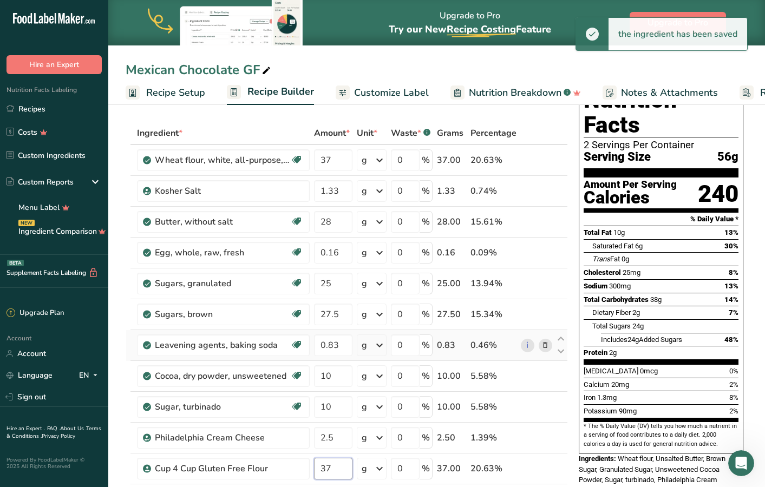
scroll to position [8, 0]
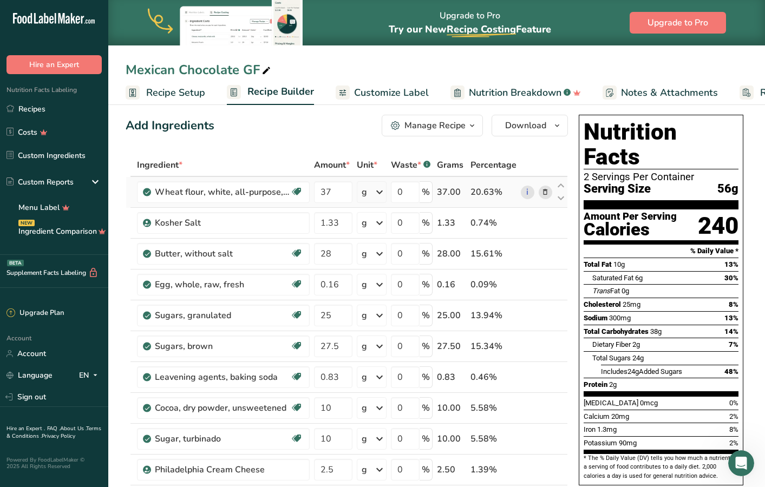
type input "37"
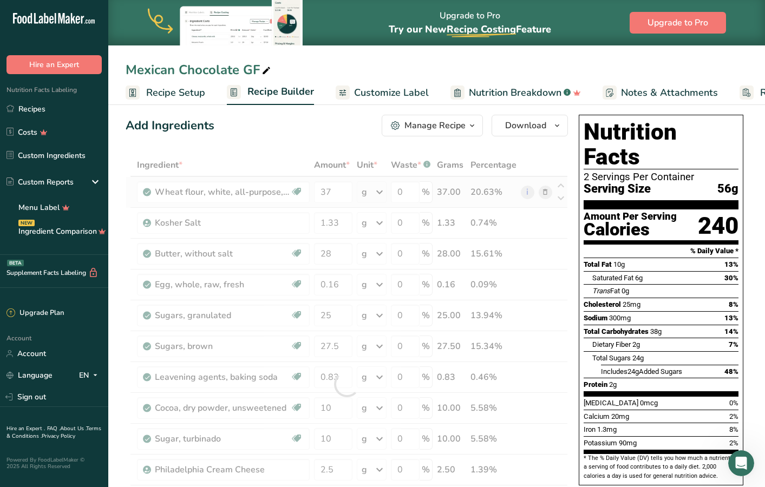
click at [547, 190] on div "Ingredient * Amount * Unit * Waste * .a-a{fill:#347362;}.b-a{fill:#fff;} Grams …" at bounding box center [347, 384] width 442 height 461
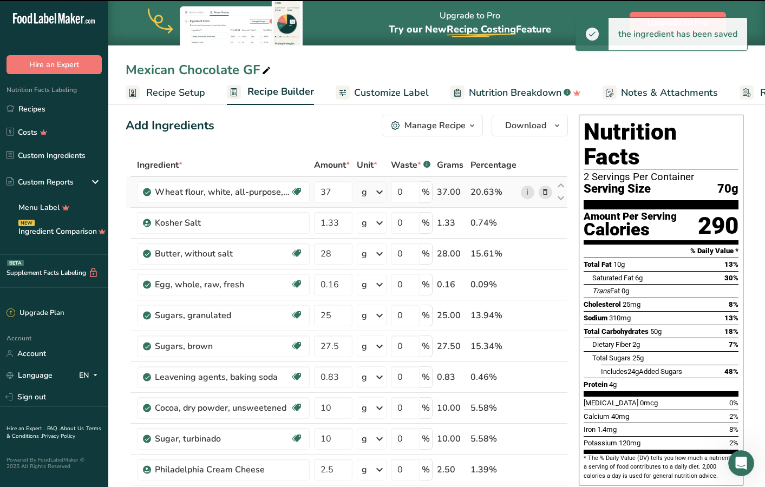
click at [546, 191] on icon at bounding box center [545, 192] width 8 height 11
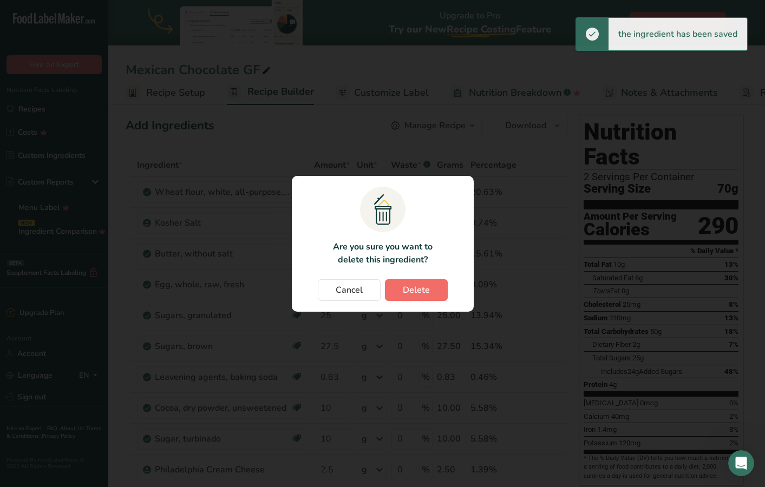
click at [442, 285] on button "Delete" at bounding box center [416, 290] width 63 height 22
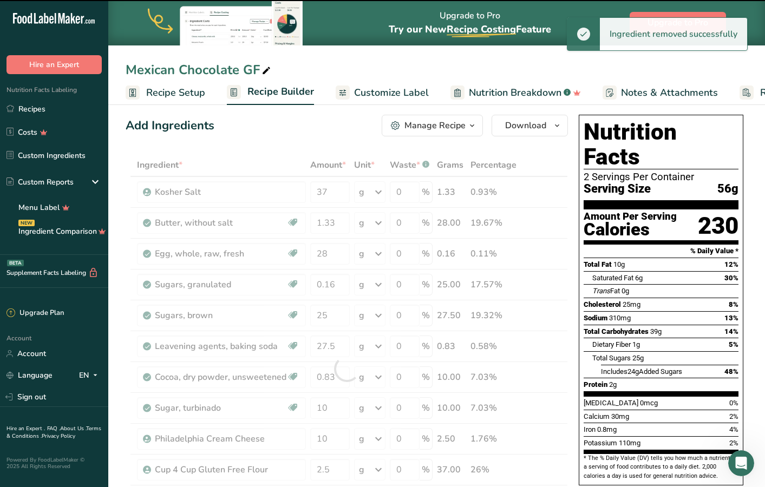
type input "1.33"
type input "28"
type input "0.16"
type input "25"
type input "27.5"
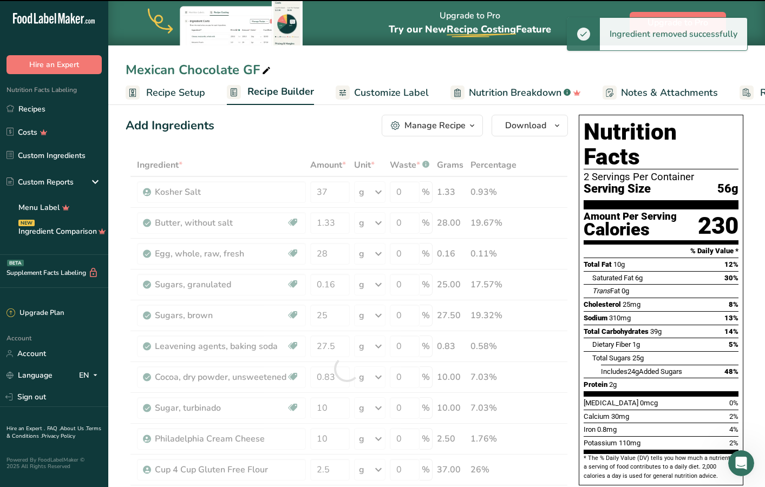
type input "0.83"
type input "10"
type input "2.5"
type input "37"
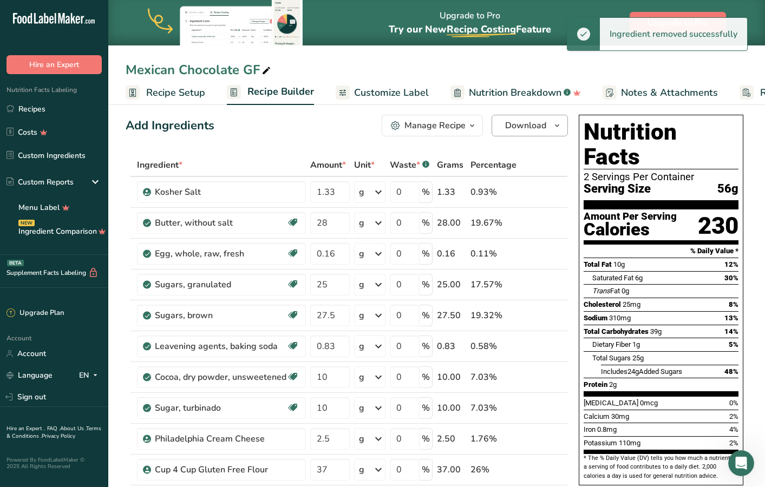
click at [556, 122] on icon "button" at bounding box center [557, 126] width 9 height 14
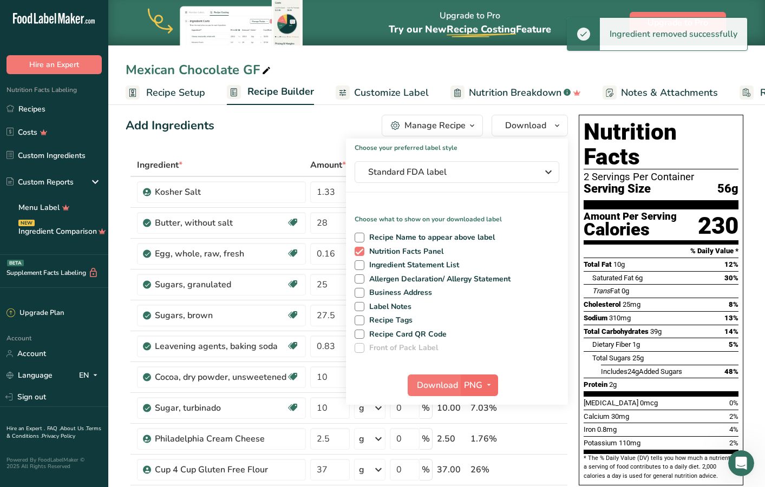
click at [481, 387] on span "PNG" at bounding box center [473, 385] width 18 height 13
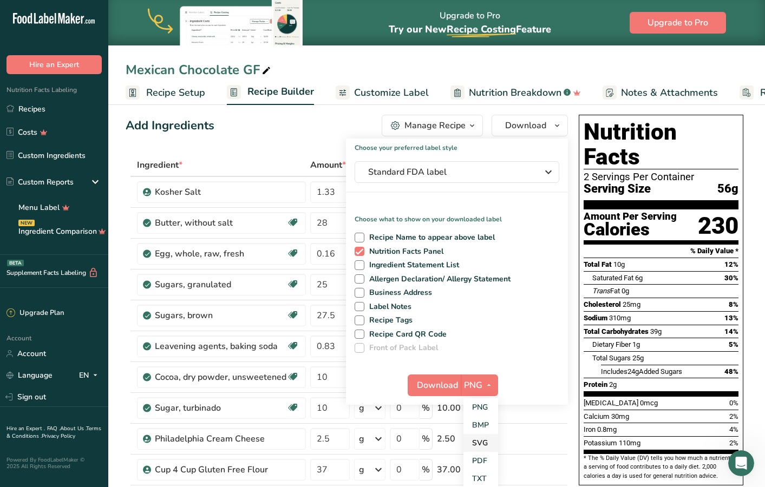
click at [483, 440] on link "SVG" at bounding box center [480, 443] width 35 height 18
click at [440, 384] on span "Download" at bounding box center [437, 385] width 41 height 13
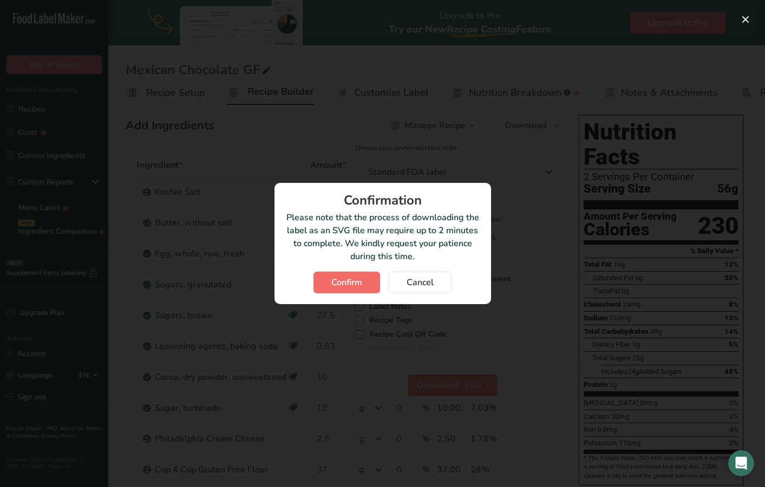
click at [333, 283] on span "Confirm" at bounding box center [346, 282] width 31 height 13
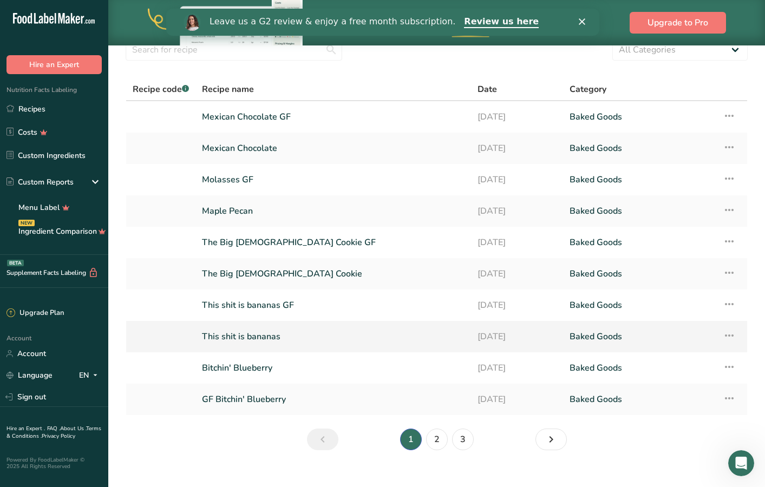
scroll to position [49, 0]
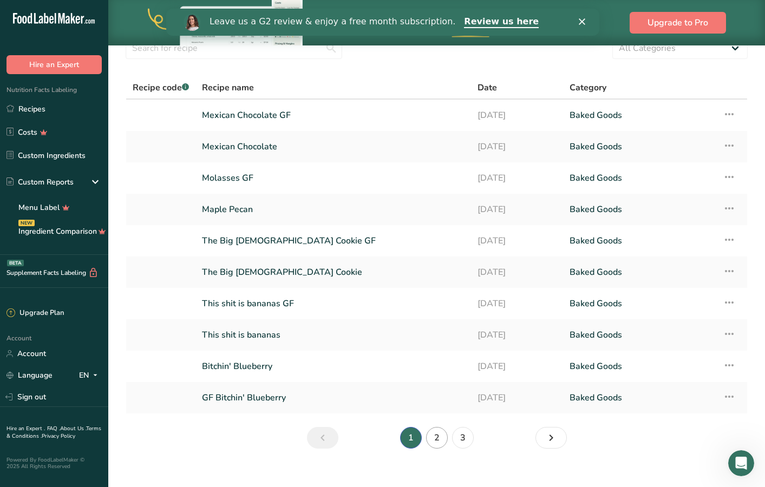
click at [437, 436] on link "2" at bounding box center [437, 438] width 22 height 22
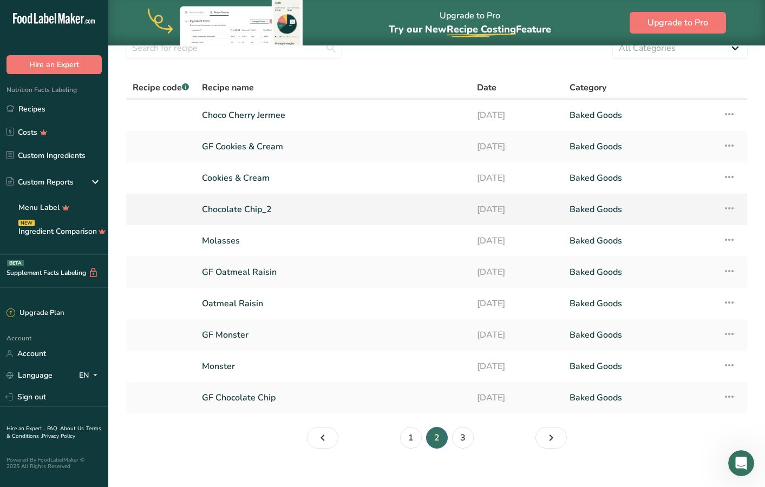
click at [385, 222] on td "Chocolate Chip_2" at bounding box center [332, 209] width 275 height 31
click at [250, 209] on link "Chocolate Chip_2" at bounding box center [333, 209] width 262 height 23
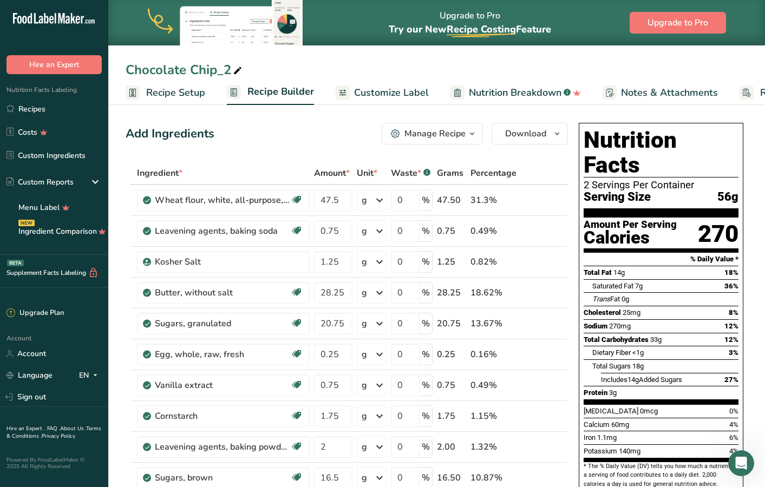
click at [212, 64] on div "Chocolate Chip_2" at bounding box center [185, 69] width 119 height 19
click at [212, 64] on input "Chocolate Chip_2" at bounding box center [437, 69] width 622 height 19
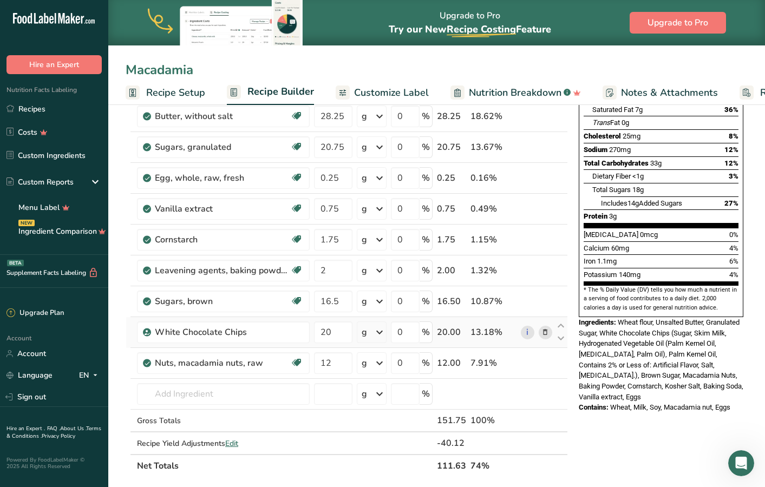
scroll to position [184, 0]
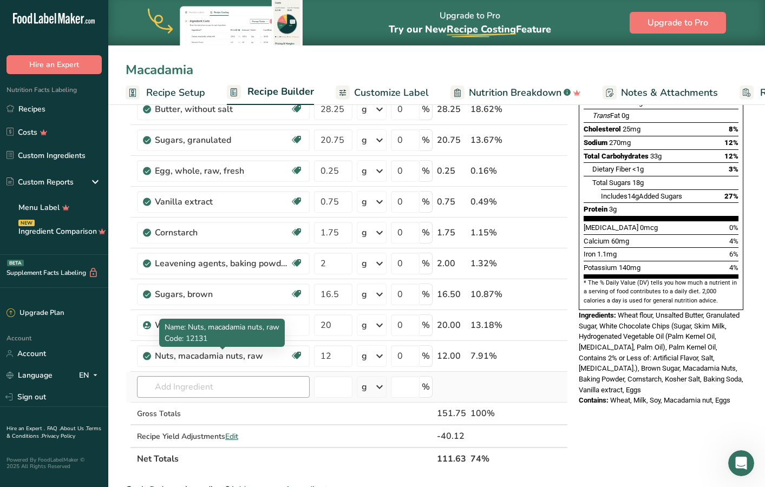
type input "Macadamia"
click at [217, 381] on input "text" at bounding box center [223, 387] width 173 height 22
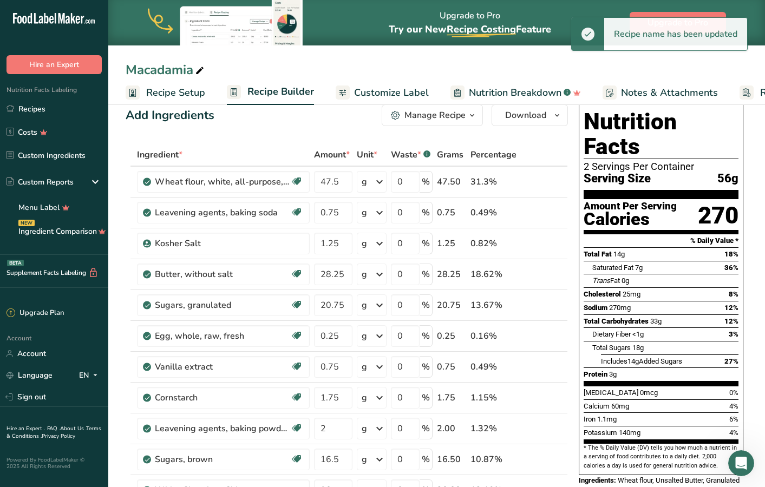
scroll to position [9, 0]
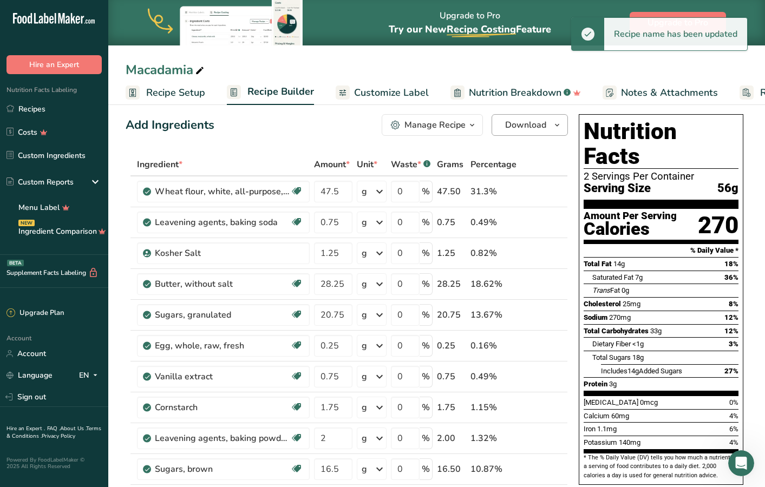
click at [561, 125] on icon "button" at bounding box center [557, 126] width 9 height 14
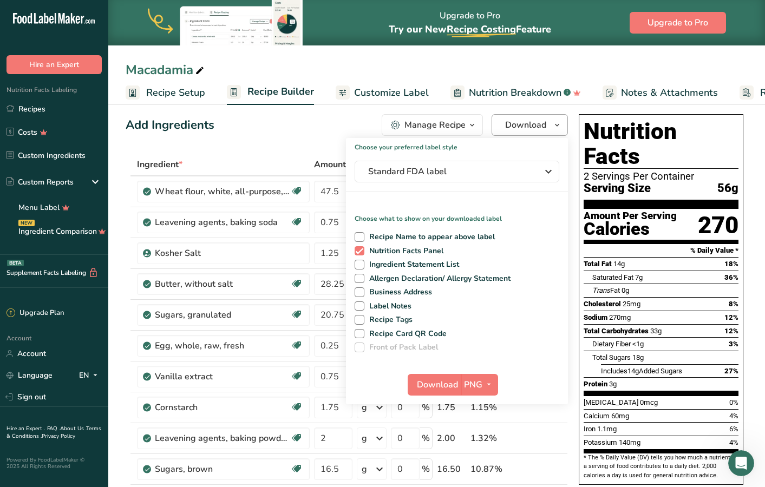
click at [561, 125] on icon "button" at bounding box center [557, 126] width 9 height 14
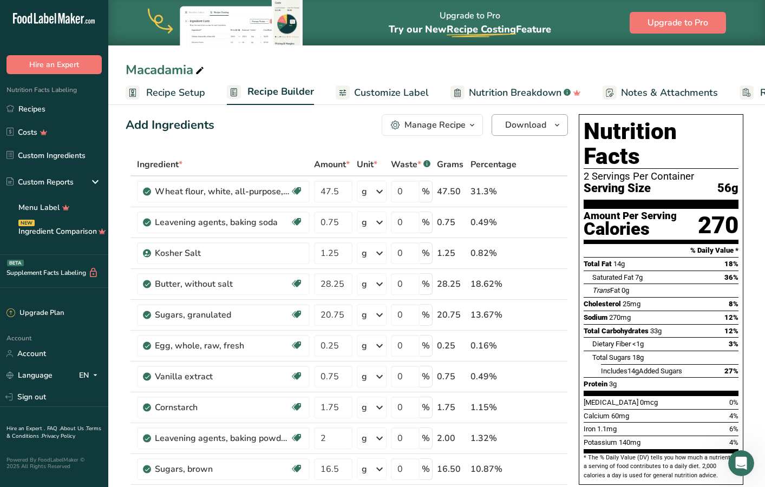
click at [561, 125] on icon "button" at bounding box center [557, 126] width 9 height 14
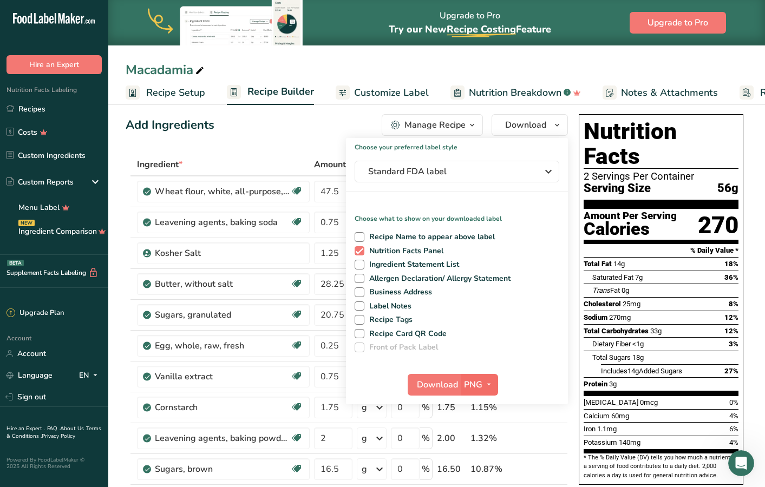
click at [483, 385] on span "button" at bounding box center [488, 384] width 13 height 13
click at [489, 444] on link "SVG" at bounding box center [480, 443] width 35 height 18
click at [438, 378] on span "Download" at bounding box center [437, 384] width 41 height 13
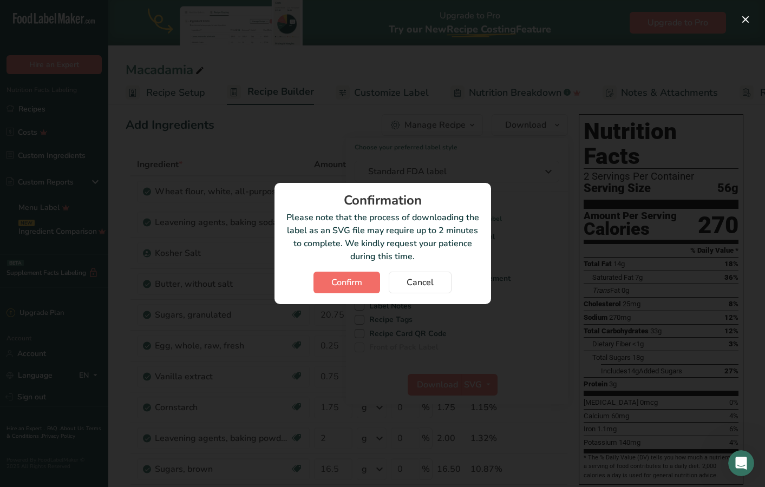
click at [369, 277] on button "Confirm" at bounding box center [346, 283] width 67 height 22
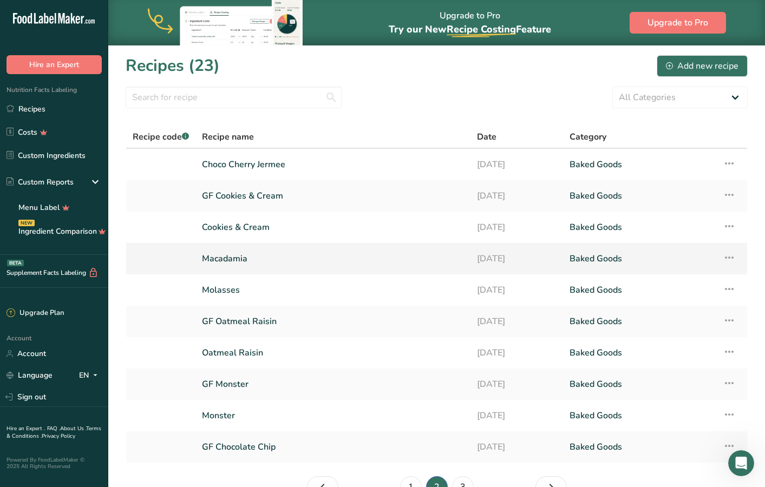
click at [731, 258] on icon at bounding box center [729, 257] width 13 height 19
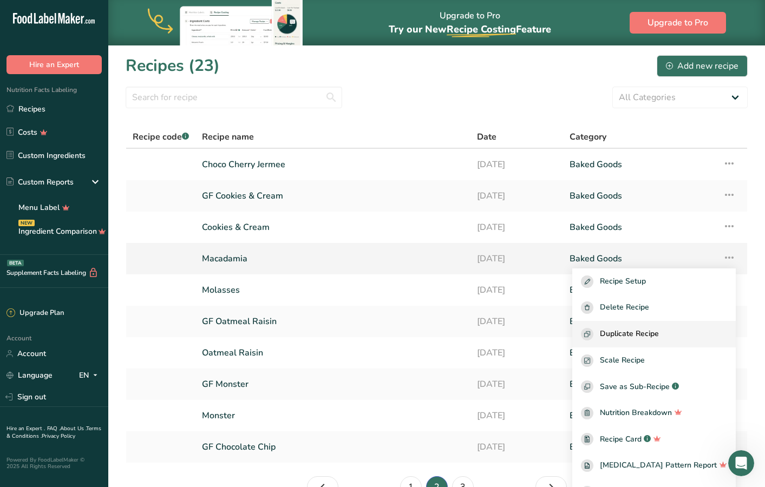
click at [685, 334] on div "Duplicate Recipe" at bounding box center [654, 334] width 146 height 12
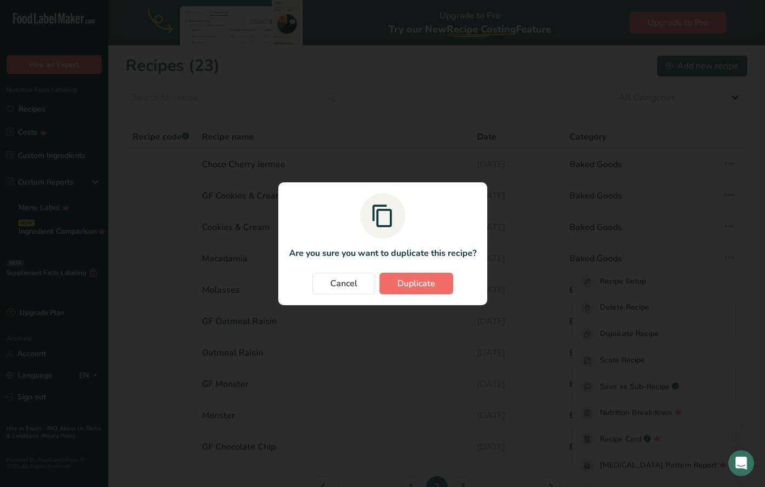
click at [420, 287] on span "Duplicate" at bounding box center [416, 283] width 38 height 13
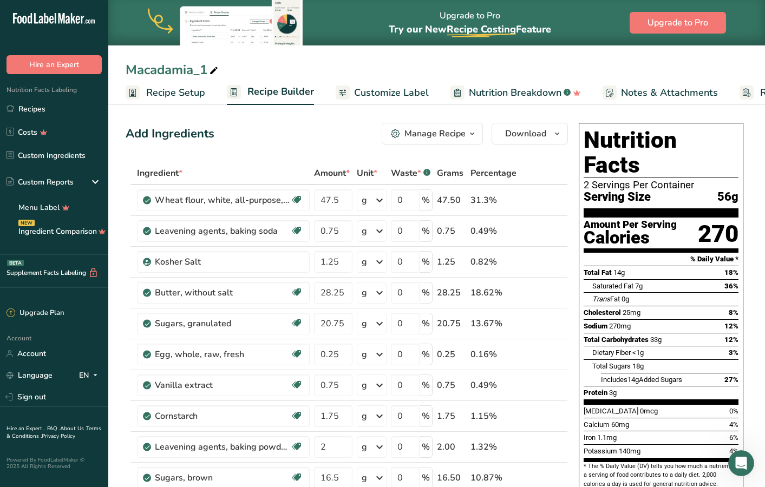
click at [199, 70] on div "Macadamia_1" at bounding box center [173, 69] width 95 height 19
drag, startPoint x: 193, startPoint y: 70, endPoint x: 284, endPoint y: 70, distance: 90.9
click at [284, 70] on input "Macadamia_1" at bounding box center [437, 69] width 622 height 19
type input "Macadamia GF"
click at [263, 189] on div "Wheat flour, white, all-purpose, enriched, bleached Dairy free Vegan Vegetarian…" at bounding box center [223, 200] width 173 height 22
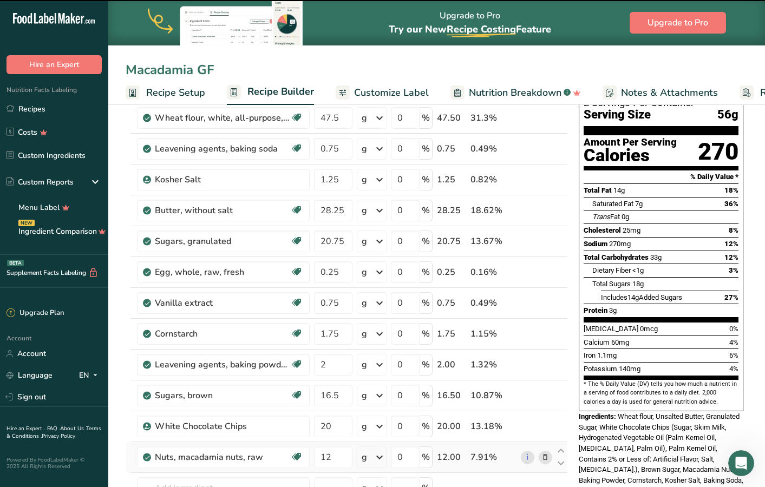
scroll to position [250, 0]
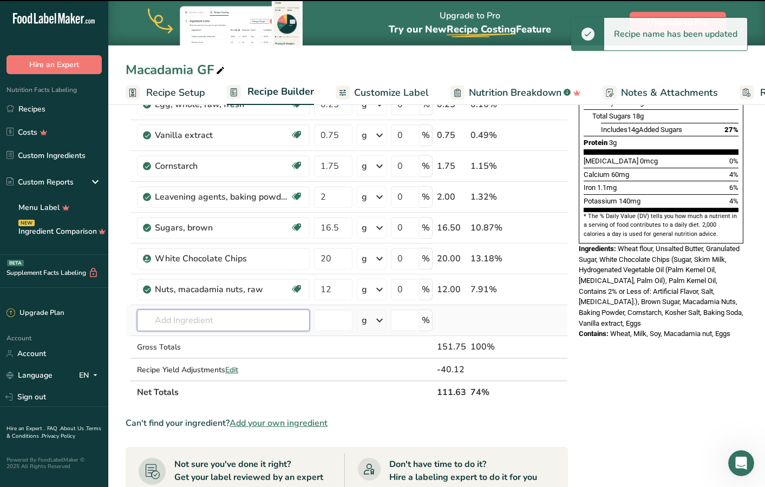
click at [222, 323] on input "text" at bounding box center [223, 321] width 173 height 22
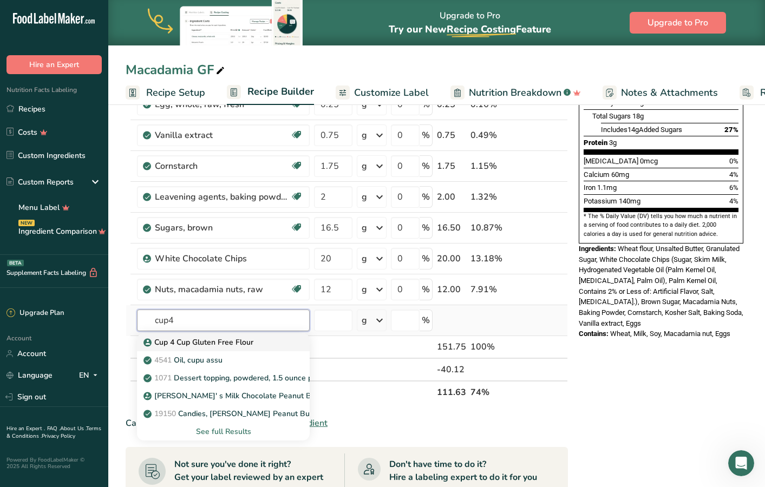
type input "cup4"
click at [226, 339] on p "Cup 4 Cup Gluten Free Flour" at bounding box center [200, 342] width 108 height 11
type input "Cup 4 Cup Gluten Free Flour"
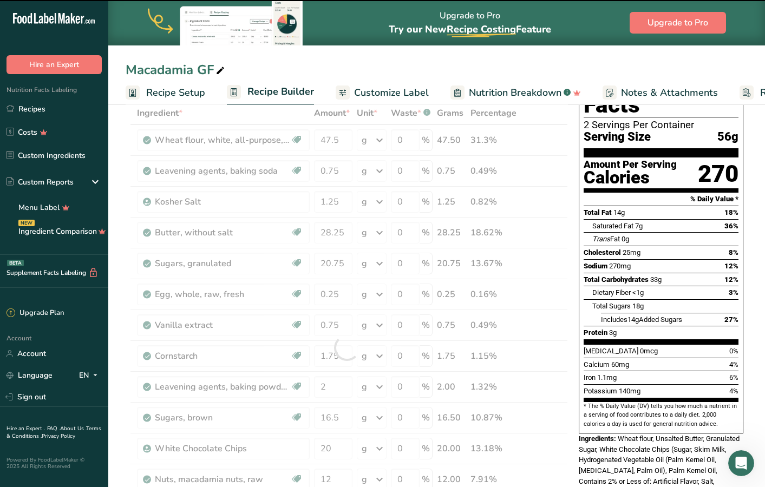
scroll to position [0, 0]
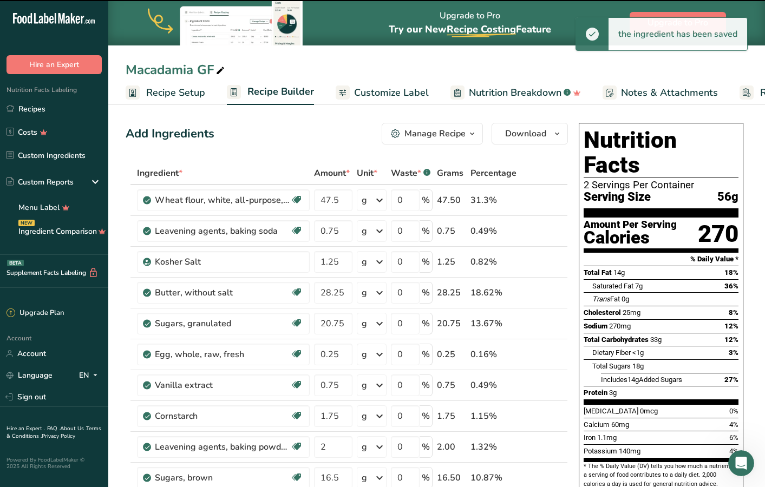
type input "0"
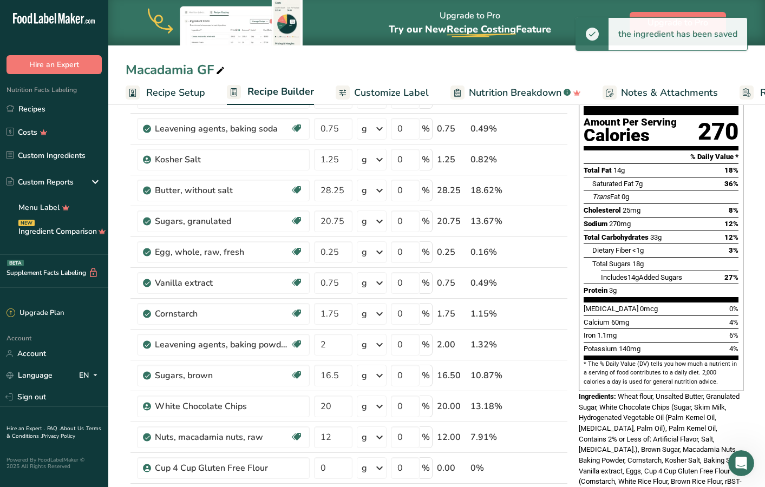
scroll to position [286, 0]
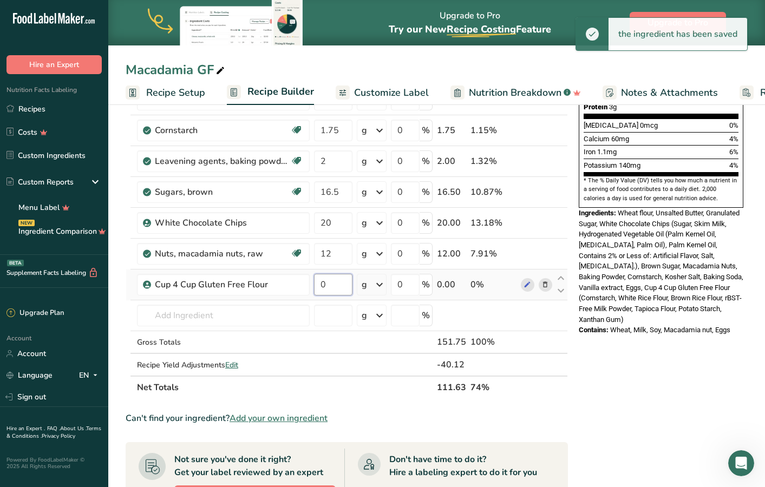
click at [333, 291] on input "0" at bounding box center [333, 285] width 38 height 22
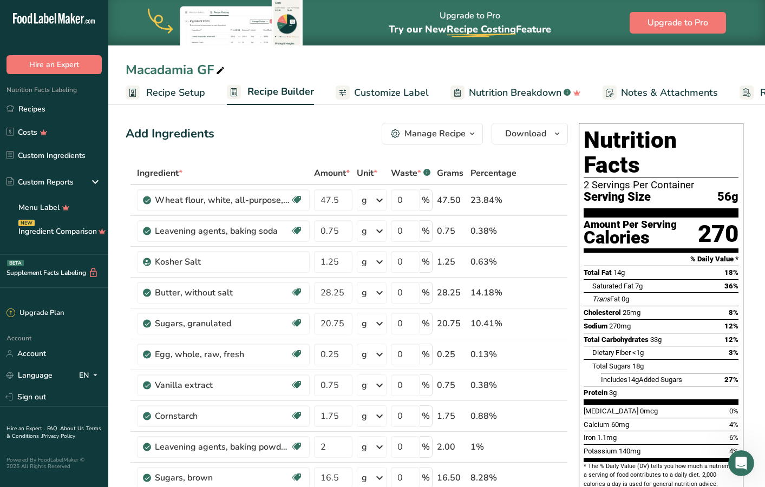
scroll to position [-1, 0]
type input "47.5"
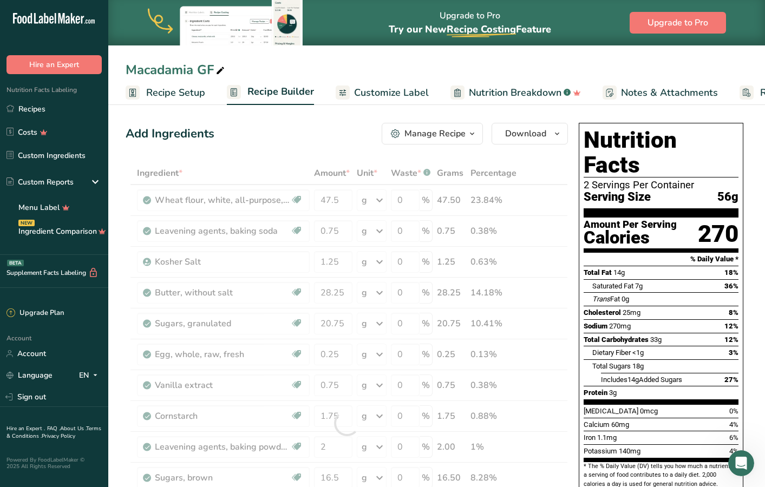
scroll to position [0, 0]
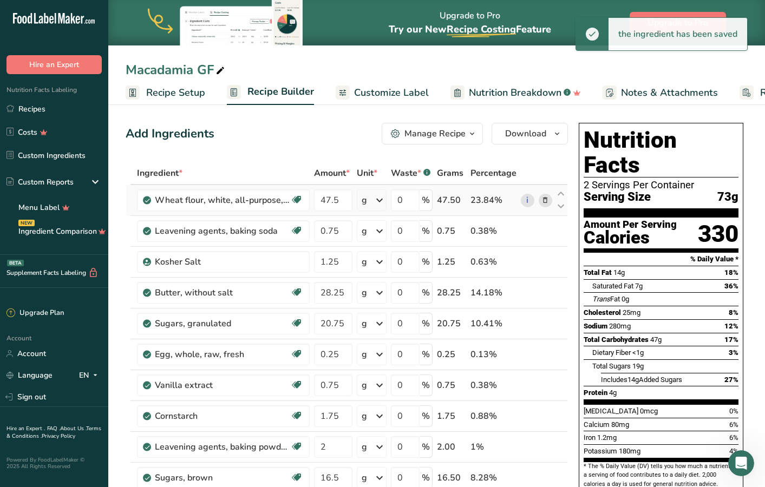
click at [544, 197] on icon at bounding box center [545, 200] width 8 height 11
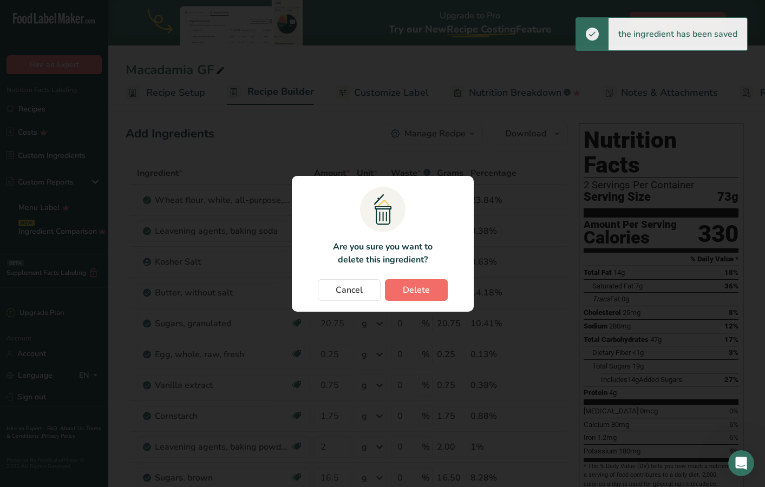
click at [434, 294] on button "Delete" at bounding box center [416, 290] width 63 height 22
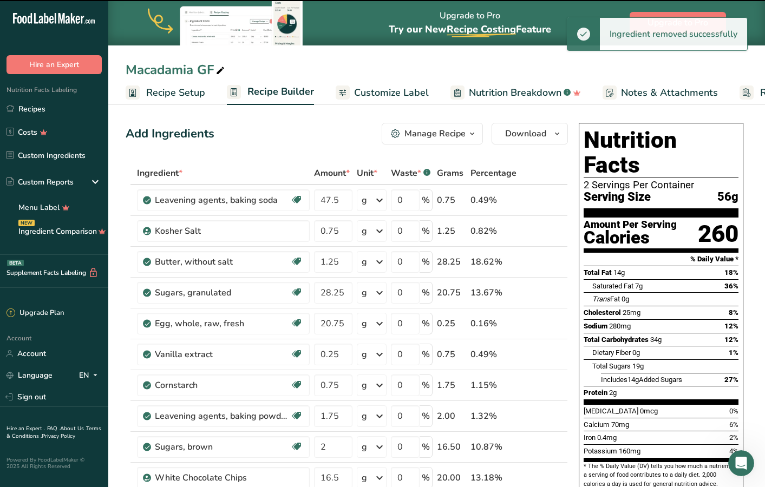
type input "0.75"
type input "1.25"
type input "28.25"
type input "20.75"
type input "0.25"
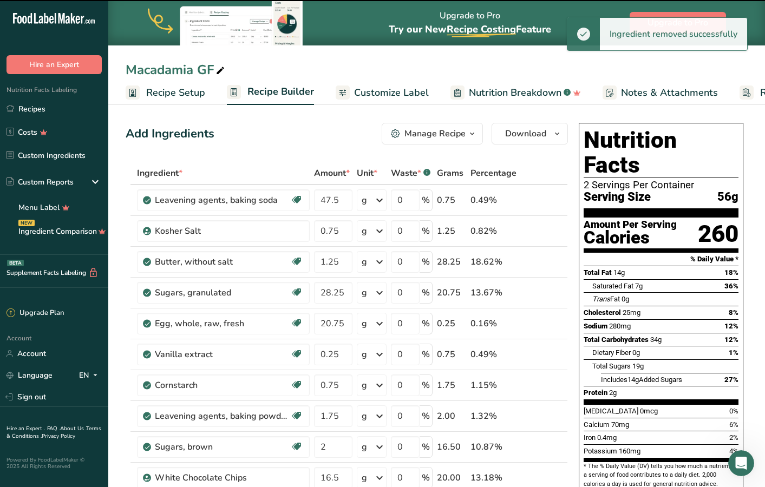
type input "0.75"
type input "1.75"
type input "2"
type input "16.5"
type input "20"
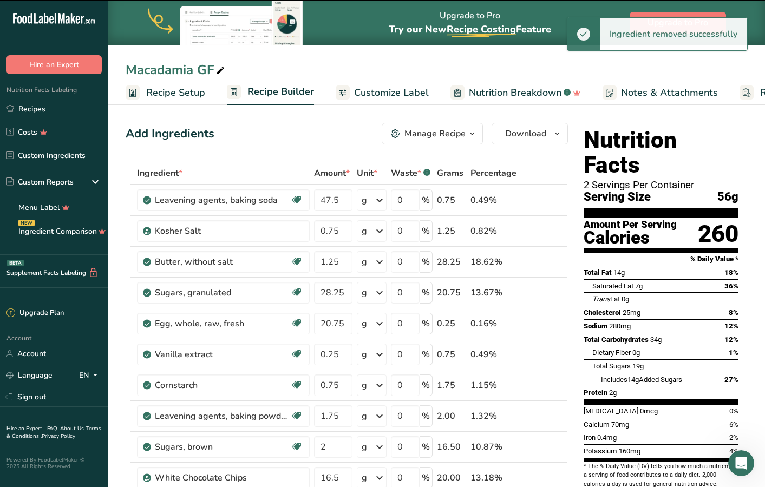
type input "12"
type input "47.5"
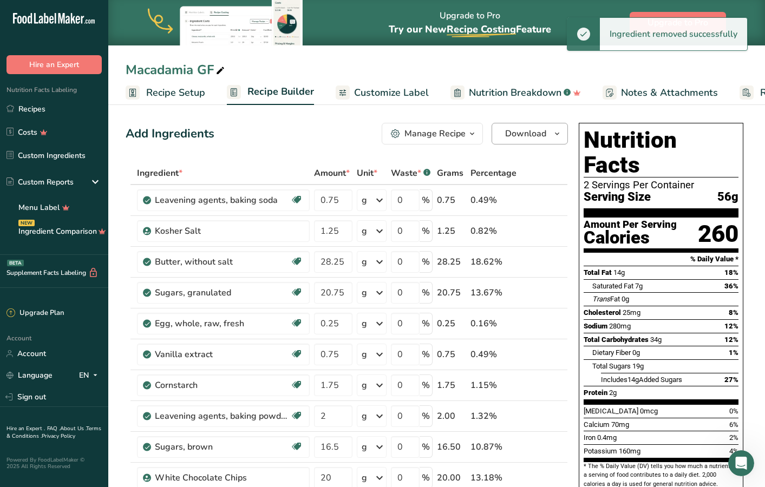
click at [555, 127] on icon "button" at bounding box center [557, 134] width 9 height 14
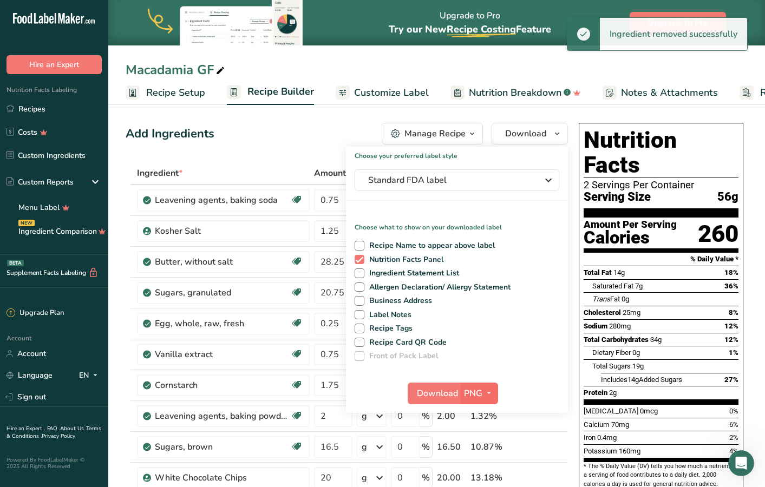
click at [489, 394] on icon "button" at bounding box center [488, 394] width 9 height 14
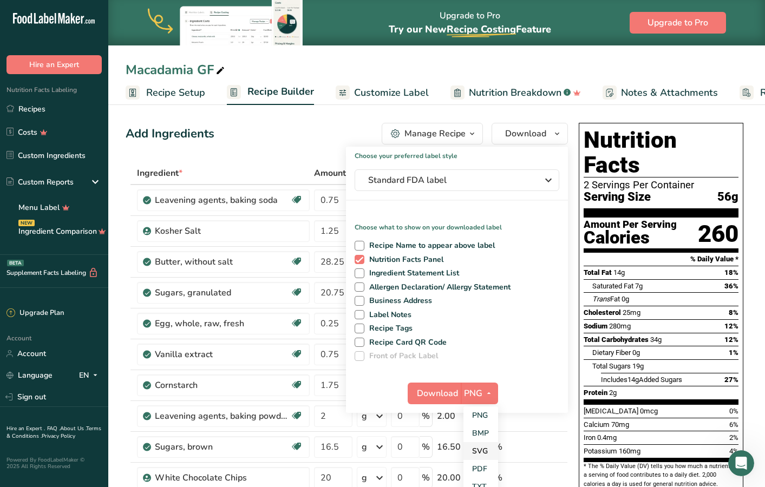
click at [485, 451] on link "SVG" at bounding box center [480, 451] width 35 height 18
click at [434, 392] on span "Download" at bounding box center [437, 393] width 41 height 13
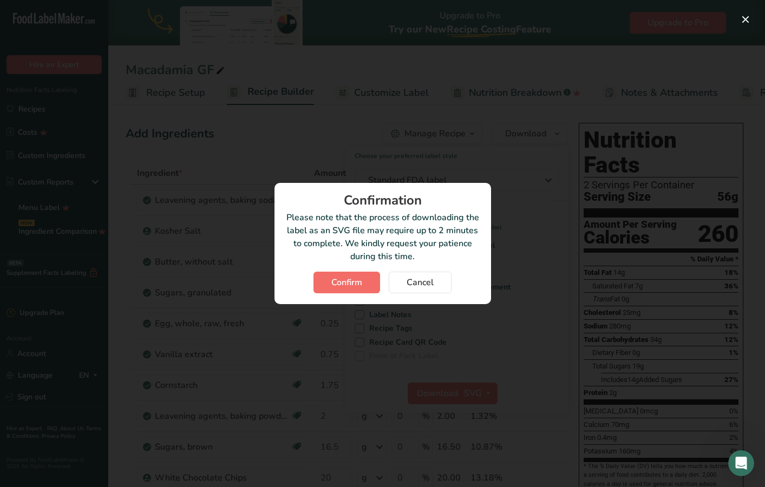
click at [356, 277] on span "Confirm" at bounding box center [346, 282] width 31 height 13
